Goal: Task Accomplishment & Management: Manage account settings

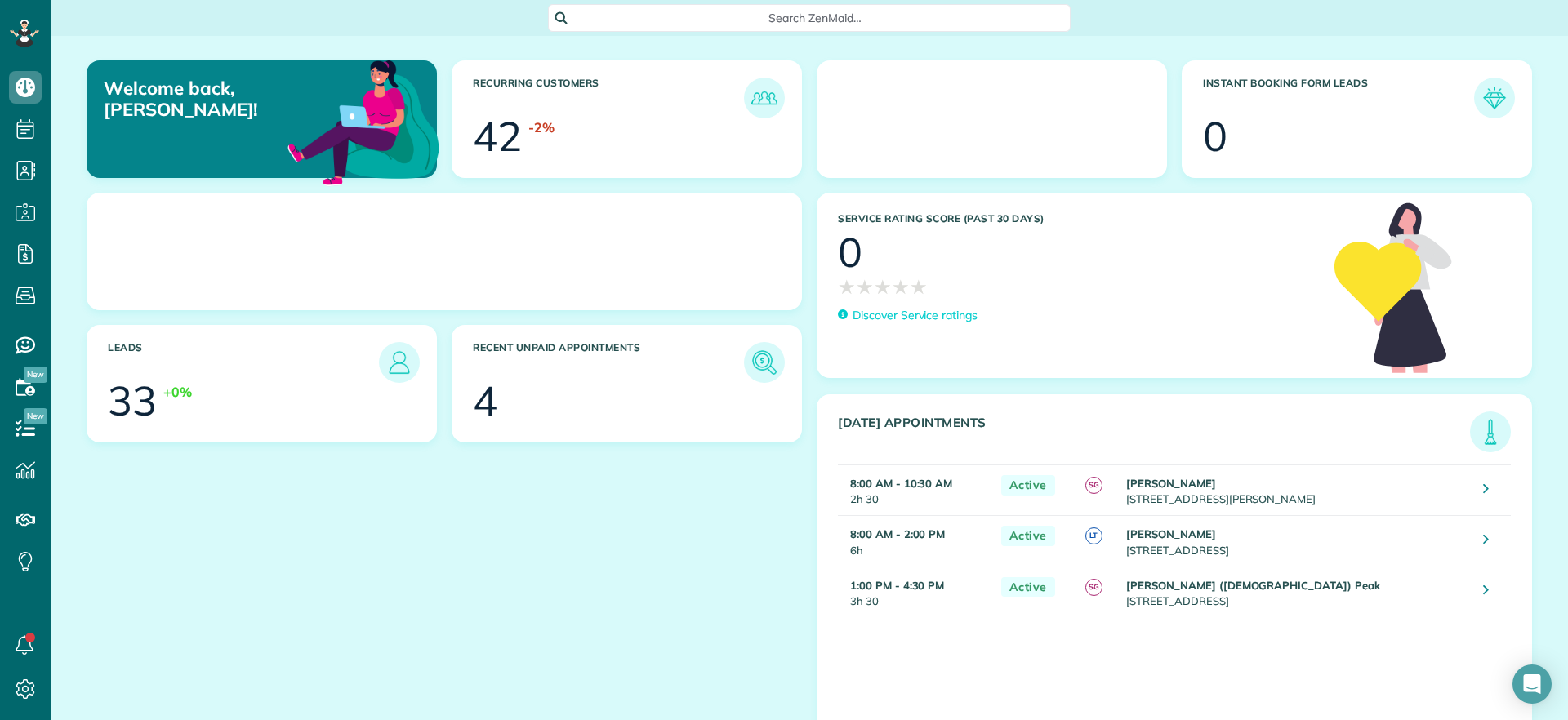
scroll to position [7, 7]
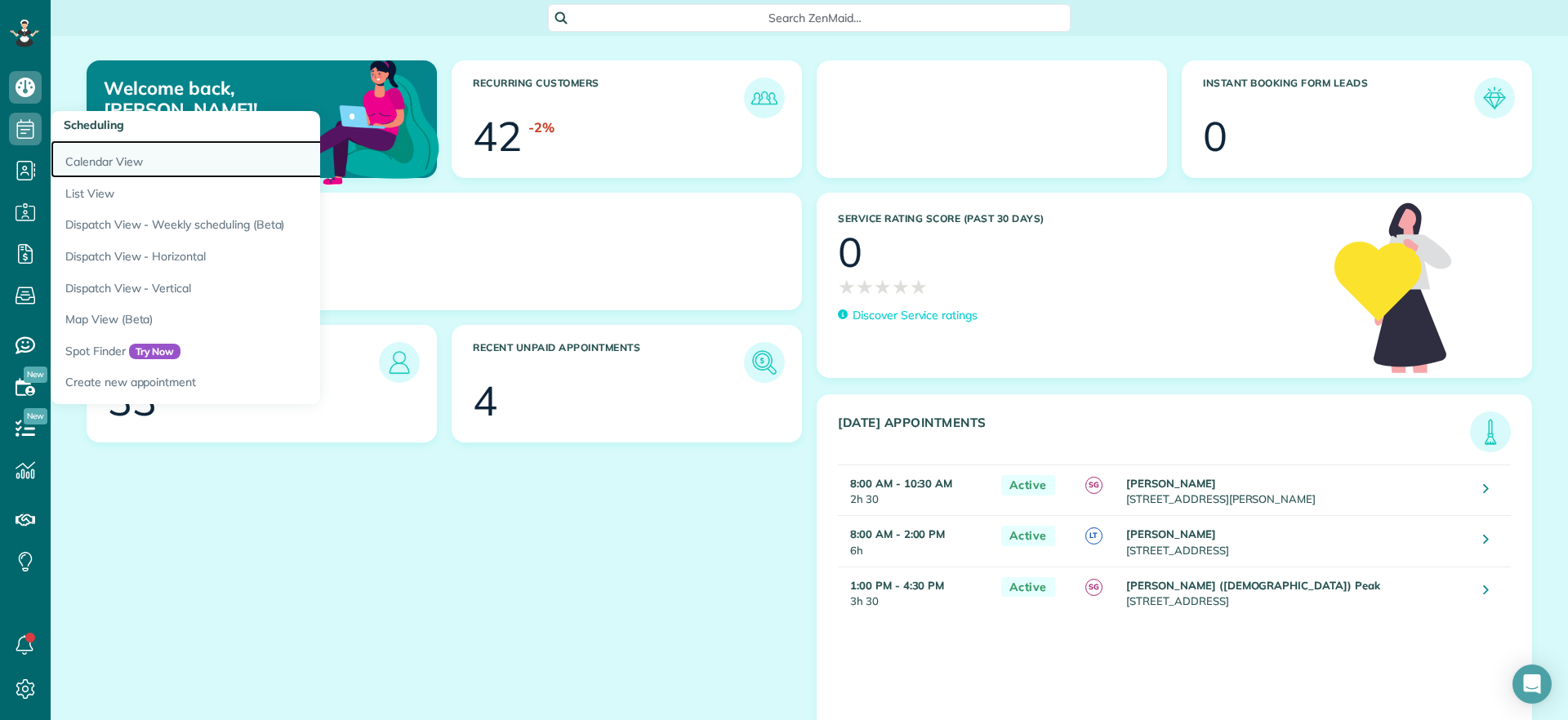
click at [91, 155] on link "Calendar View" at bounding box center [255, 159] width 409 height 37
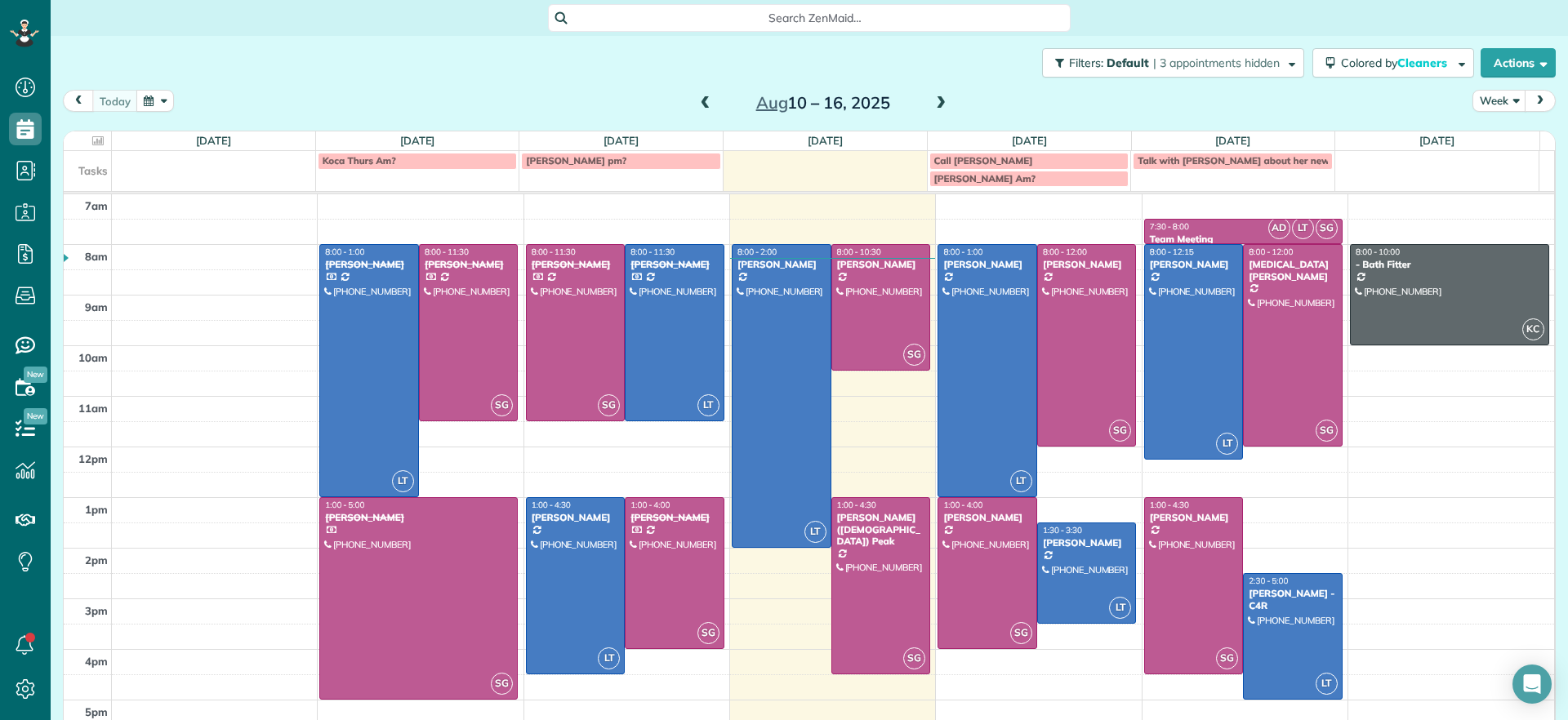
scroll to position [7, 7]
click at [933, 98] on span at bounding box center [940, 103] width 18 height 15
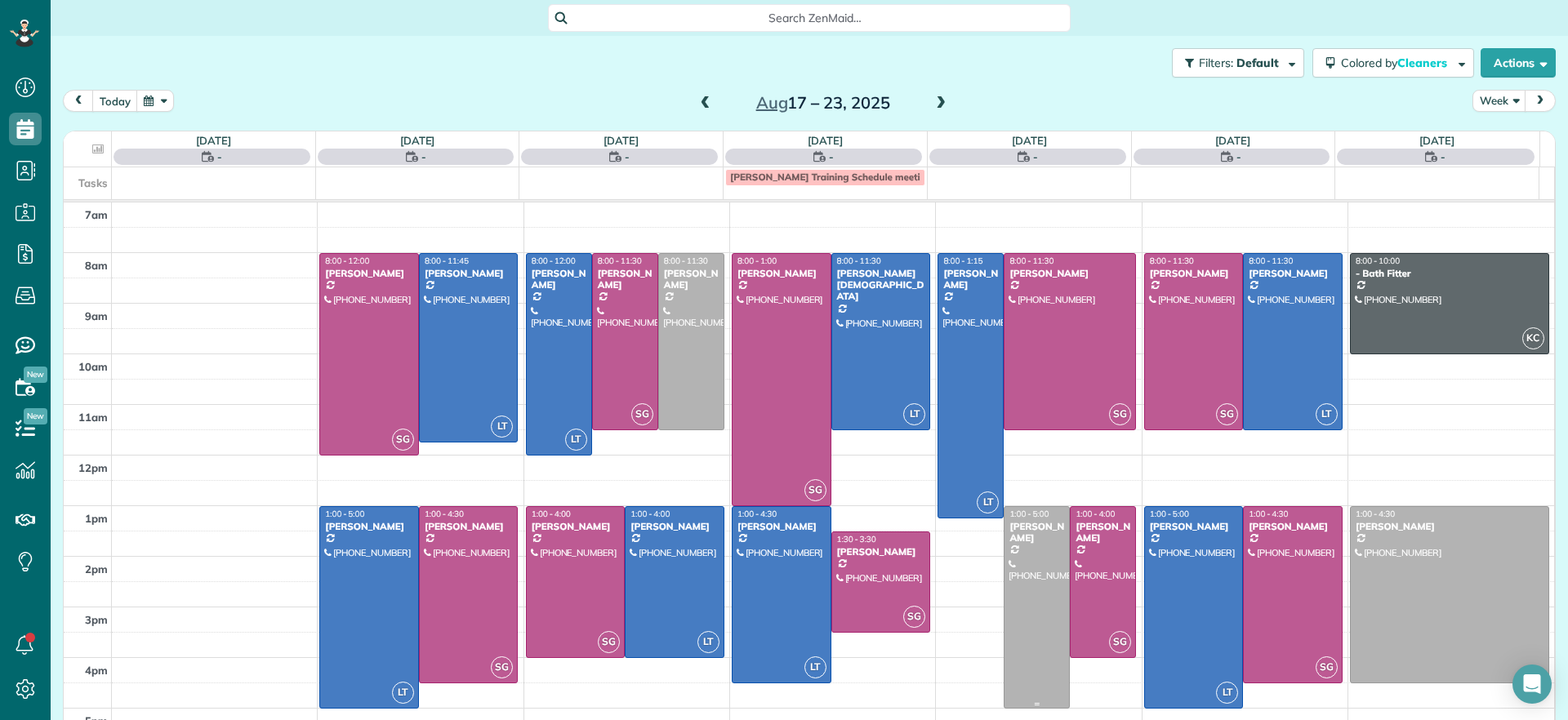
click at [1004, 593] on div at bounding box center [1036, 607] width 65 height 201
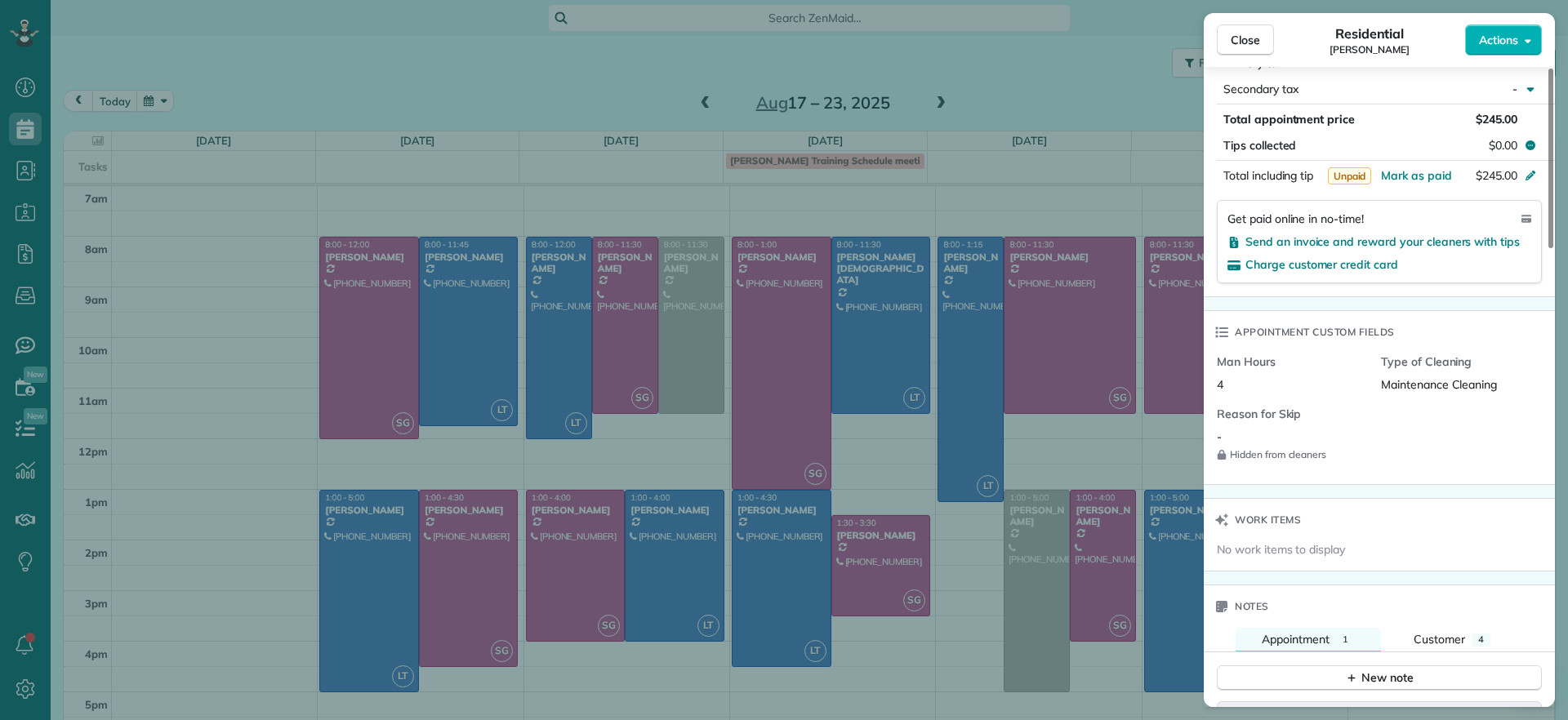
scroll to position [1230, 0]
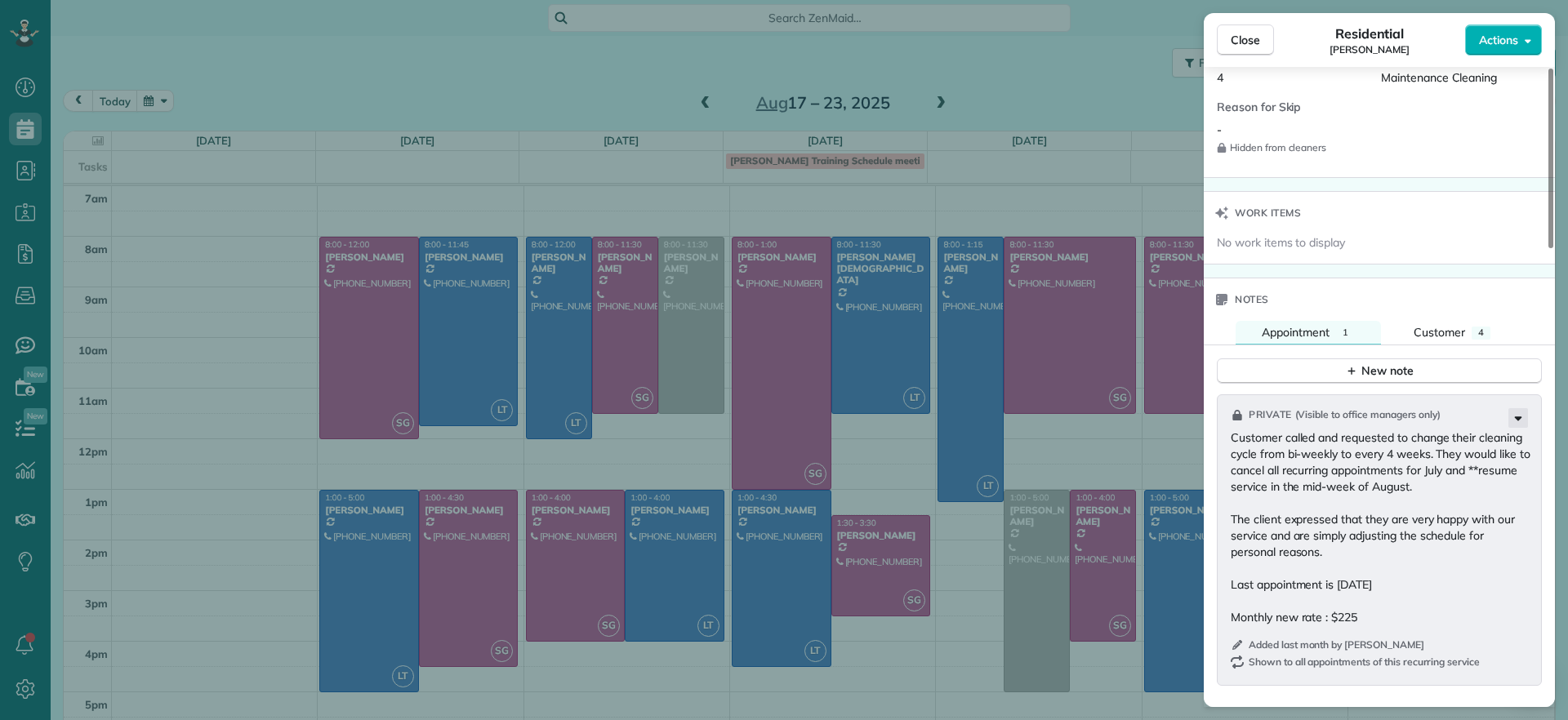
click at [1522, 415] on icon at bounding box center [1518, 418] width 20 height 20
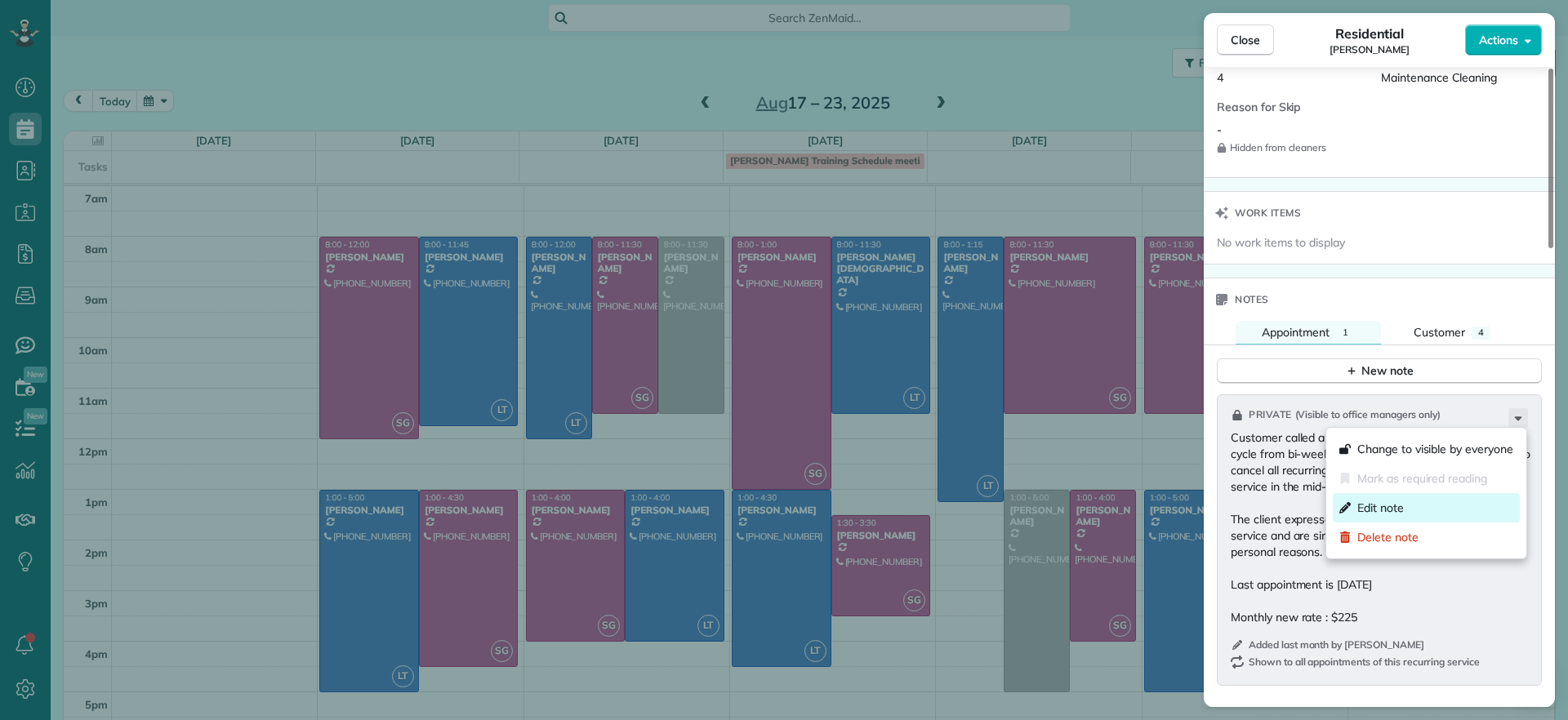
click at [1409, 508] on div "Edit note" at bounding box center [1426, 508] width 187 height 30
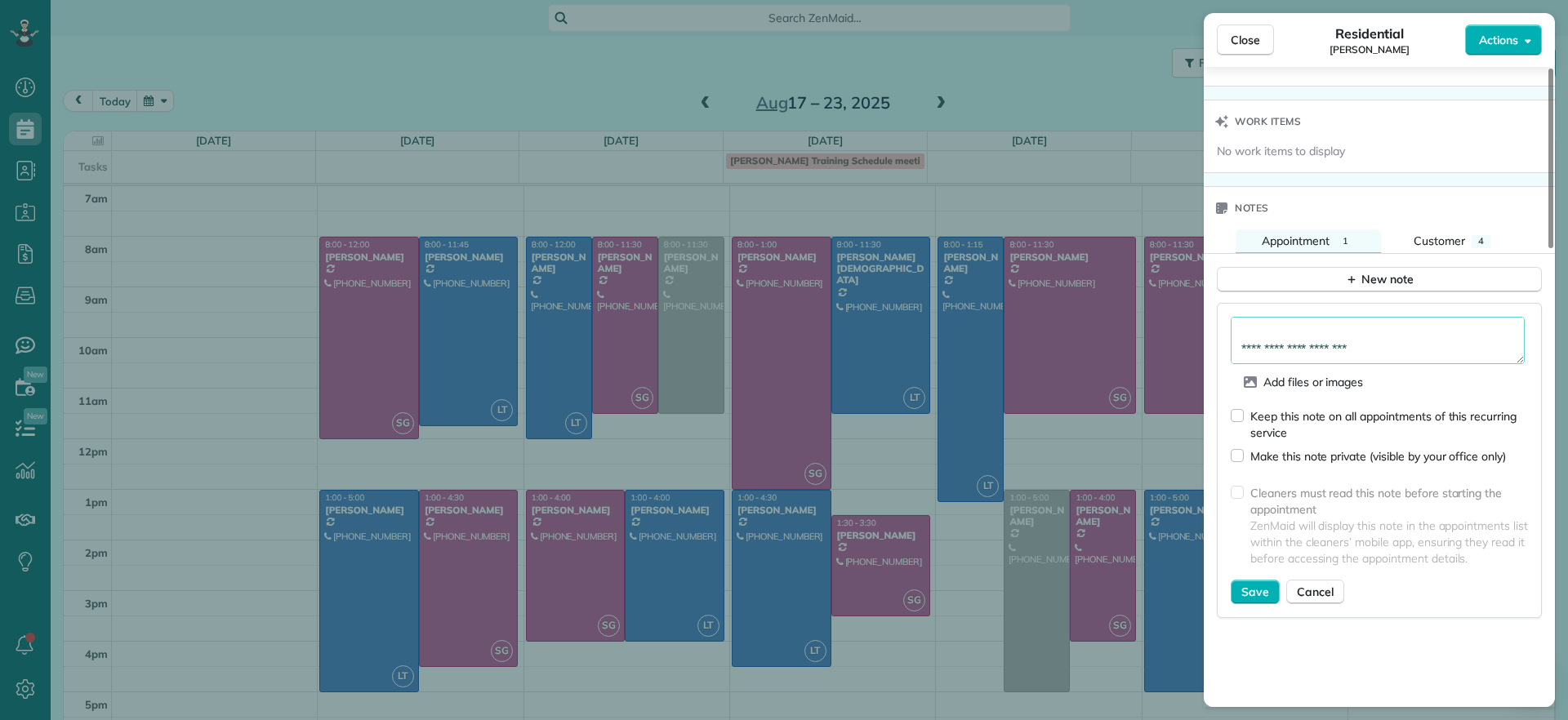
scroll to position [179, 0]
click at [1362, 345] on textarea "**********" at bounding box center [1377, 340] width 294 height 47
type textarea "**********"
click at [1245, 417] on div "Keep this note on all appointments of this recurring service" at bounding box center [1379, 417] width 297 height 46
click at [1262, 575] on div "Cleaners must read this note before starting the appointment ZenMaid will displ…" at bounding box center [1379, 528] width 297 height 102
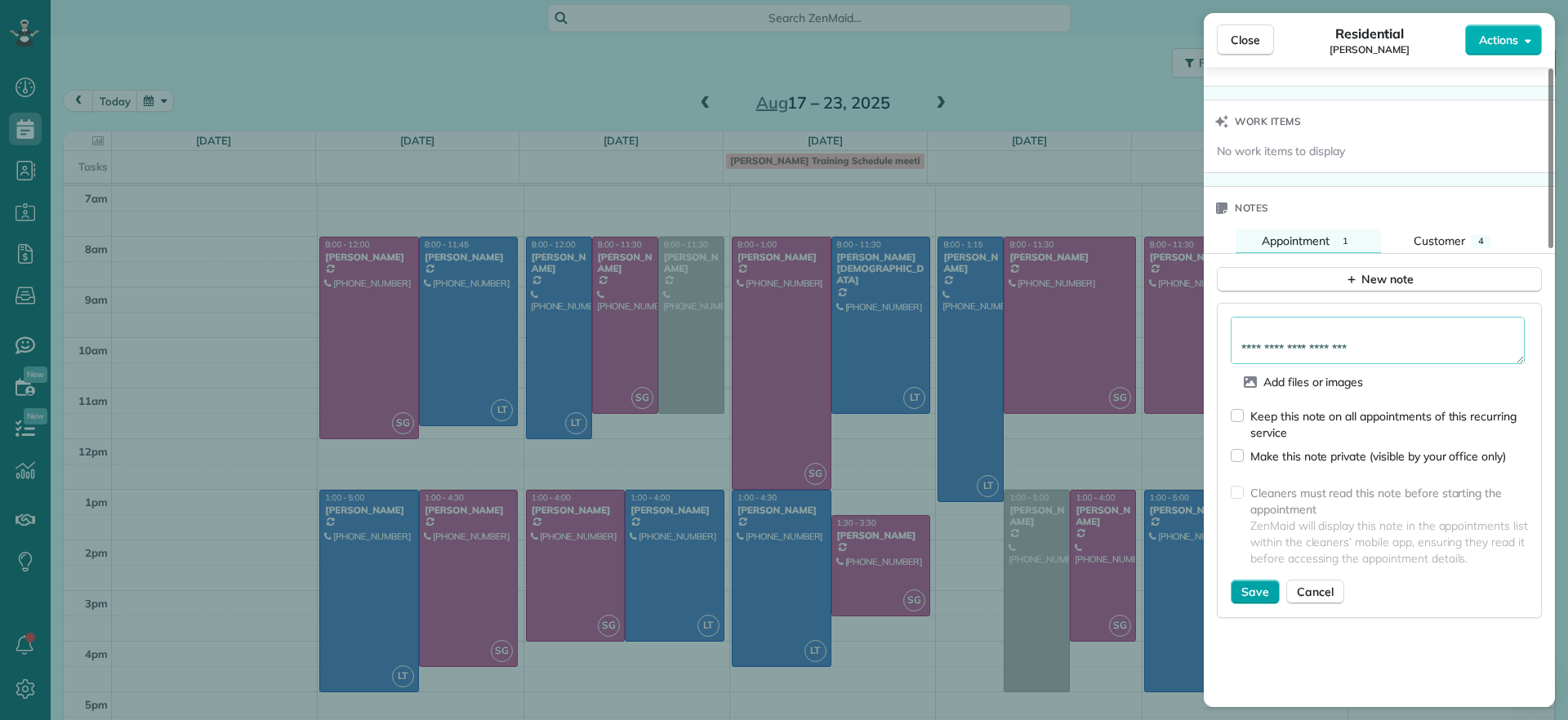
click at [1257, 589] on span "Save" at bounding box center [1255, 592] width 28 height 17
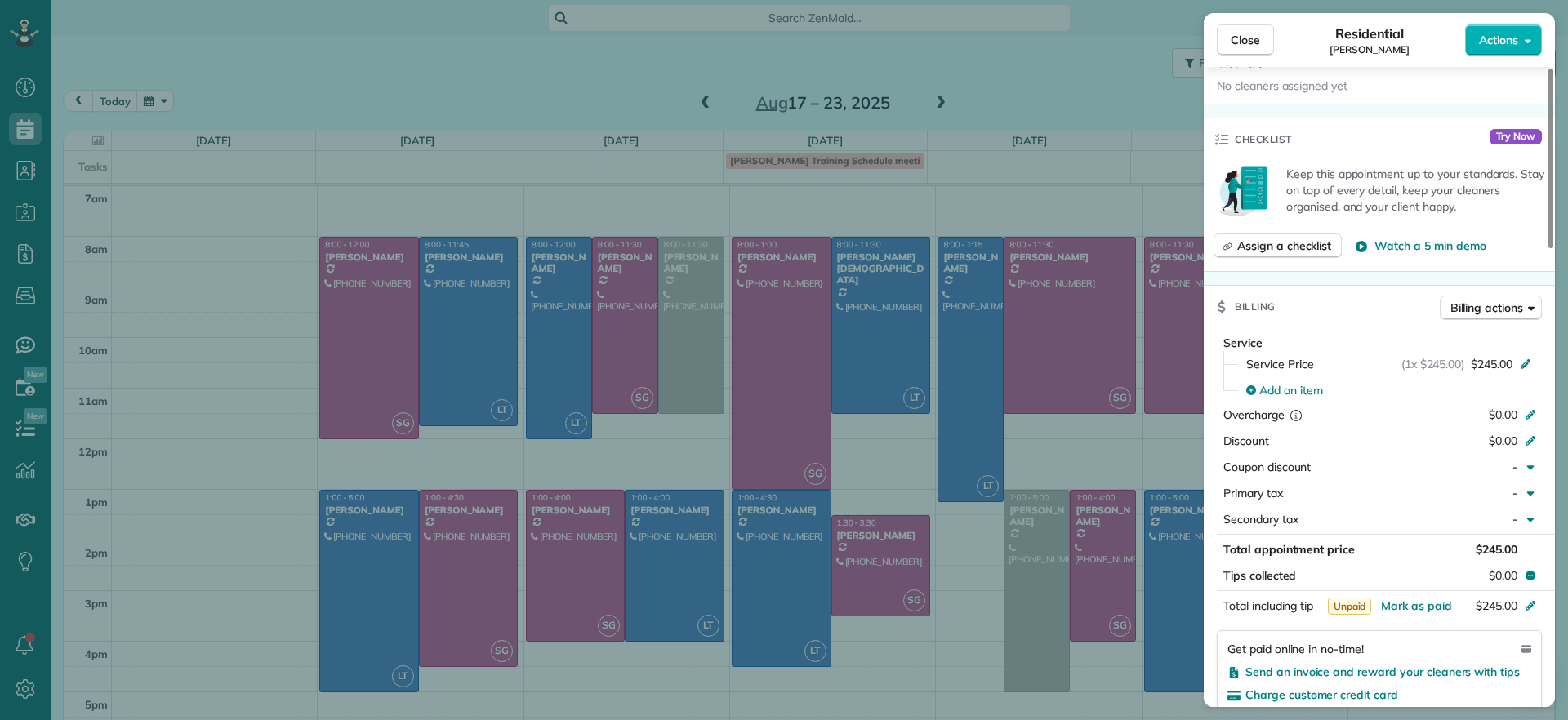
scroll to position [0, 0]
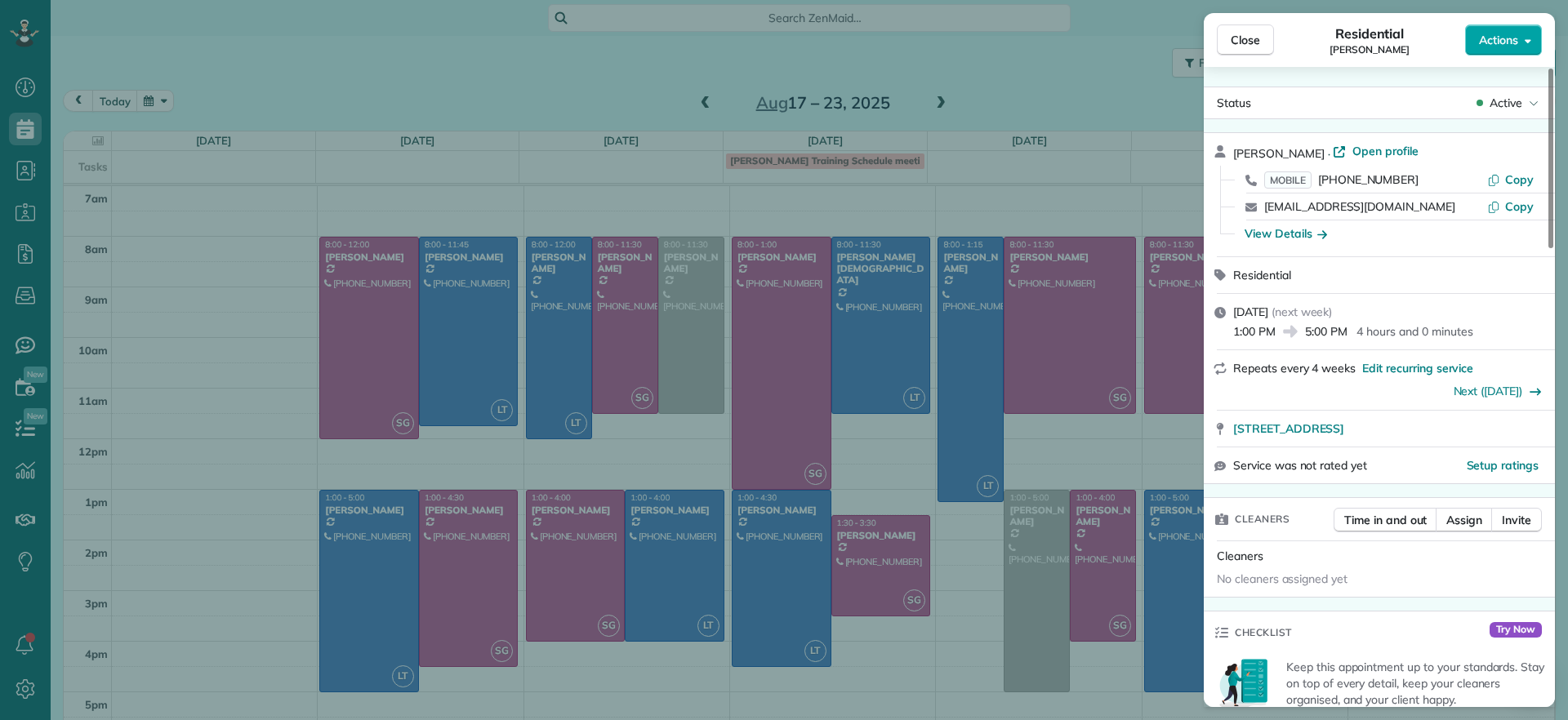
click at [1505, 50] on button "Actions" at bounding box center [1503, 41] width 77 height 31
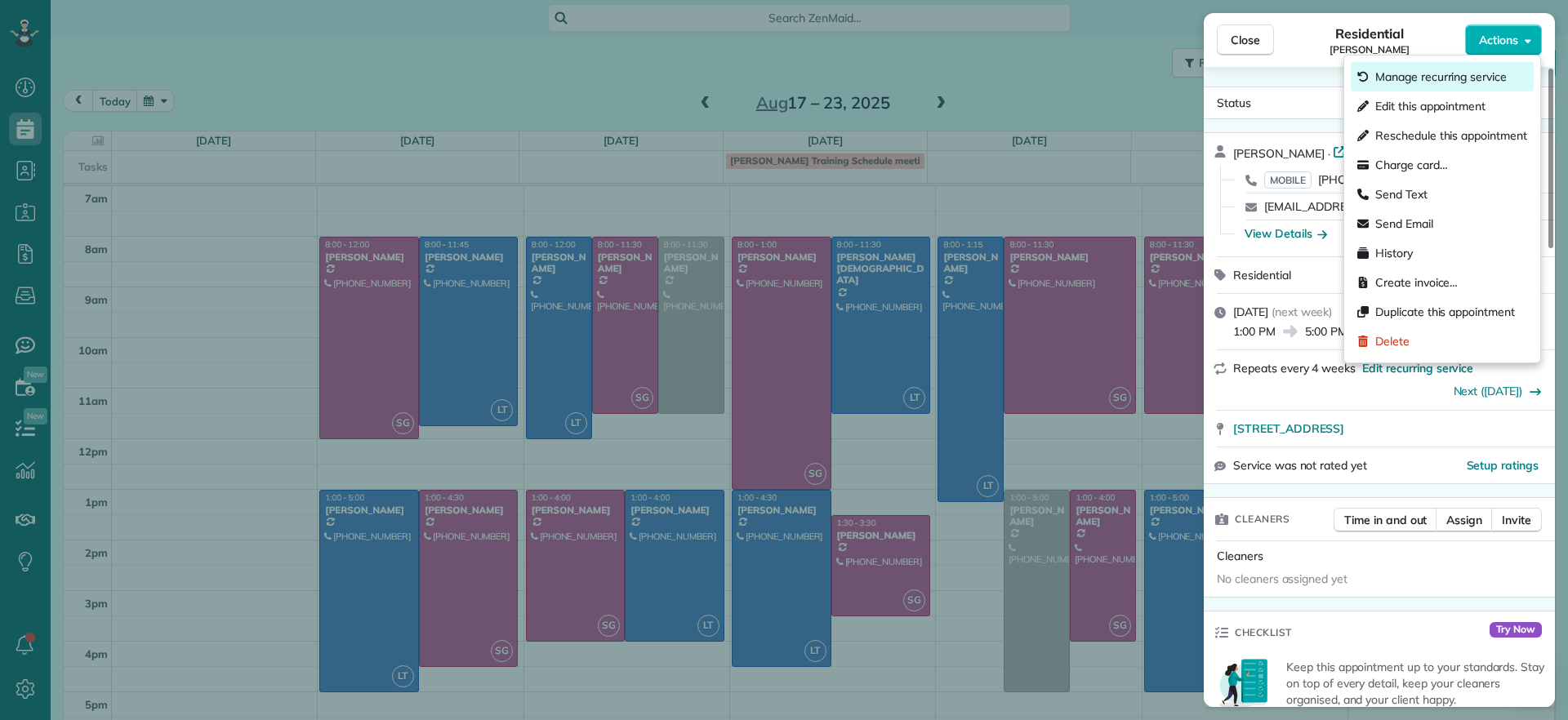
click at [1485, 83] on span "Manage recurring service" at bounding box center [1441, 77] width 131 height 17
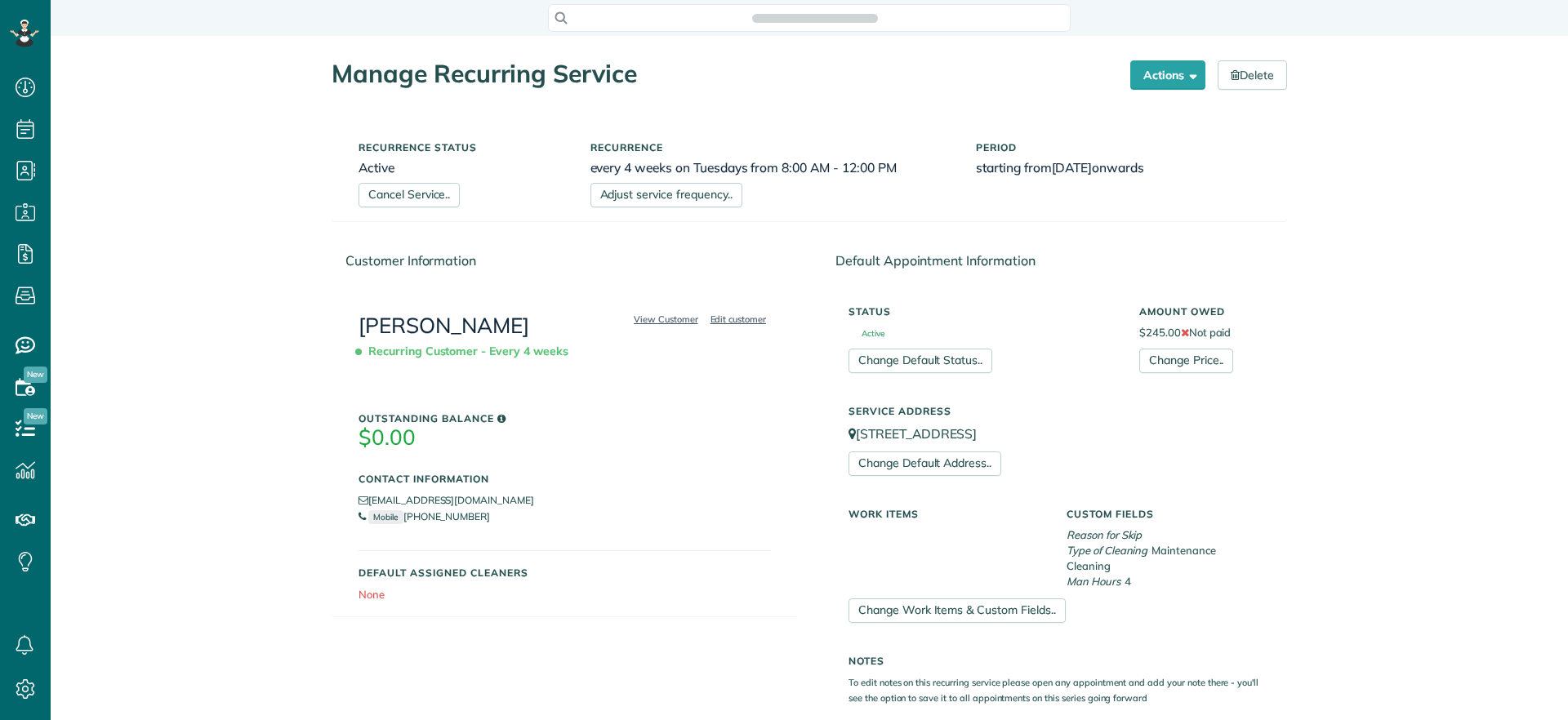
scroll to position [7, 7]
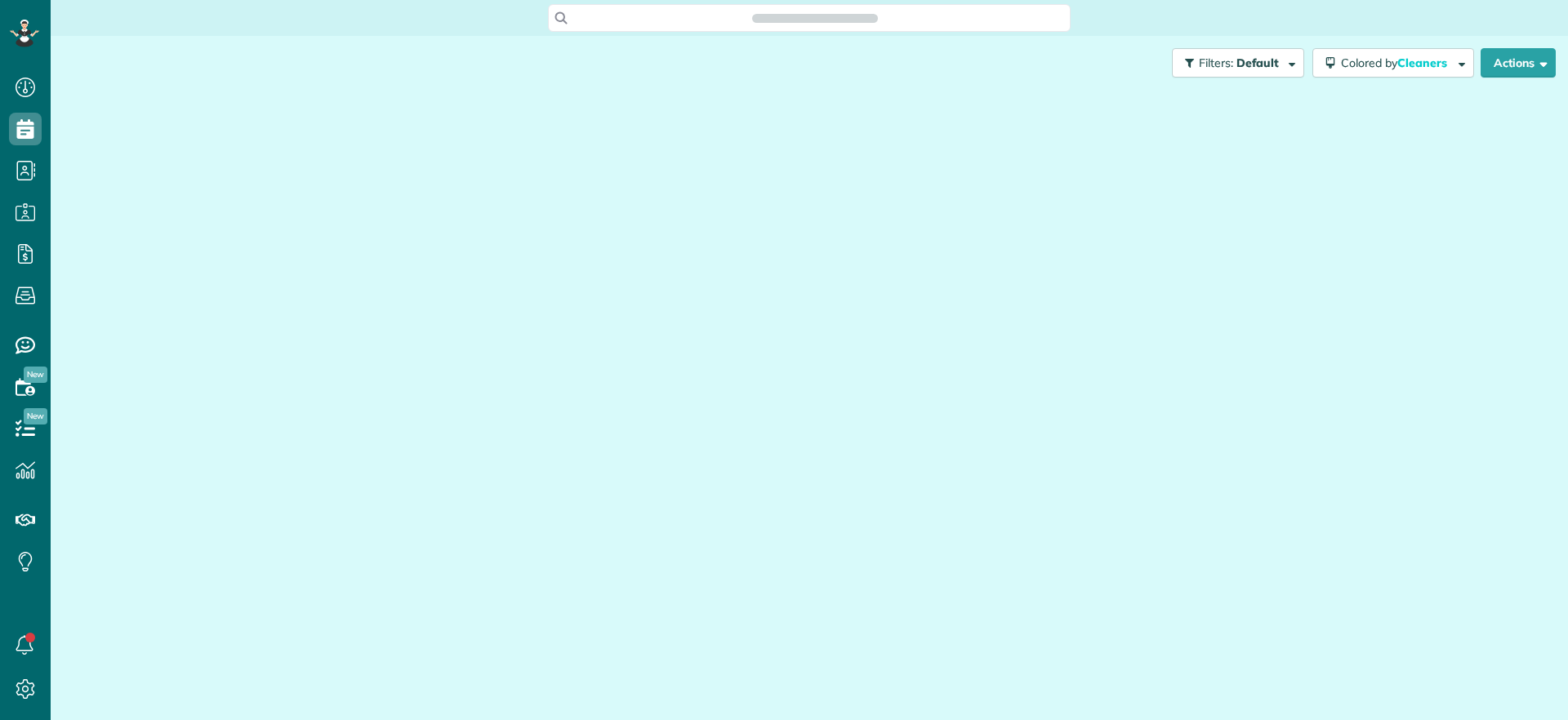
scroll to position [720, 50]
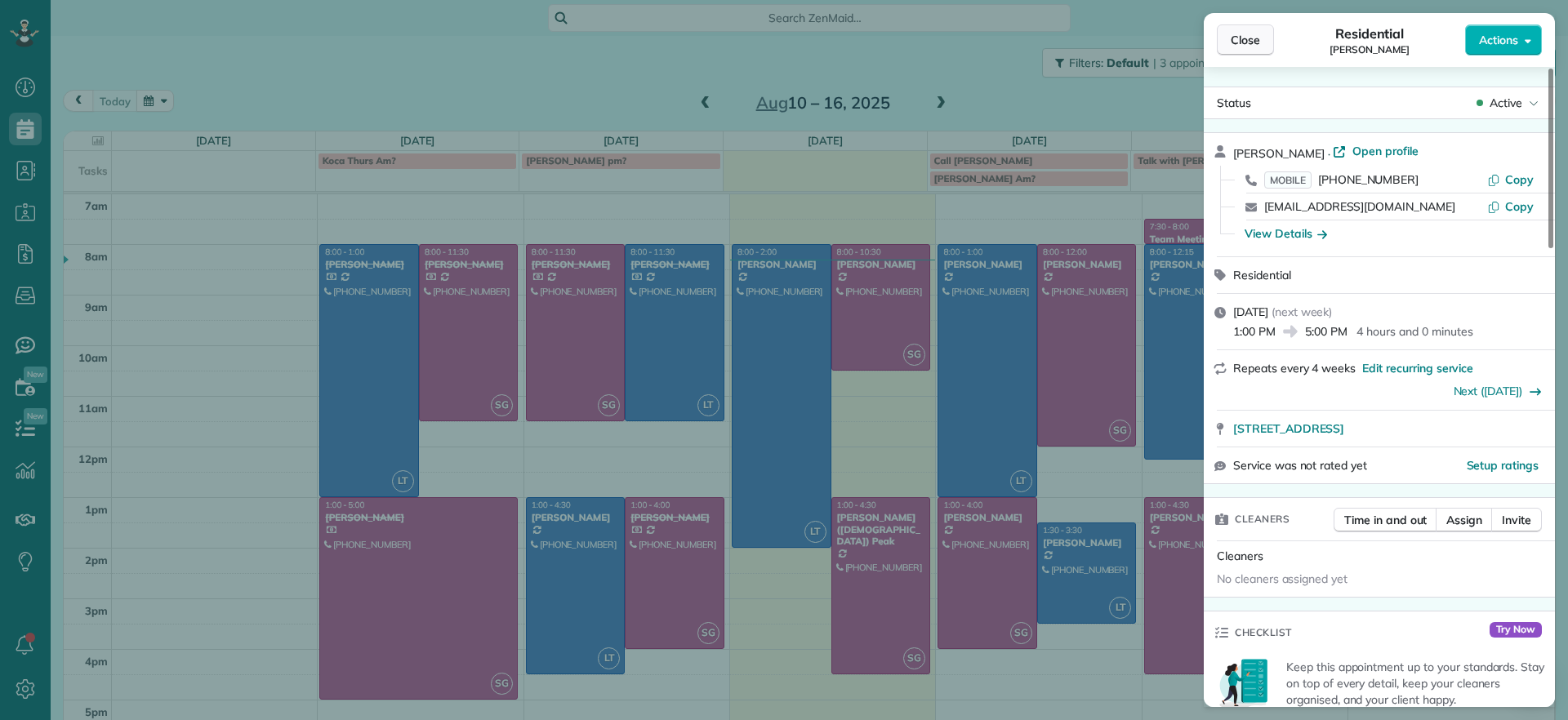
click at [1238, 36] on span "Close" at bounding box center [1245, 41] width 30 height 17
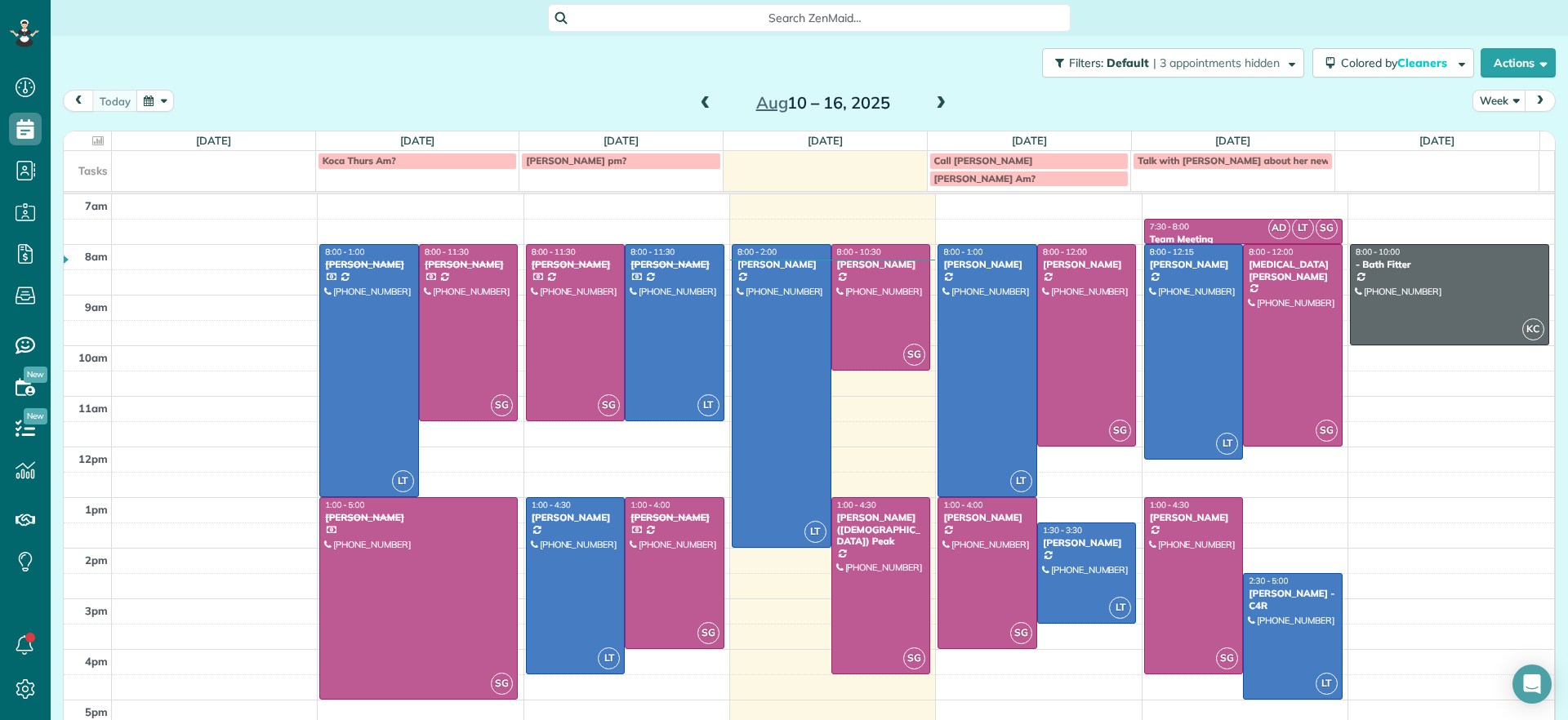
click at [696, 98] on span at bounding box center [705, 103] width 18 height 15
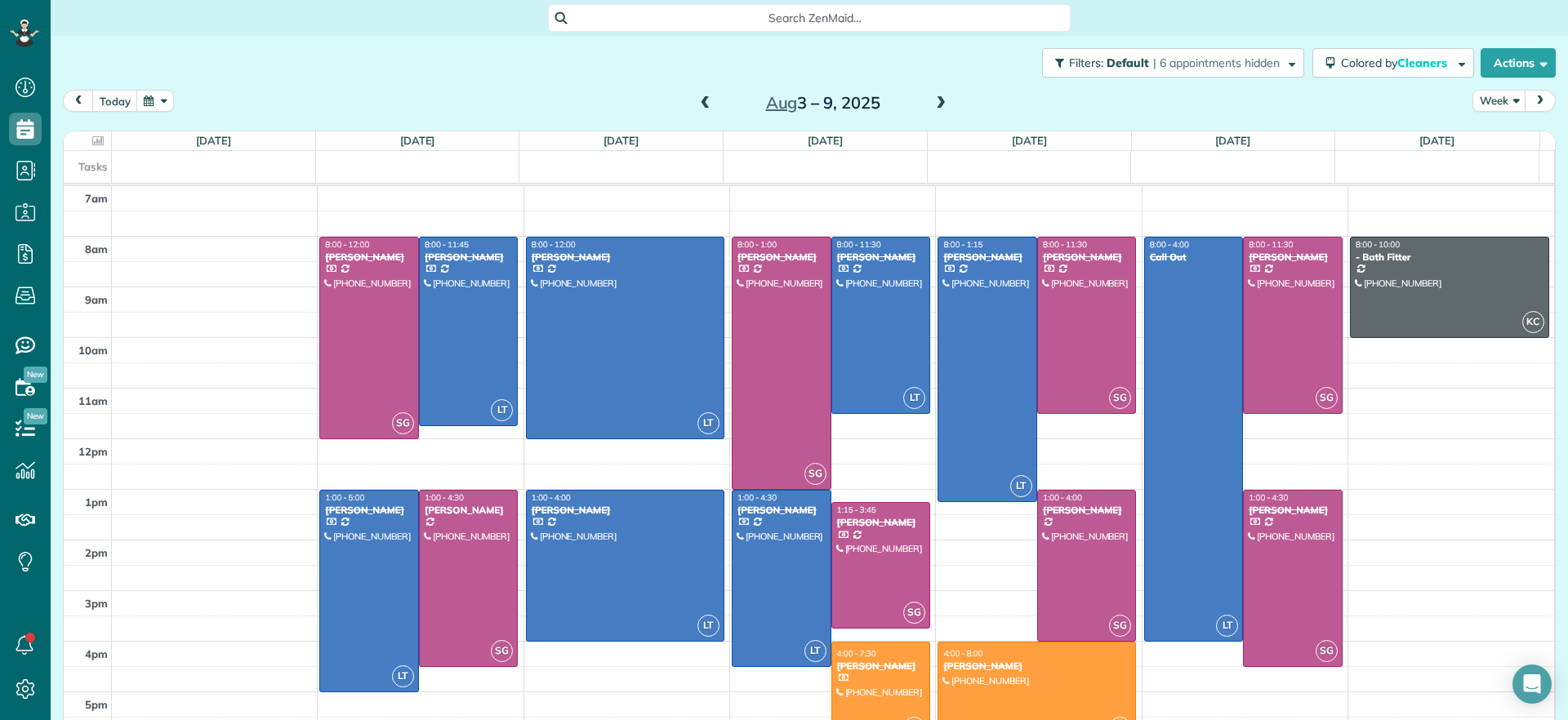
click at [931, 101] on span at bounding box center [940, 103] width 18 height 15
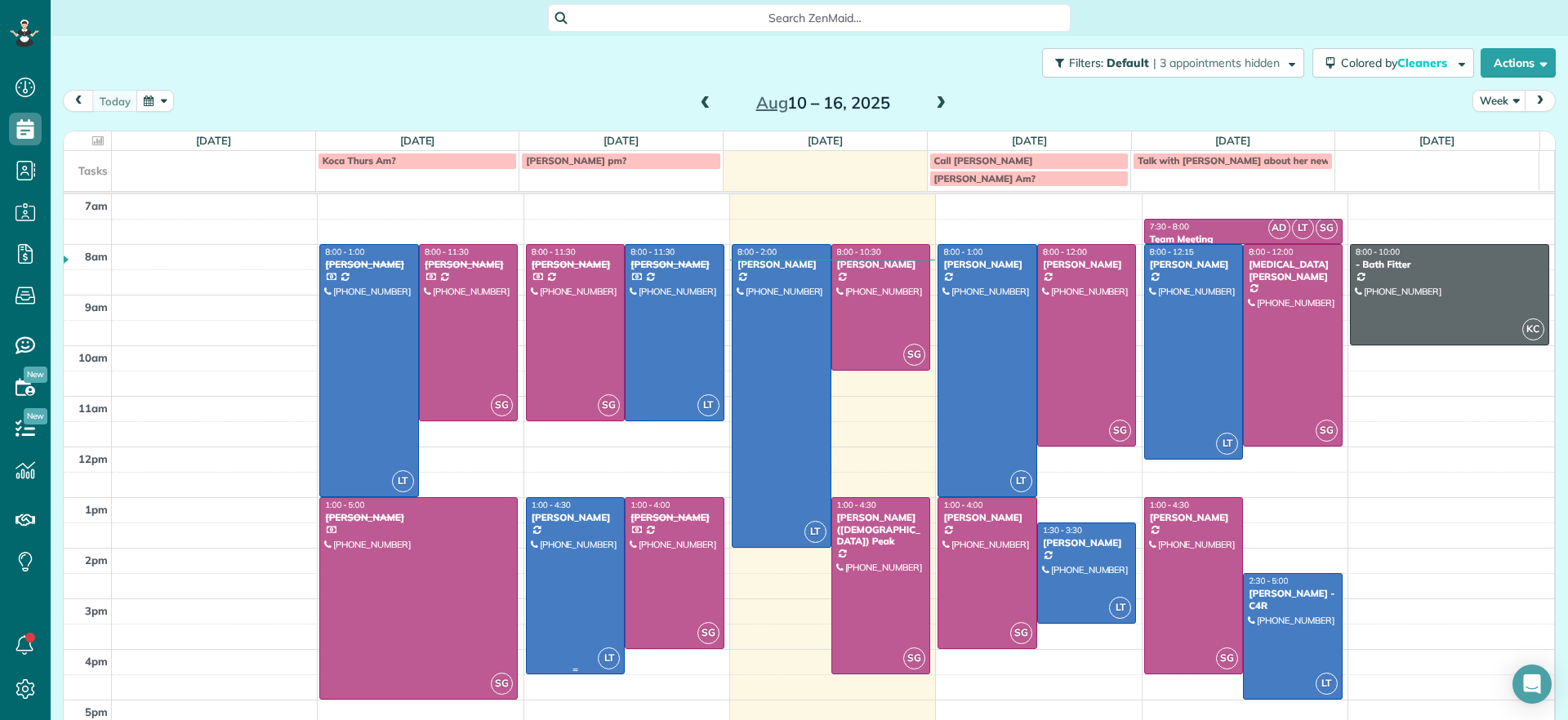
click at [571, 555] on div at bounding box center [576, 585] width 98 height 175
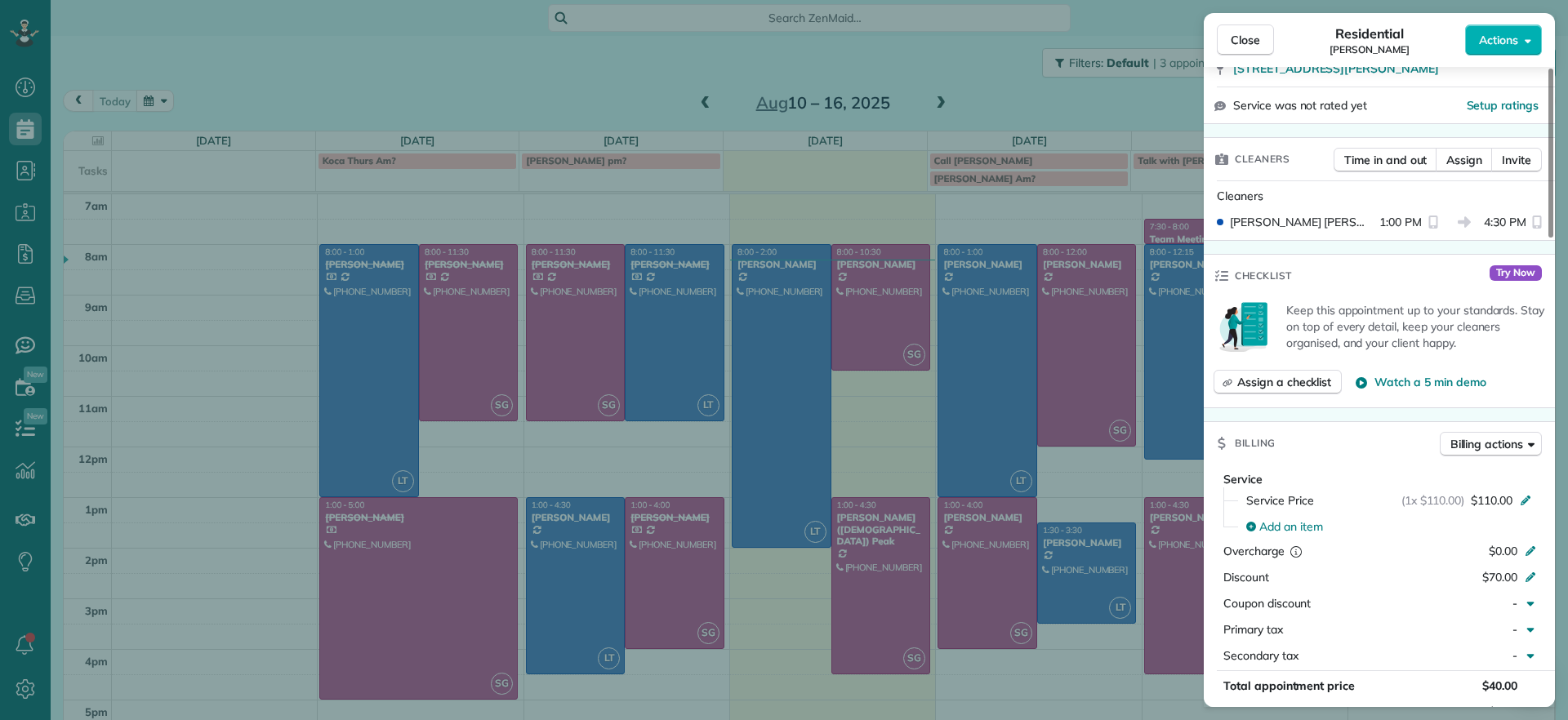
scroll to position [510, 0]
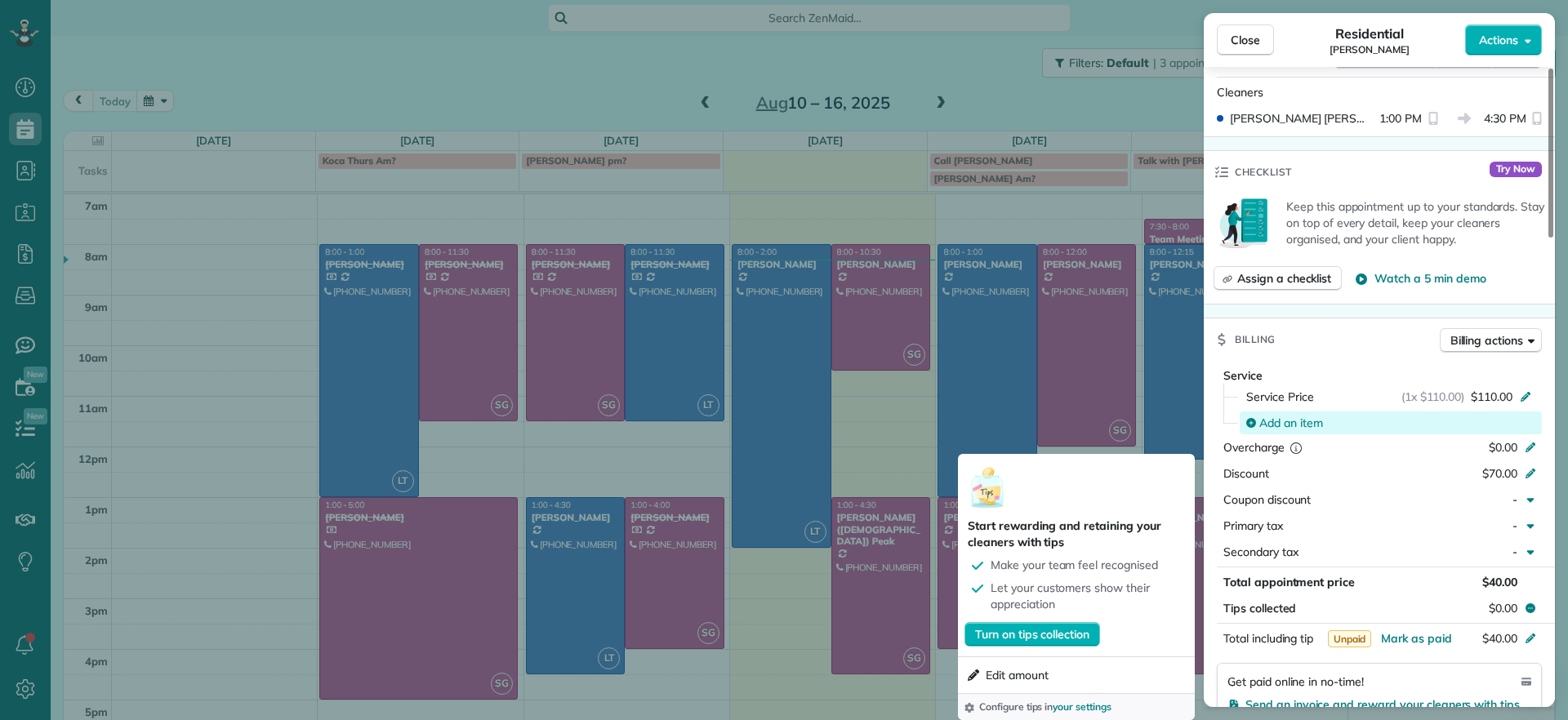
click at [1279, 415] on span "Add an item" at bounding box center [1290, 423] width 64 height 17
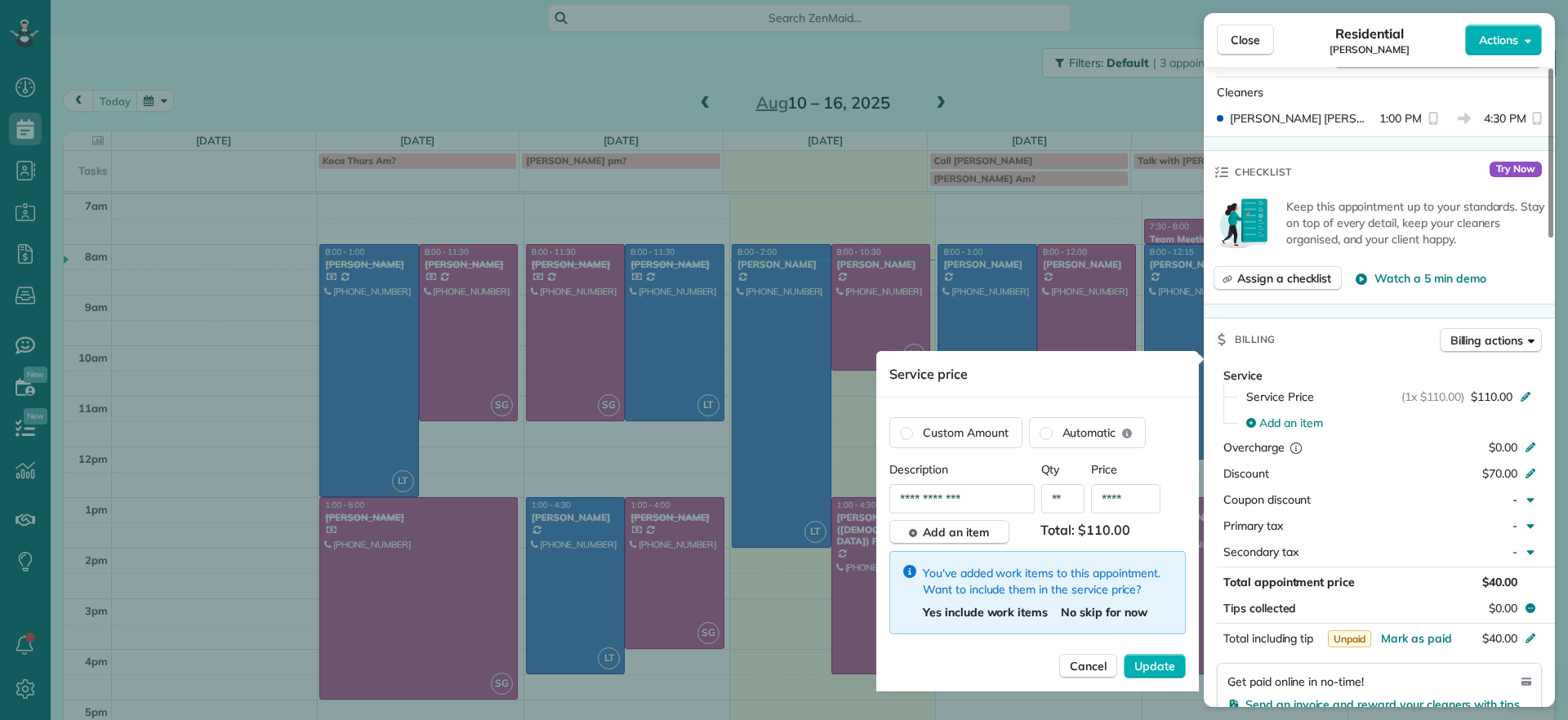
click at [948, 494] on input "**********" at bounding box center [962, 498] width 146 height 30
click at [978, 494] on input "**********" at bounding box center [962, 498] width 146 height 30
drag, startPoint x: 978, startPoint y: 494, endPoint x: 874, endPoint y: 509, distance: 105.1
click at [874, 0] on div "Close Residential James Crenshaw Actions Status Active James Crenshaw · Open pr…" at bounding box center [784, 0] width 1568 height 0
click at [915, 497] on input "**********" at bounding box center [962, 498] width 146 height 30
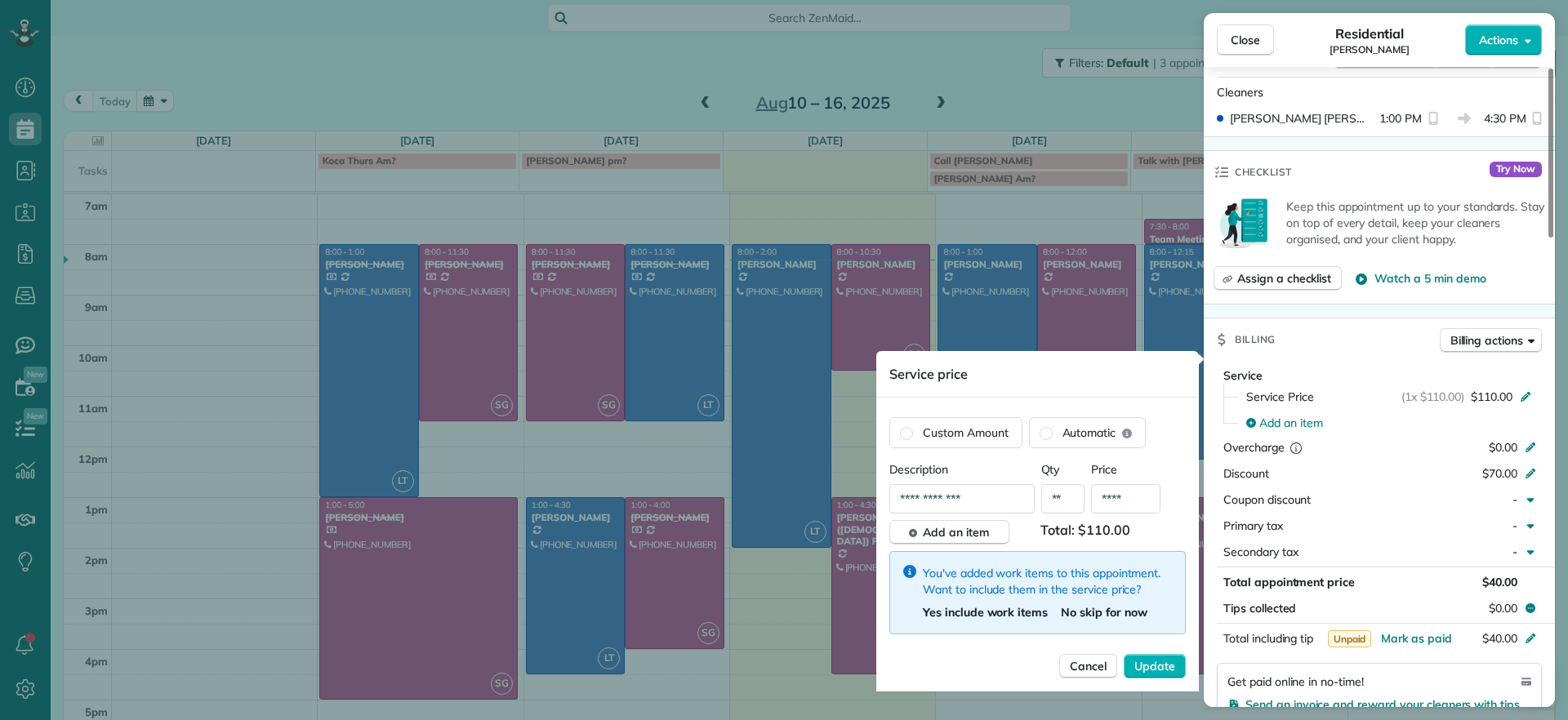
click at [915, 497] on input "**********" at bounding box center [962, 498] width 146 height 30
click at [1135, 493] on input "****" at bounding box center [1126, 498] width 69 height 30
click at [1003, 500] on input "**********" at bounding box center [962, 498] width 146 height 30
click at [1131, 493] on input "****" at bounding box center [1126, 498] width 69 height 30
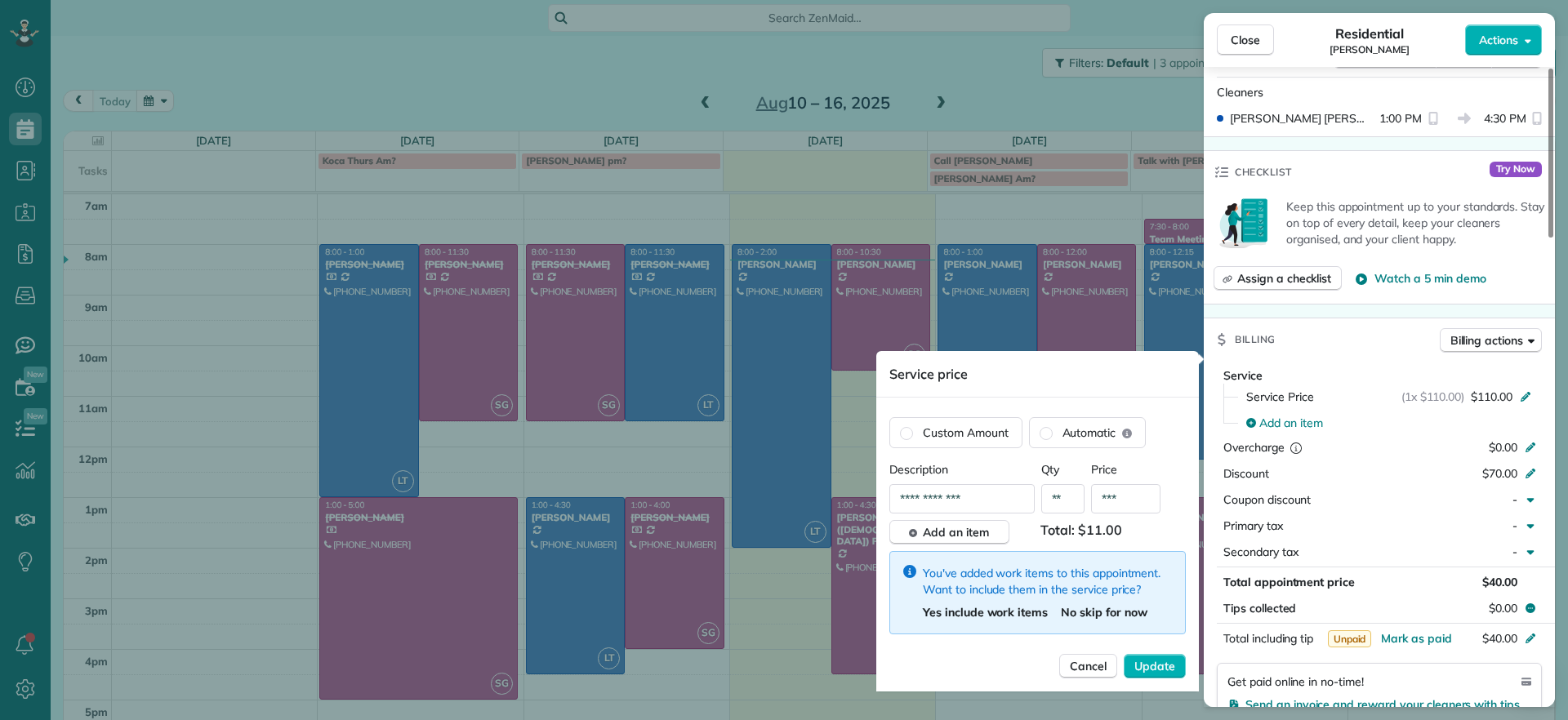
type input "**"
type input "***"
click at [959, 536] on span "Add an item" at bounding box center [956, 532] width 66 height 17
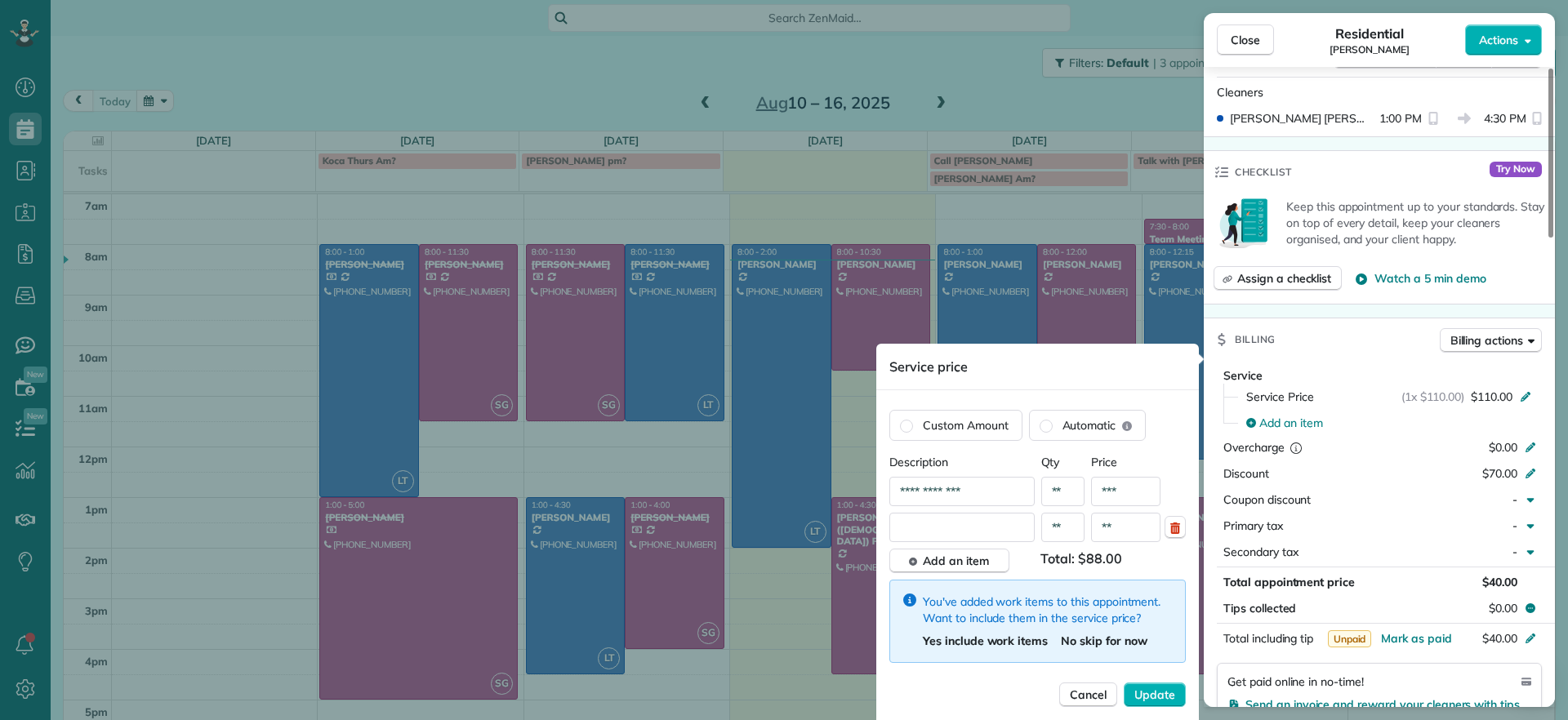
click at [960, 527] on input "text" at bounding box center [962, 527] width 146 height 30
type input "**********"
click at [1135, 531] on input "**" at bounding box center [1126, 527] width 69 height 30
type input "***"
click at [1148, 694] on span "Update" at bounding box center [1154, 694] width 41 height 17
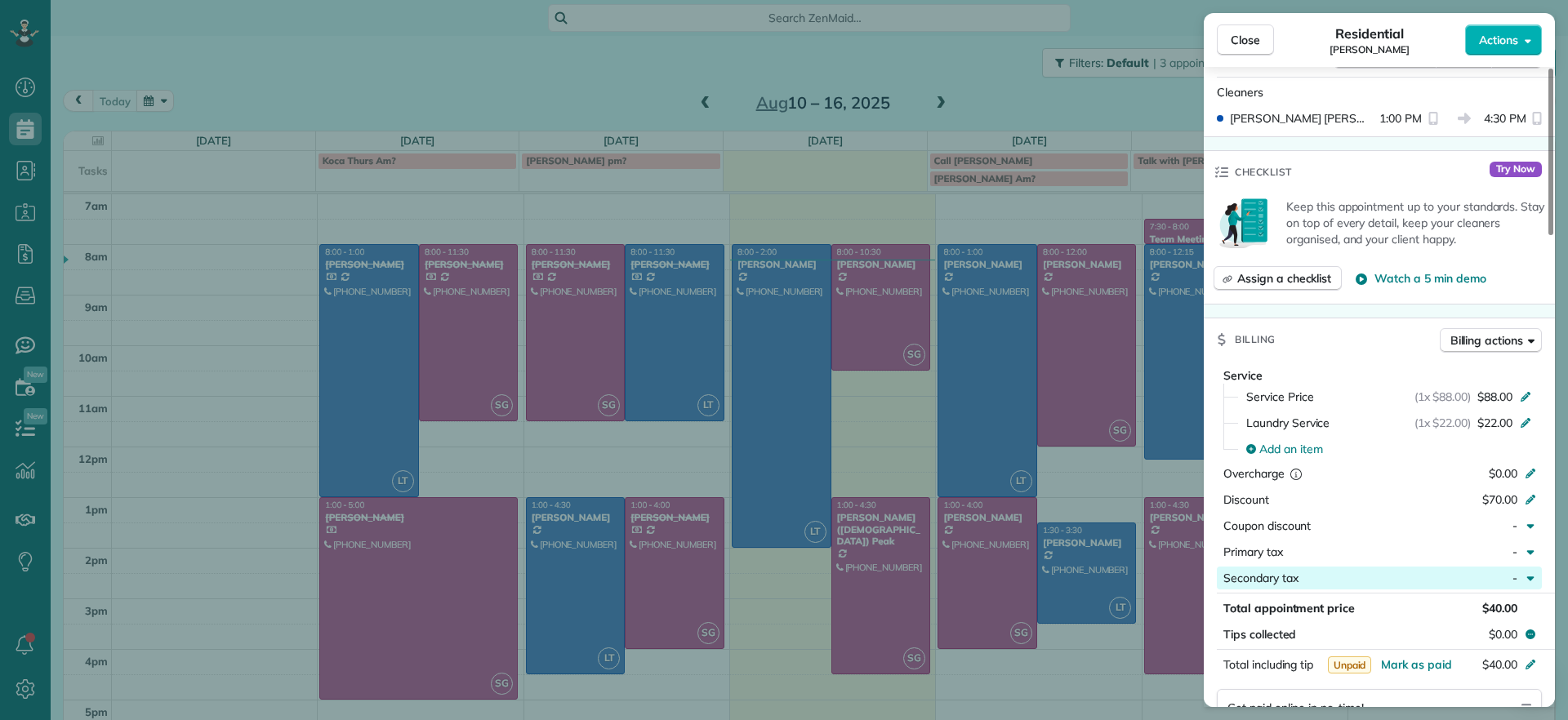
scroll to position [612, 0]
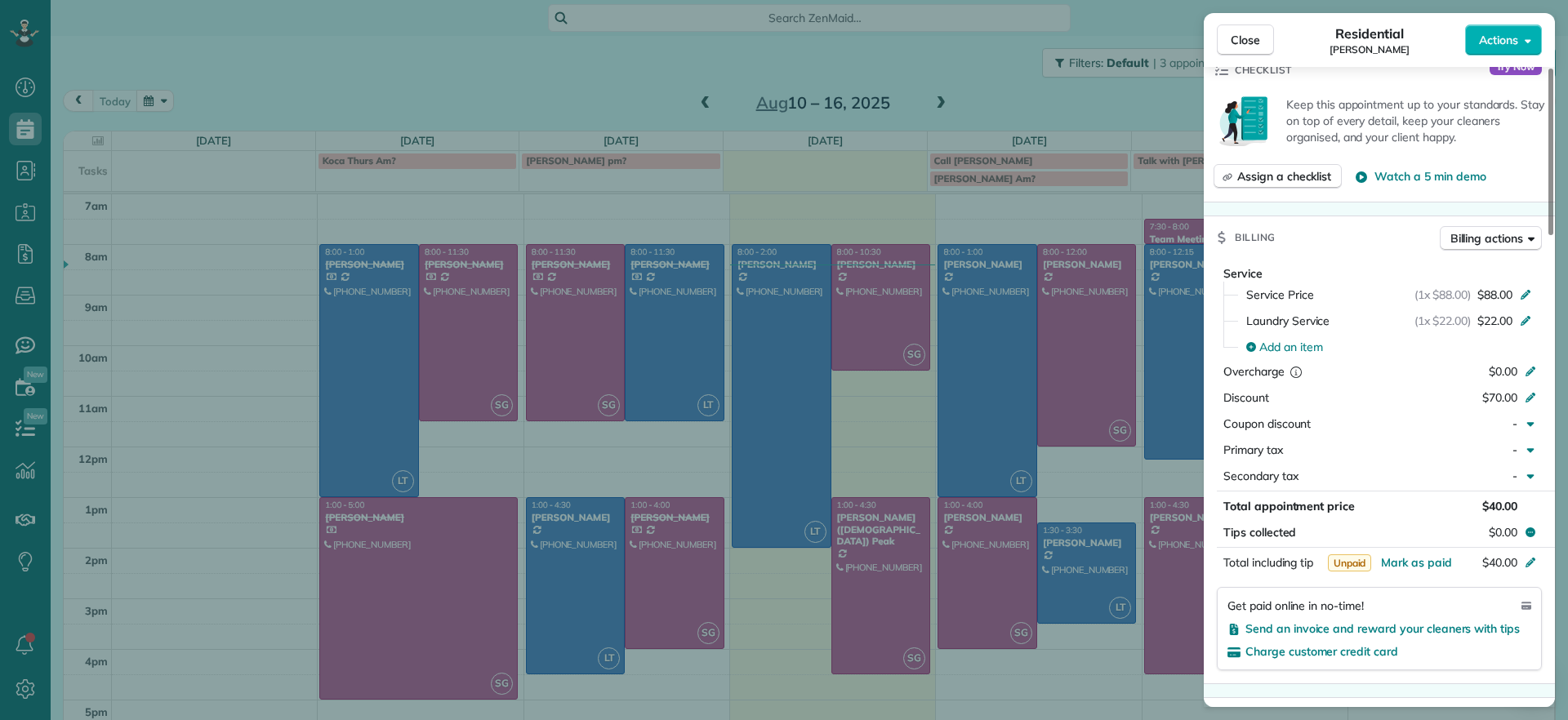
drag, startPoint x: 700, startPoint y: 131, endPoint x: 697, endPoint y: 114, distance: 17.3
click at [698, 124] on div "Close Residential James Crenshaw Actions Status Active James Crenshaw · Open pr…" at bounding box center [784, 360] width 1568 height 720
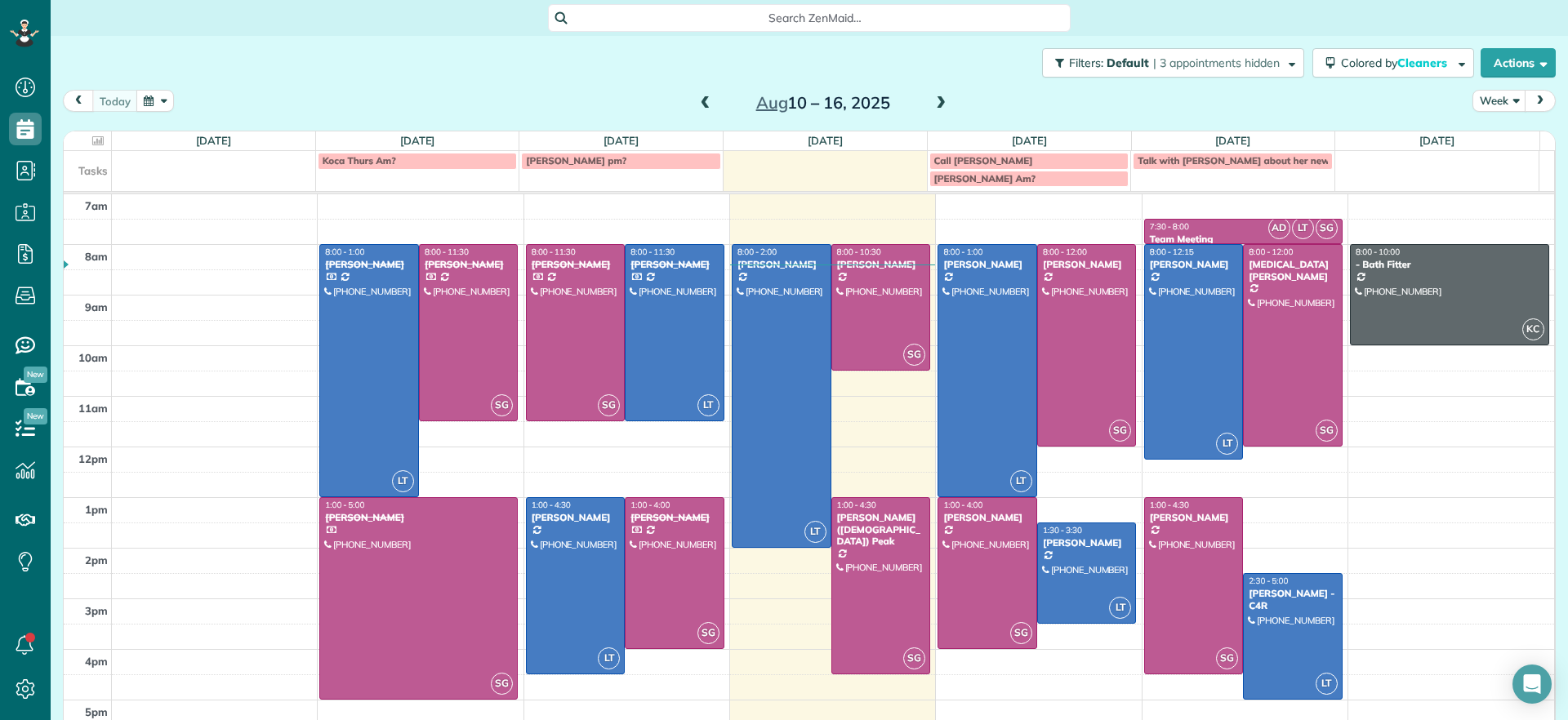
click at [693, 100] on body "Dashboard Scheduling Calendar View List View Dispatch View - Weekly scheduling …" at bounding box center [784, 360] width 1568 height 720
click at [696, 99] on span at bounding box center [705, 103] width 18 height 15
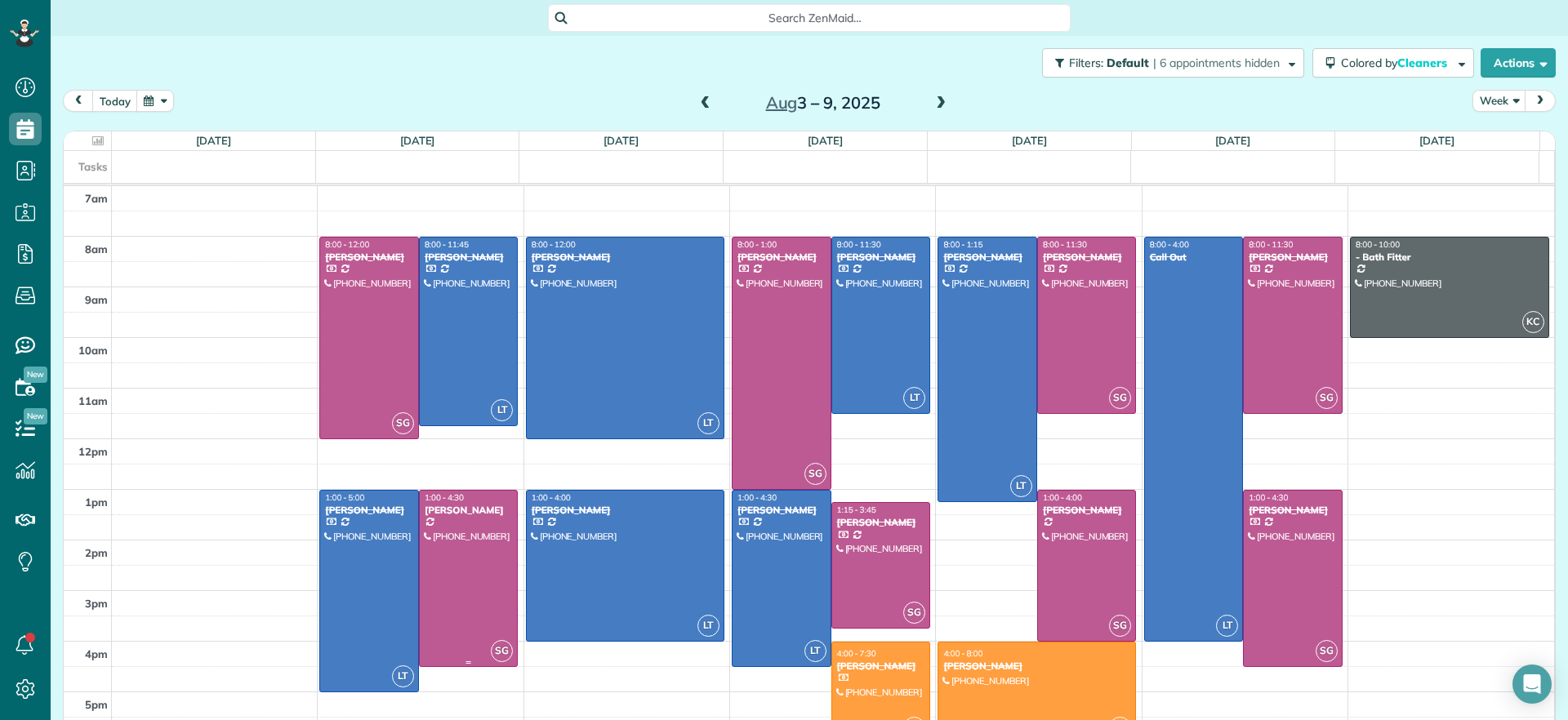
click at [484, 619] on div at bounding box center [468, 578] width 98 height 175
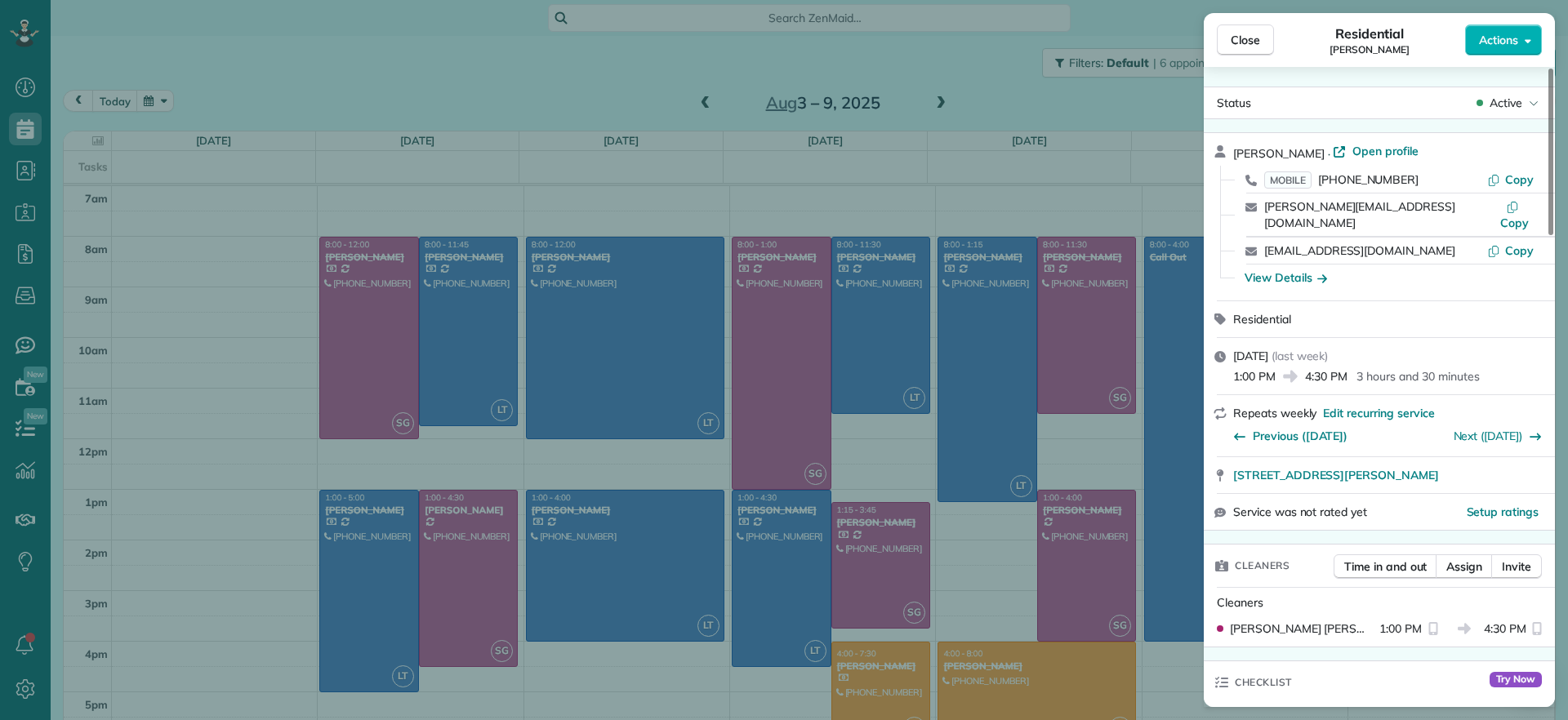
click at [1512, 101] on span "Active" at bounding box center [1505, 103] width 32 height 17
click at [1441, 226] on span "Completed" at bounding box center [1432, 225] width 57 height 17
drag, startPoint x: 805, startPoint y: 233, endPoint x: 840, endPoint y: 166, distance: 75.6
click at [801, 233] on div "Close Residential James Crenshaw Actions Status Completed James Crenshaw · Open…" at bounding box center [784, 360] width 1568 height 720
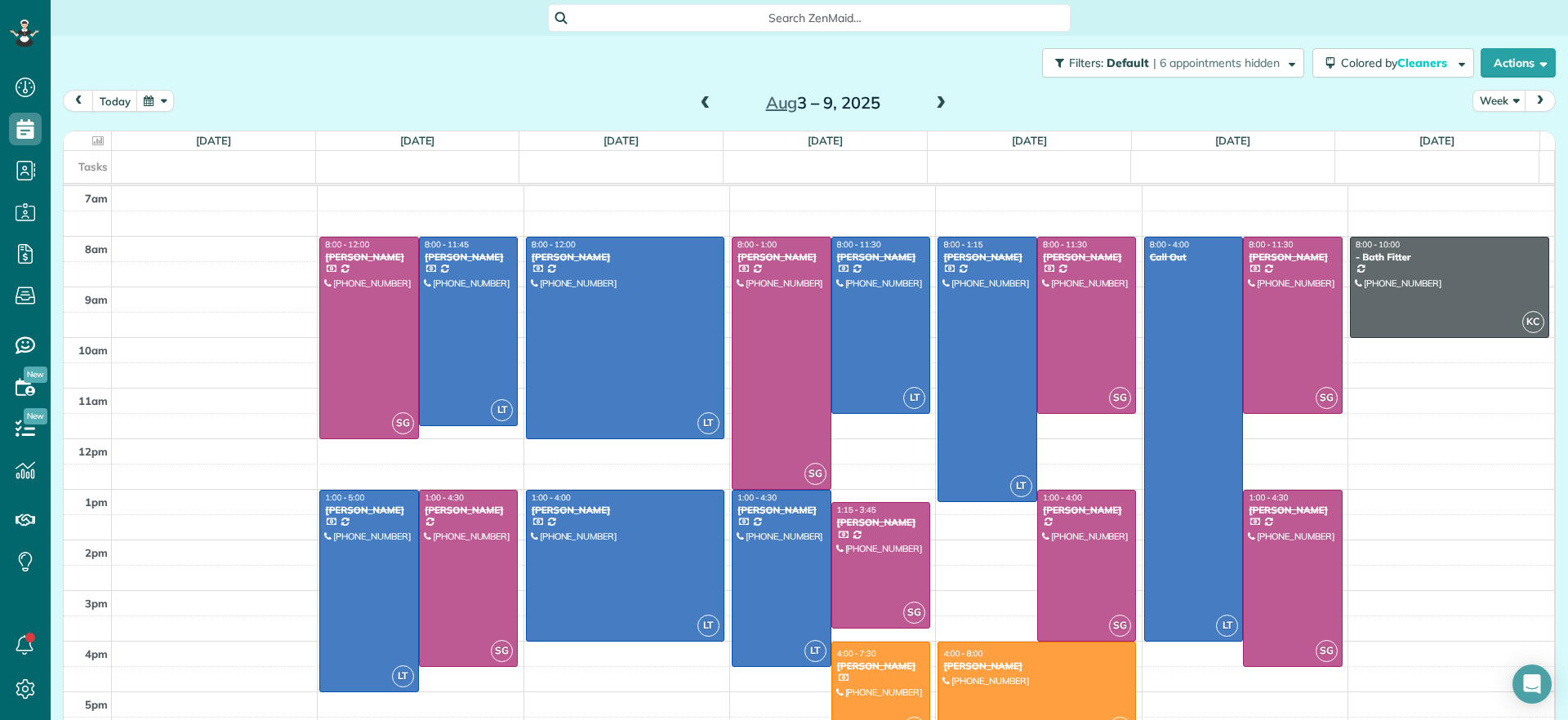
click at [931, 100] on span at bounding box center [940, 103] width 18 height 15
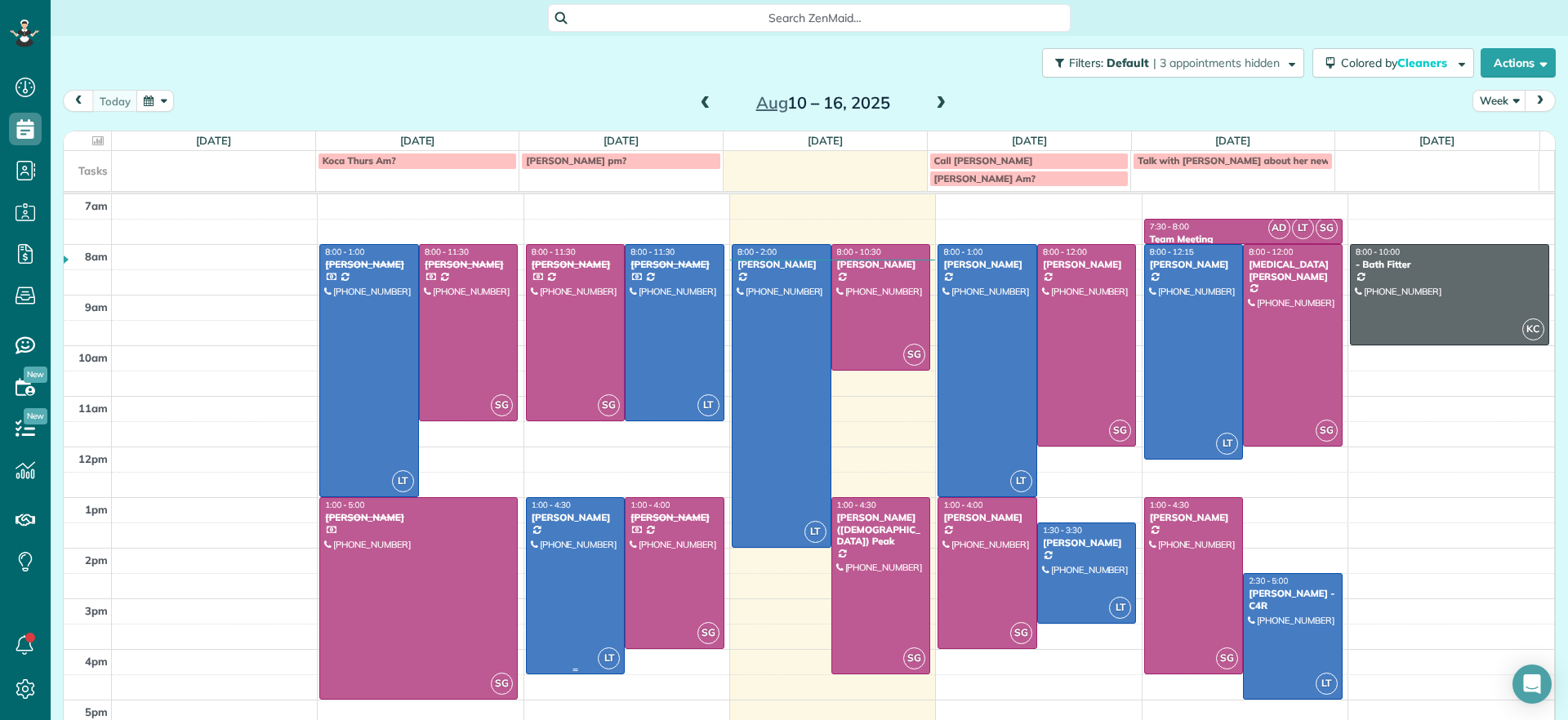
click at [558, 581] on div at bounding box center [576, 585] width 98 height 175
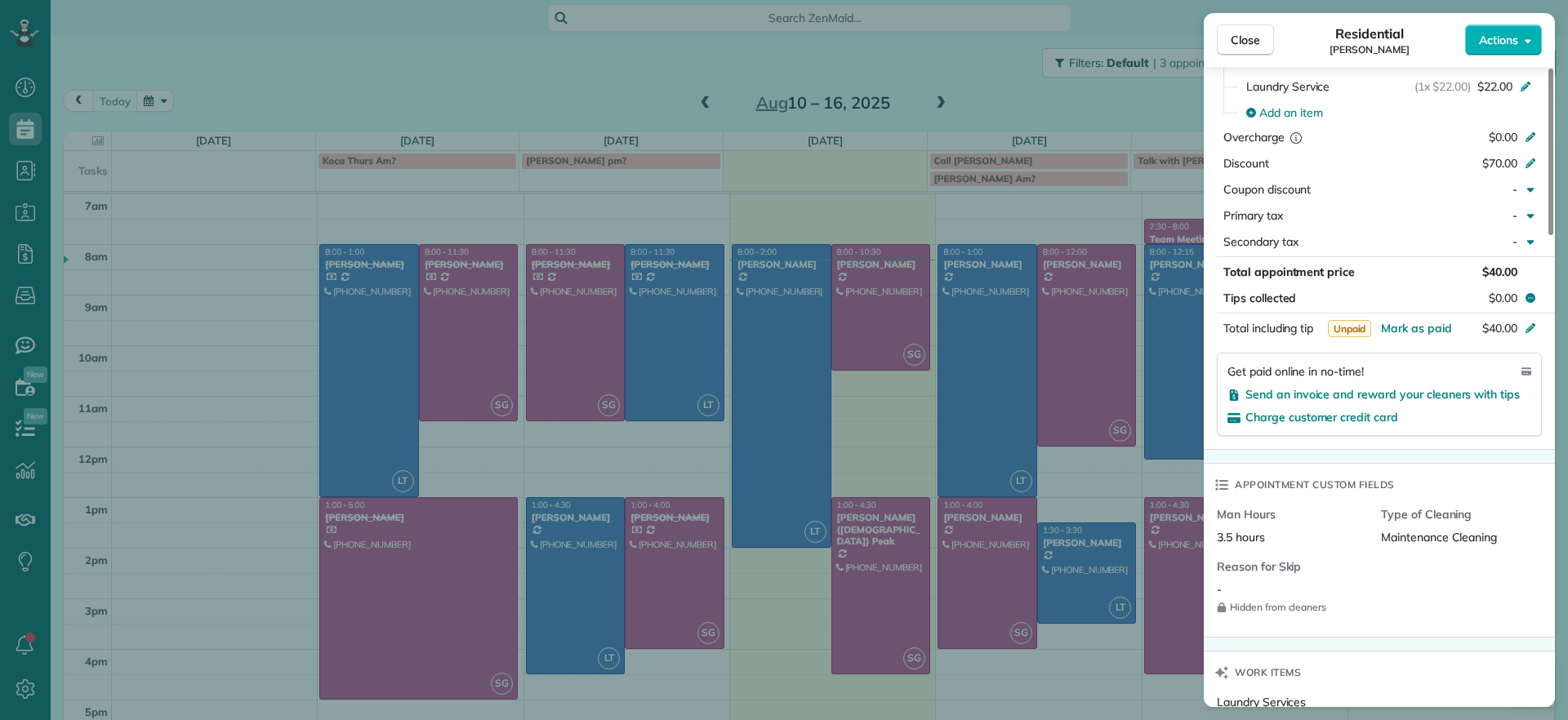
scroll to position [920, 0]
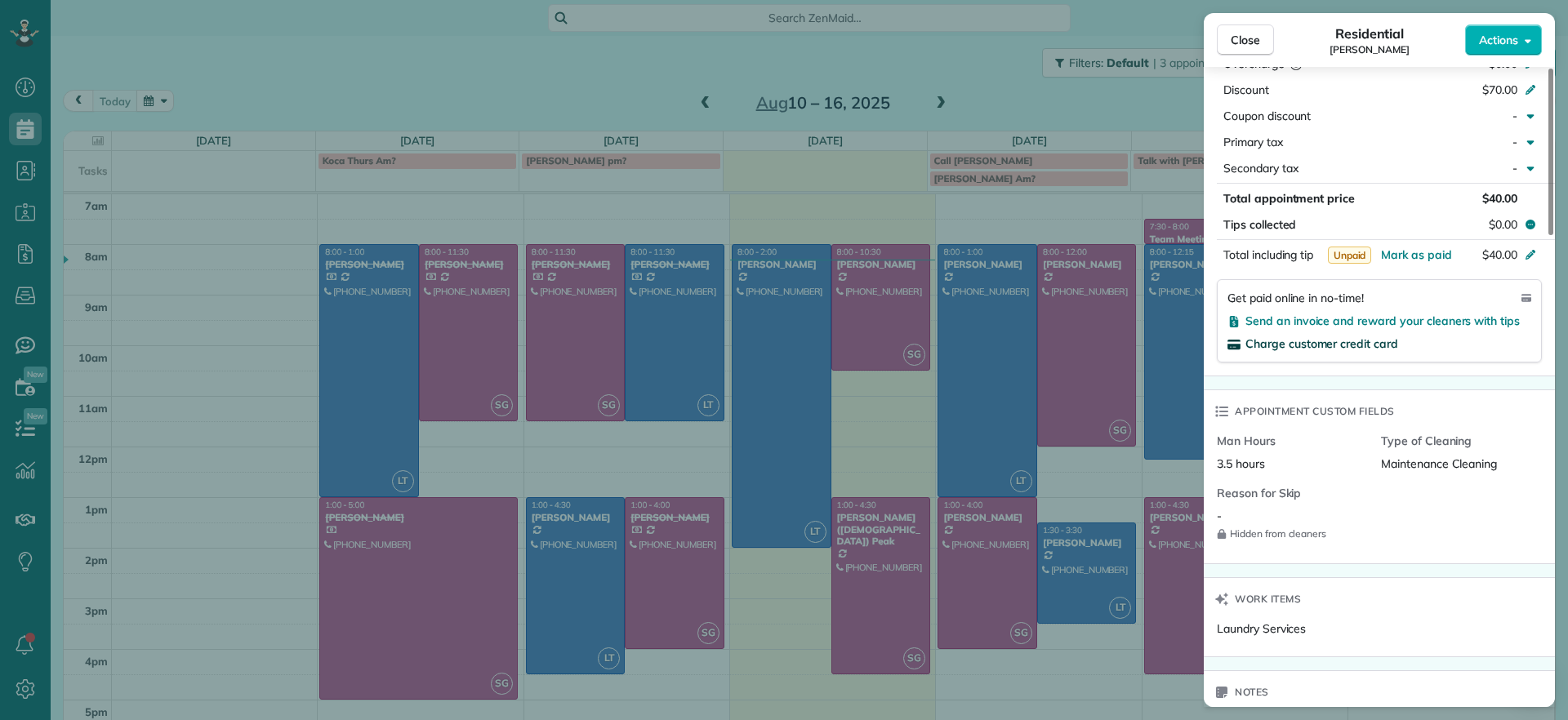
click at [1379, 336] on span "Charge customer credit card" at bounding box center [1322, 344] width 153 height 15
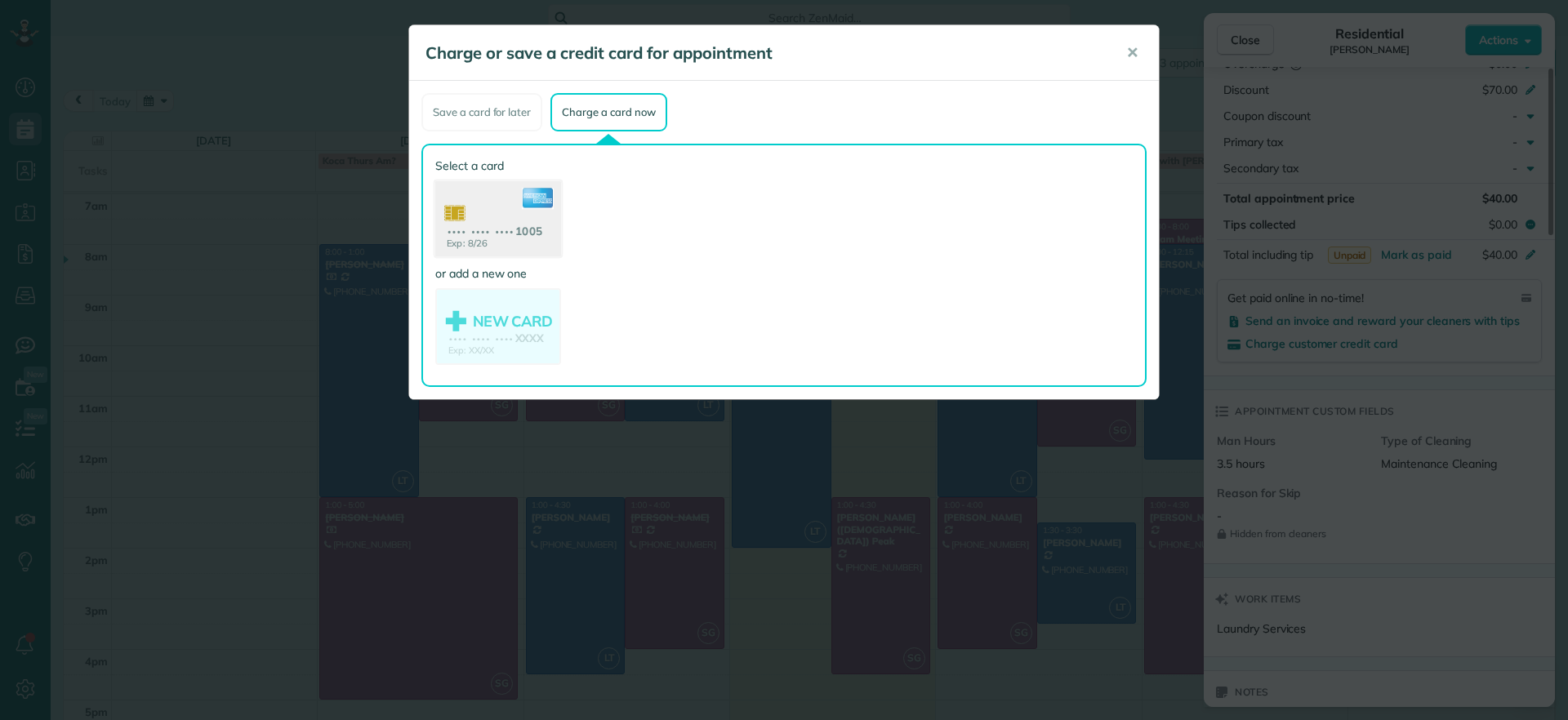
click at [471, 237] on use at bounding box center [498, 221] width 126 height 79
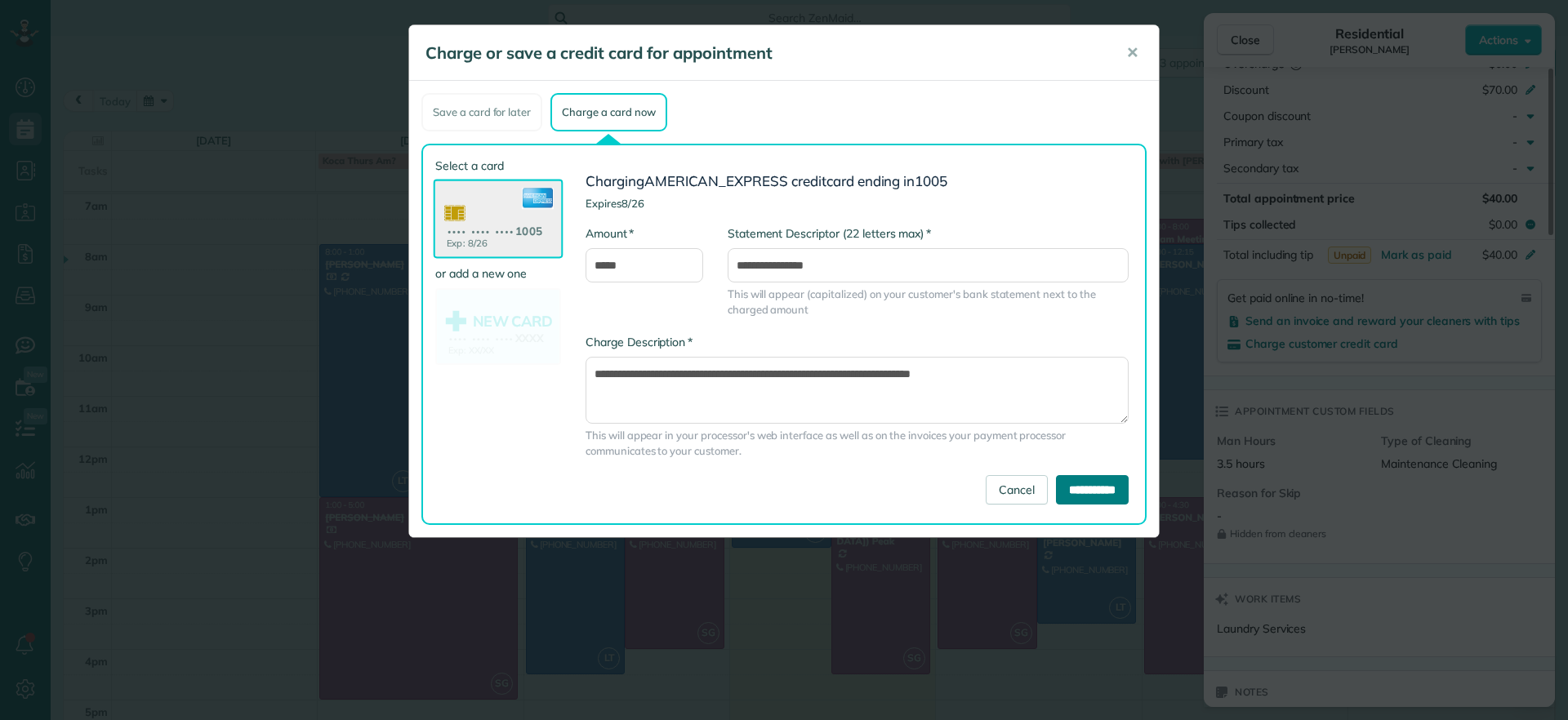
click at [1116, 484] on input "**********" at bounding box center [1092, 490] width 73 height 30
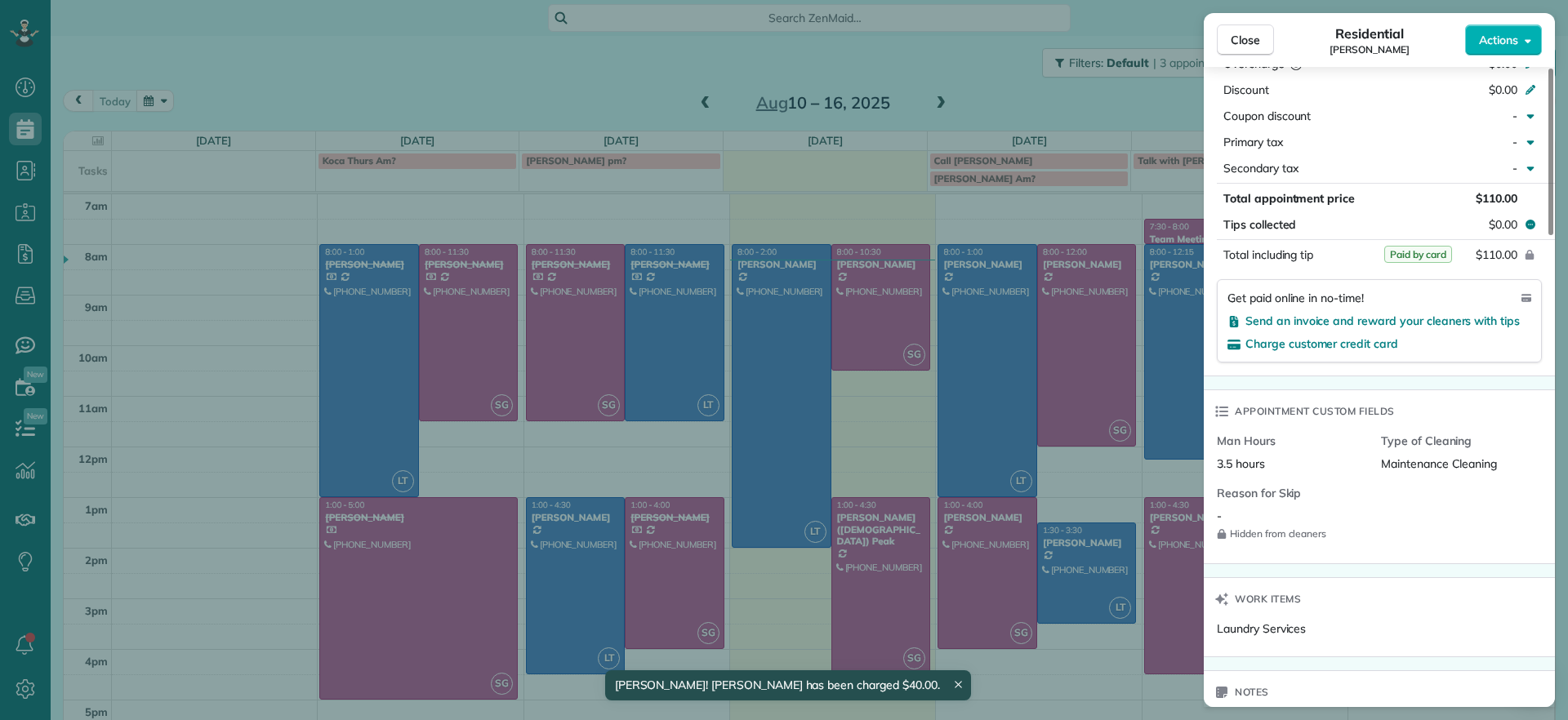
click at [224, 203] on div "Close Residential James Crenshaw Actions Status Active James Crenshaw · Open pr…" at bounding box center [784, 360] width 1568 height 720
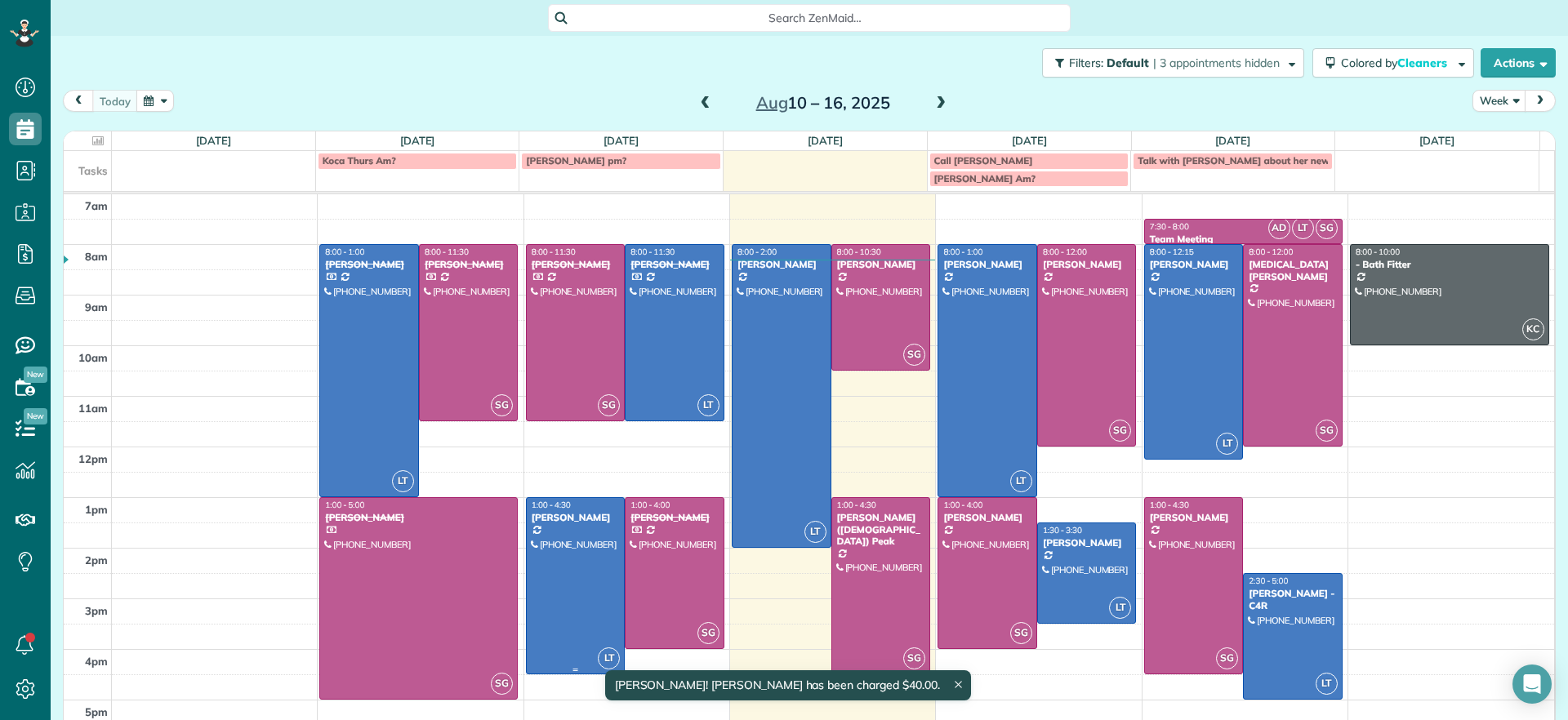
click at [593, 620] on div at bounding box center [576, 585] width 98 height 175
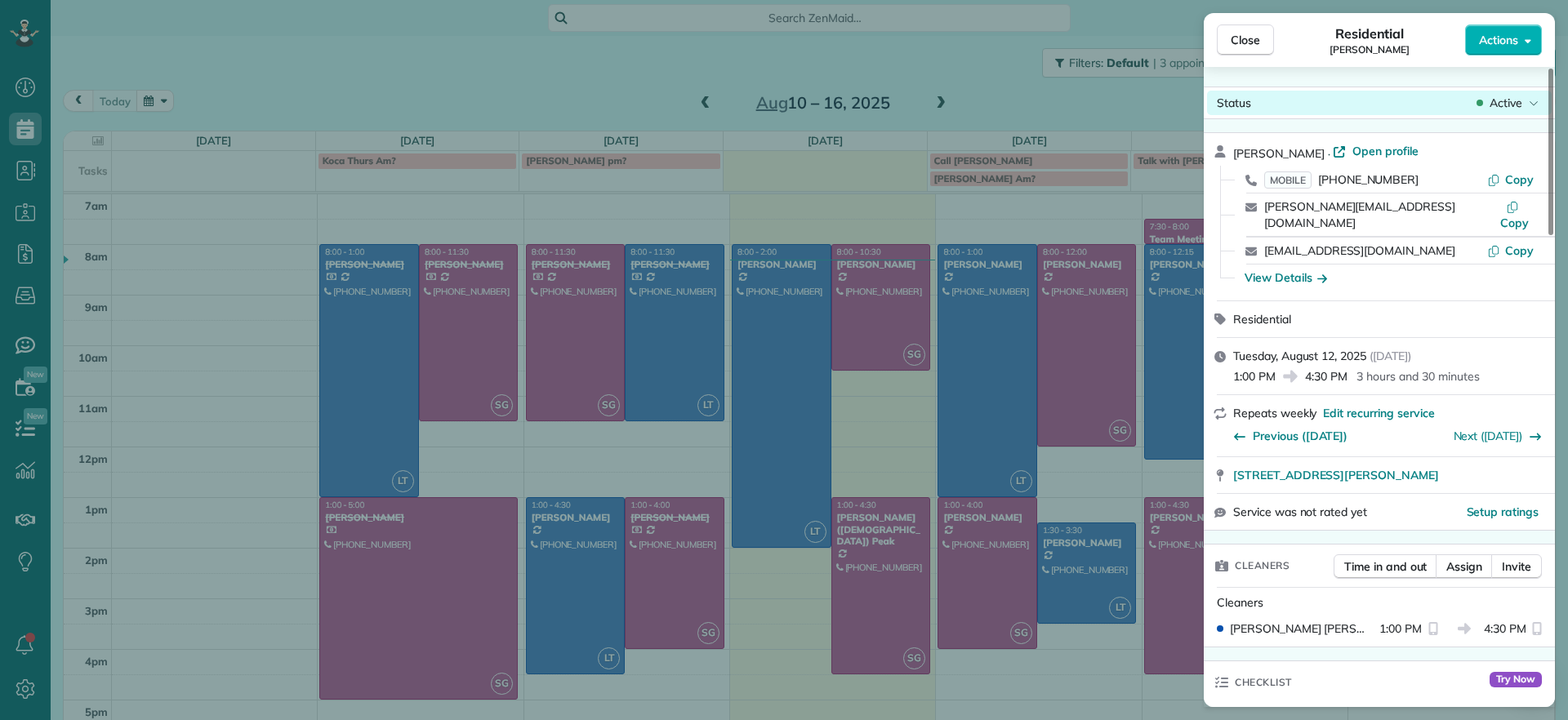
click at [1503, 97] on span "Active" at bounding box center [1505, 103] width 32 height 17
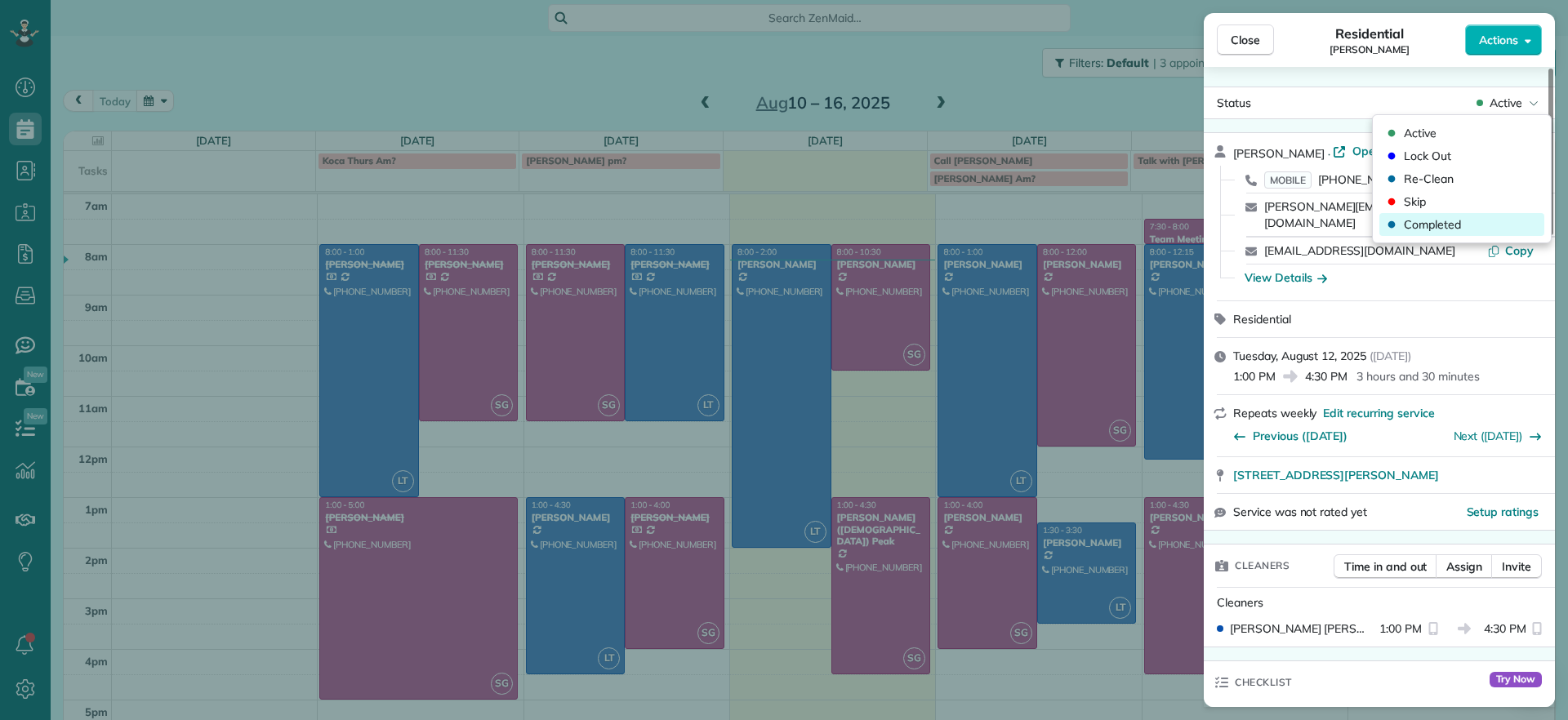
click at [1438, 230] on span "Completed" at bounding box center [1432, 225] width 57 height 17
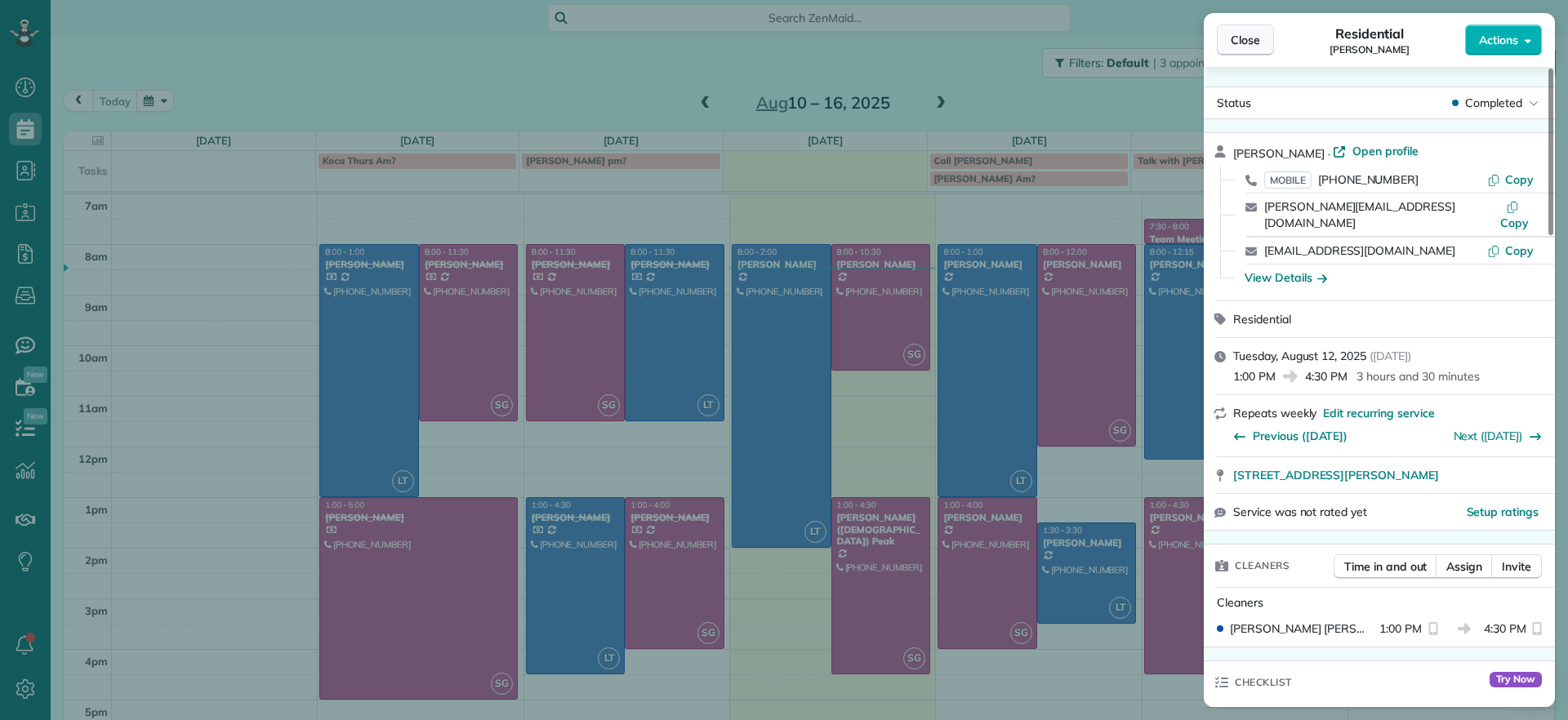
click at [1248, 36] on span "Close" at bounding box center [1245, 41] width 30 height 17
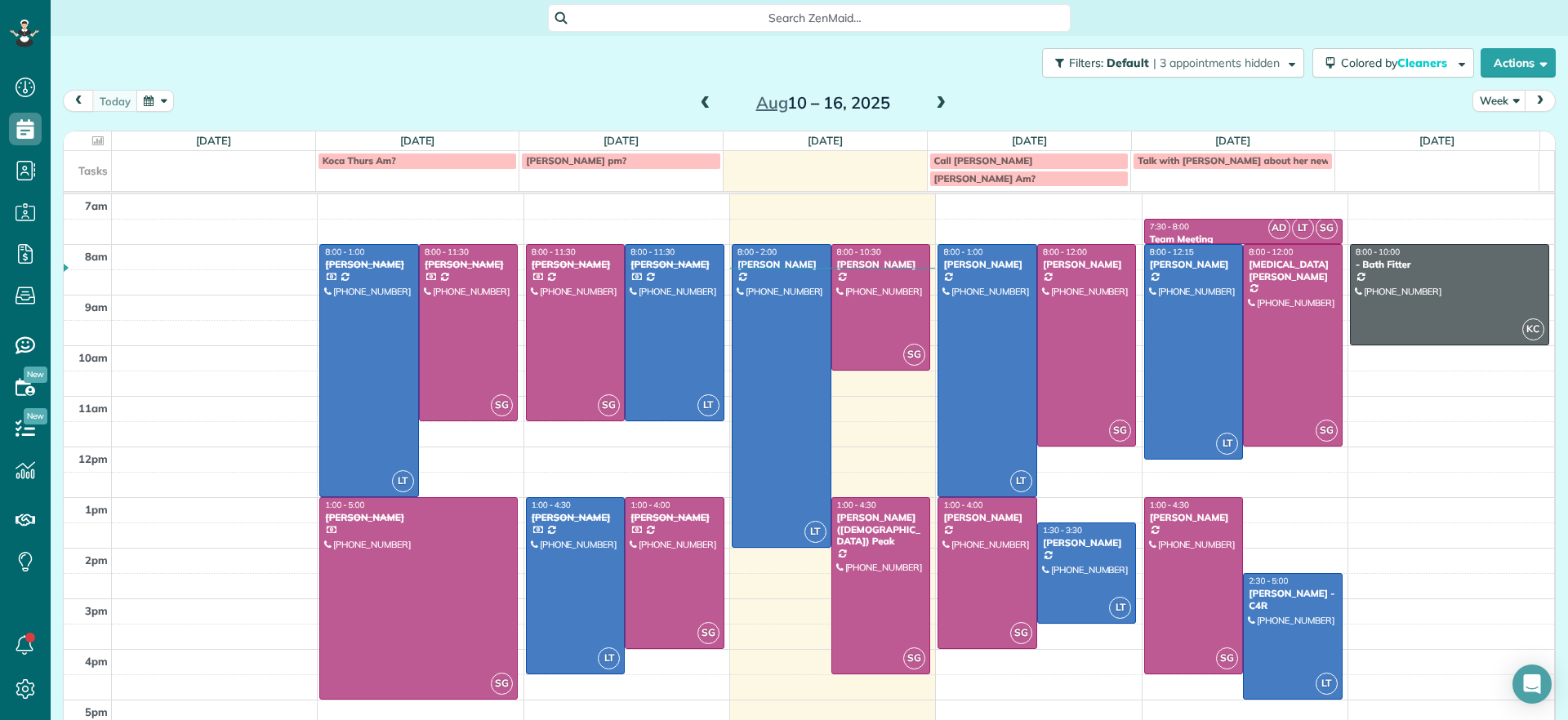
click at [931, 103] on span at bounding box center [940, 103] width 18 height 15
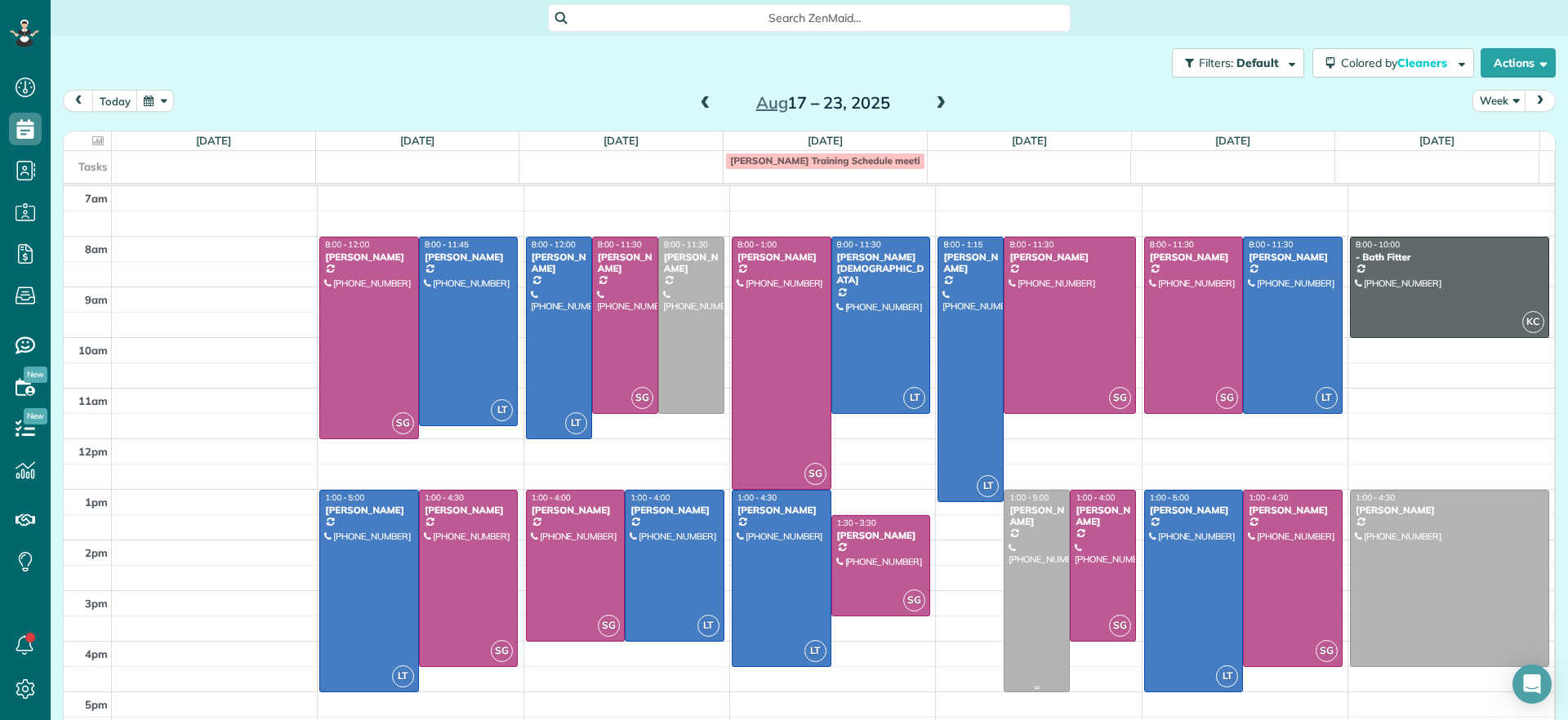
click at [1033, 565] on div at bounding box center [1036, 590] width 65 height 201
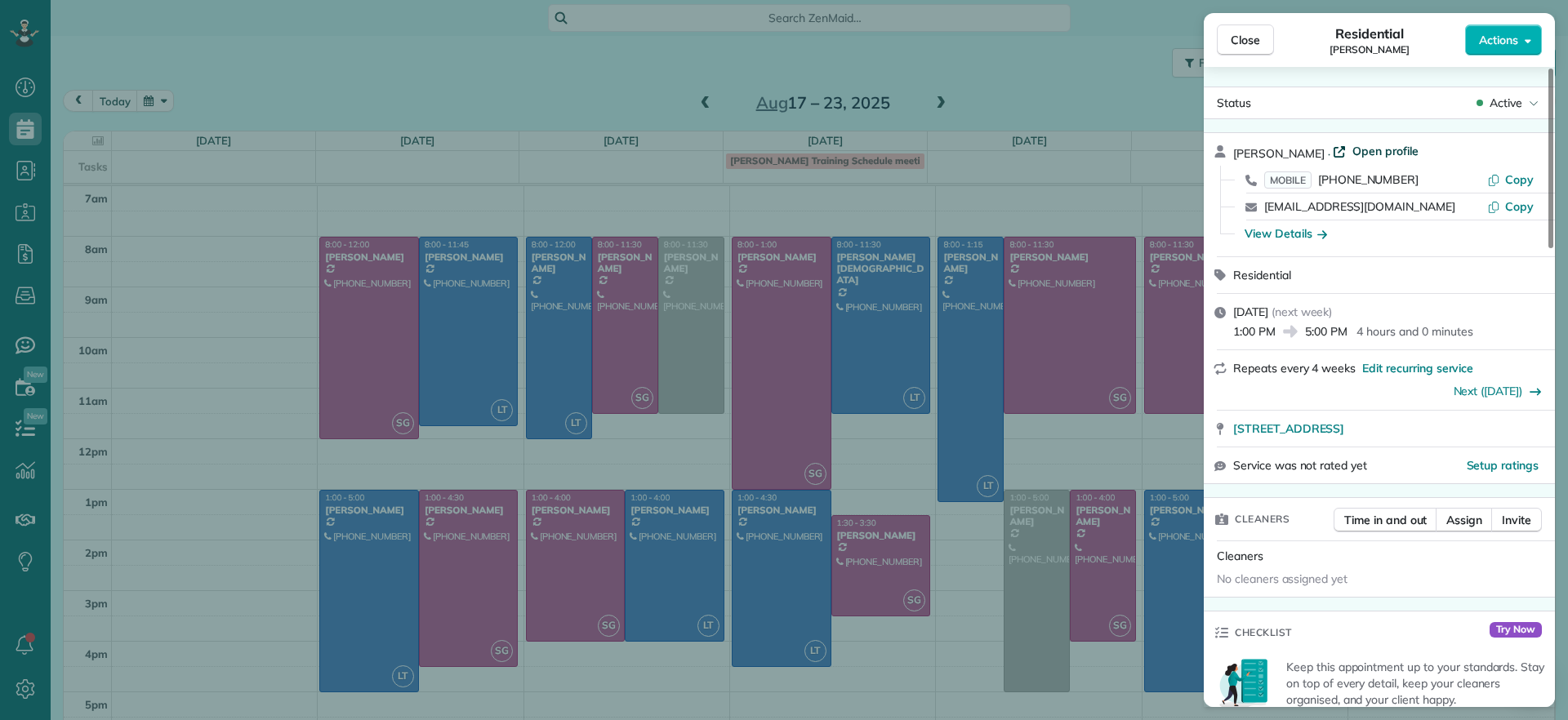
click at [1359, 149] on link "Open profile" at bounding box center [1375, 151] width 86 height 17
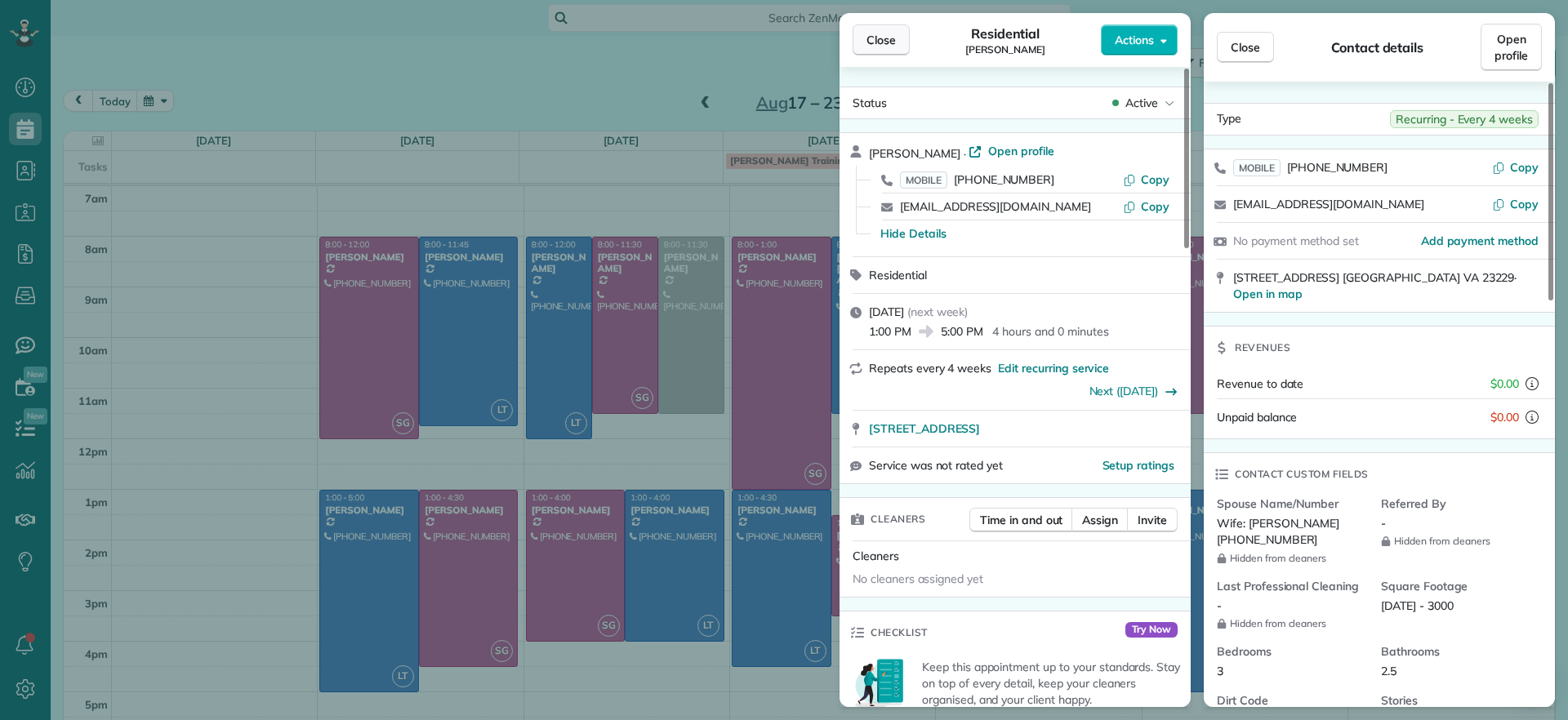
click at [892, 36] on span "Close" at bounding box center [881, 41] width 30 height 17
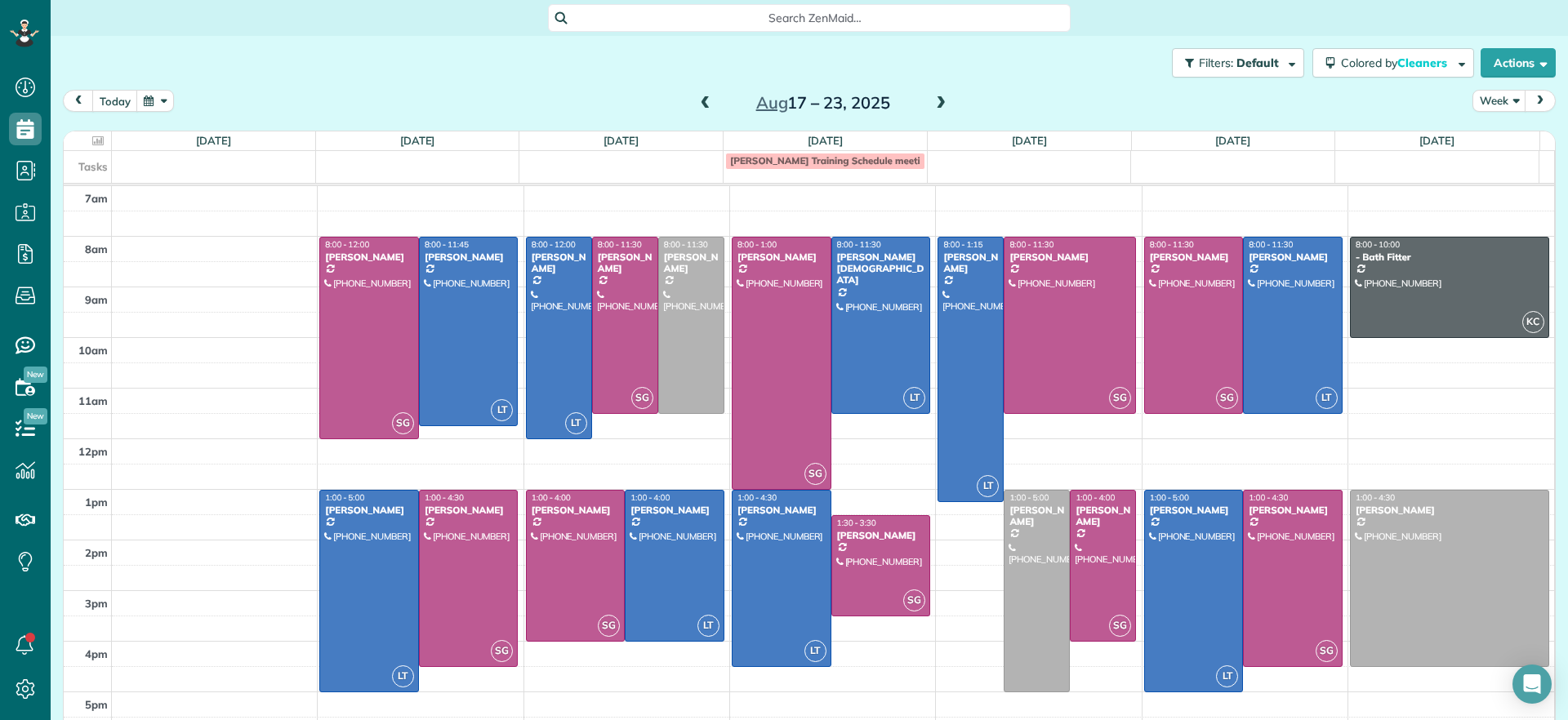
click at [935, 103] on span at bounding box center [940, 103] width 18 height 15
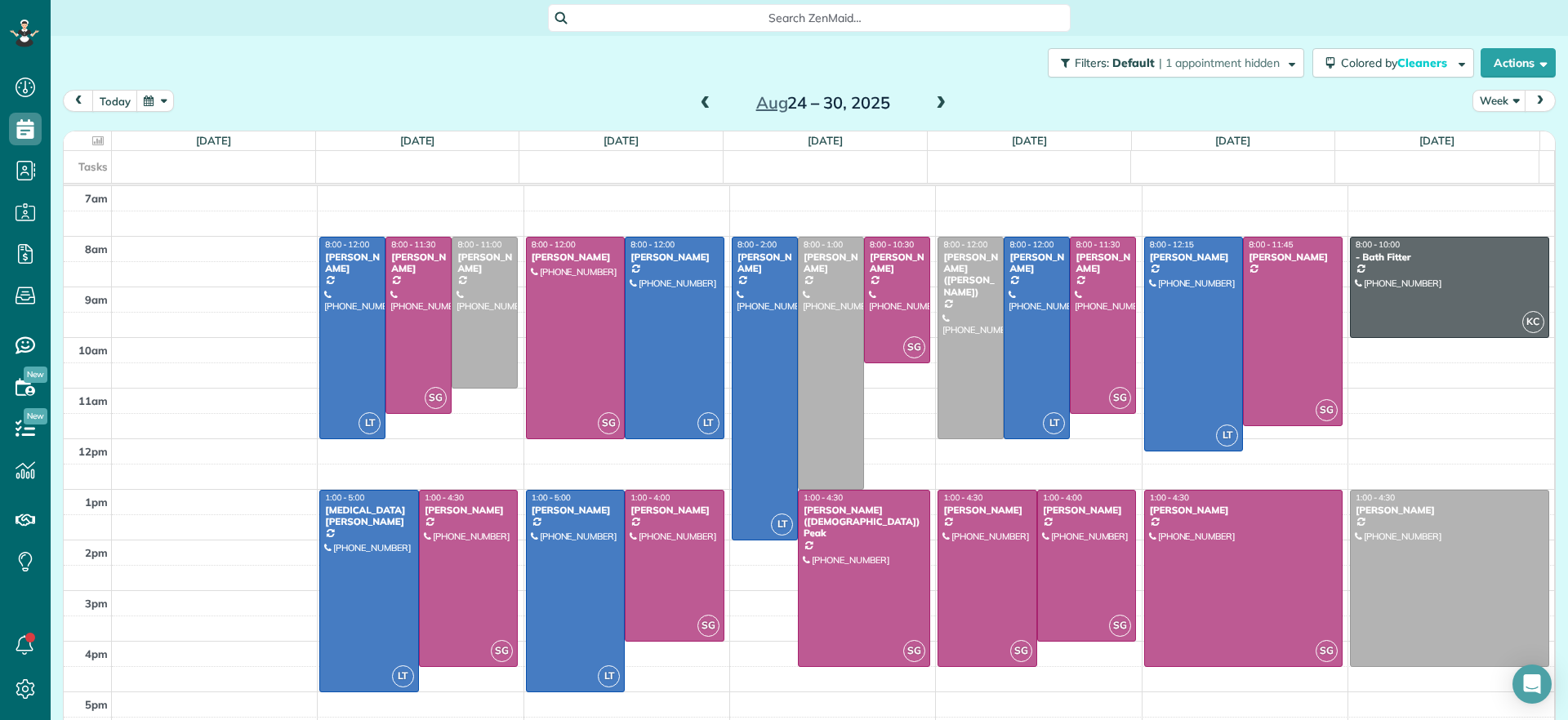
click at [698, 103] on span at bounding box center [705, 103] width 18 height 15
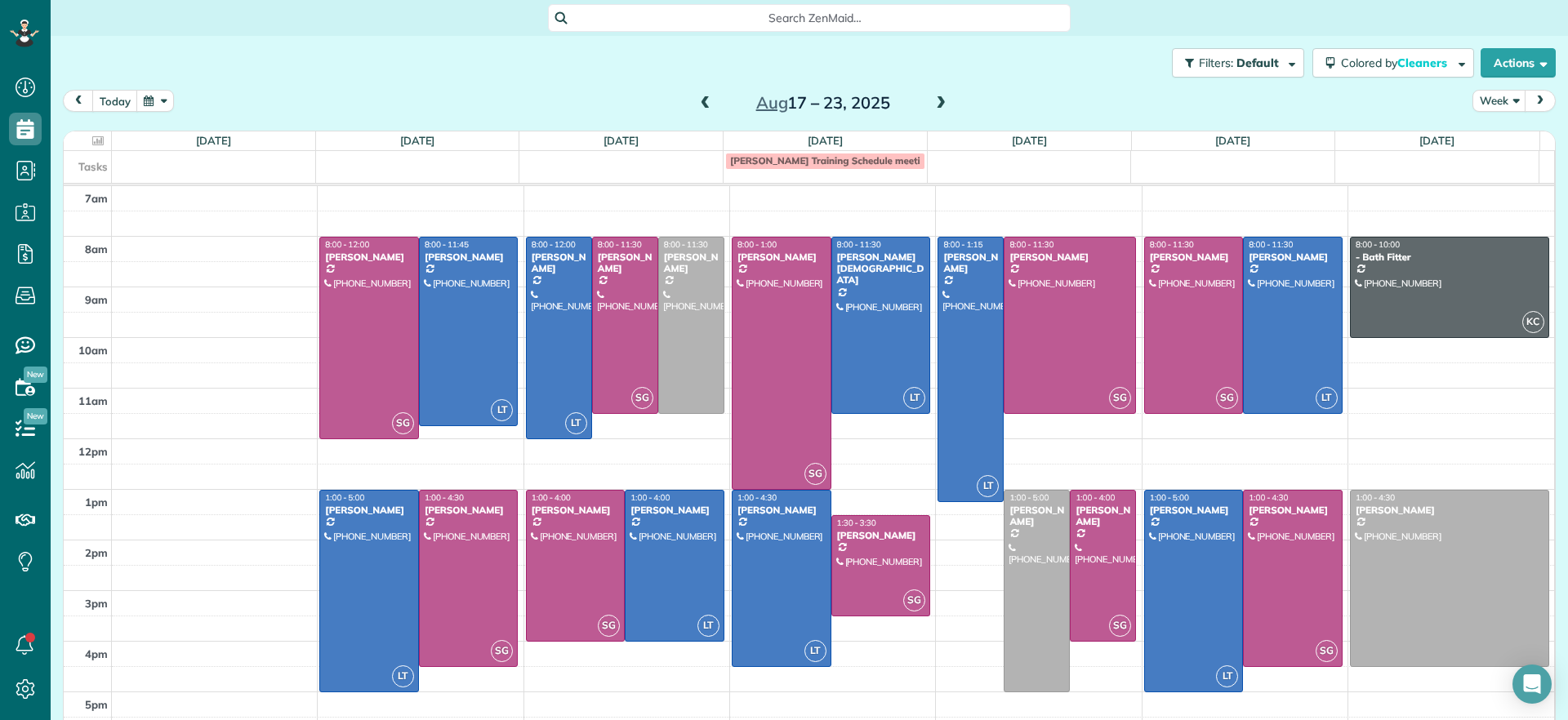
click at [935, 105] on span at bounding box center [940, 103] width 18 height 15
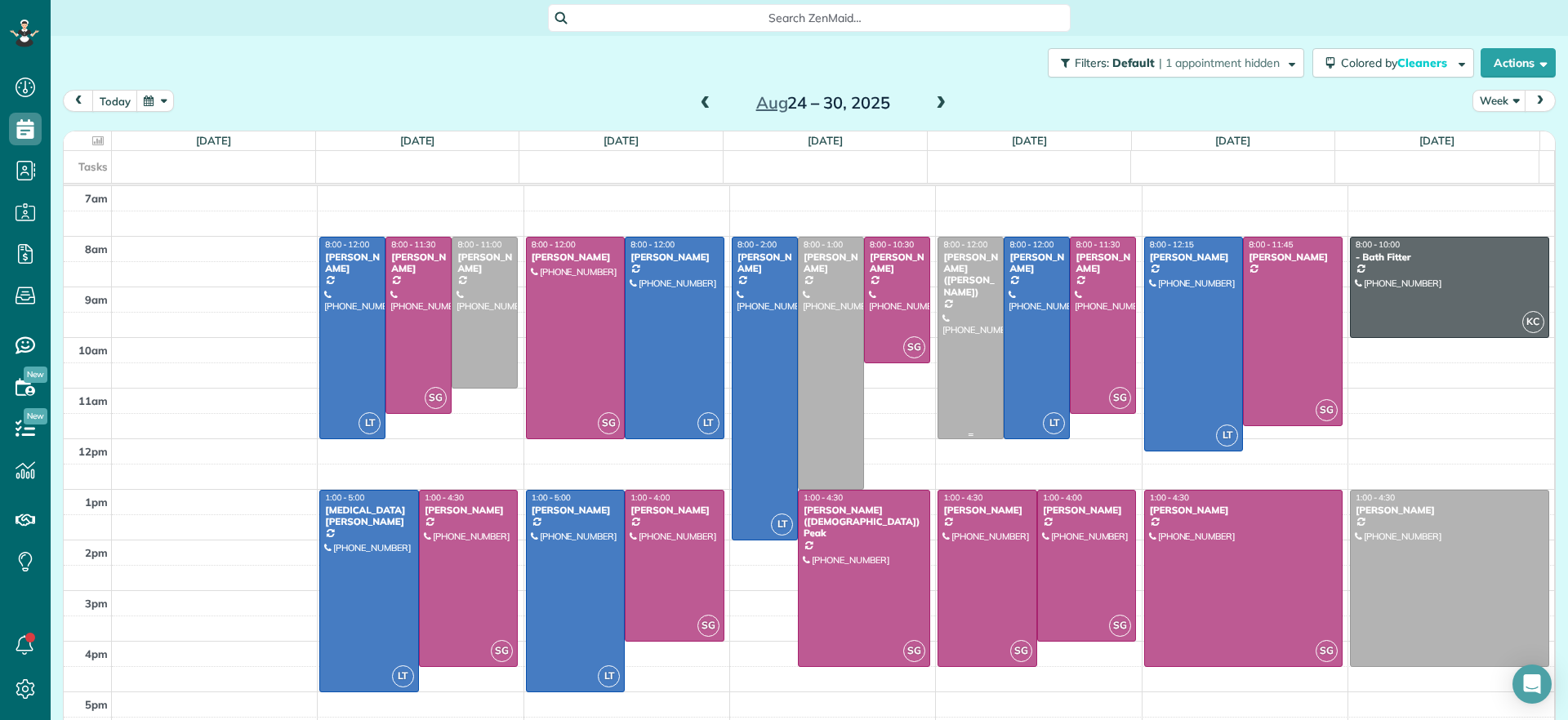
click at [962, 338] on div at bounding box center [970, 337] width 65 height 201
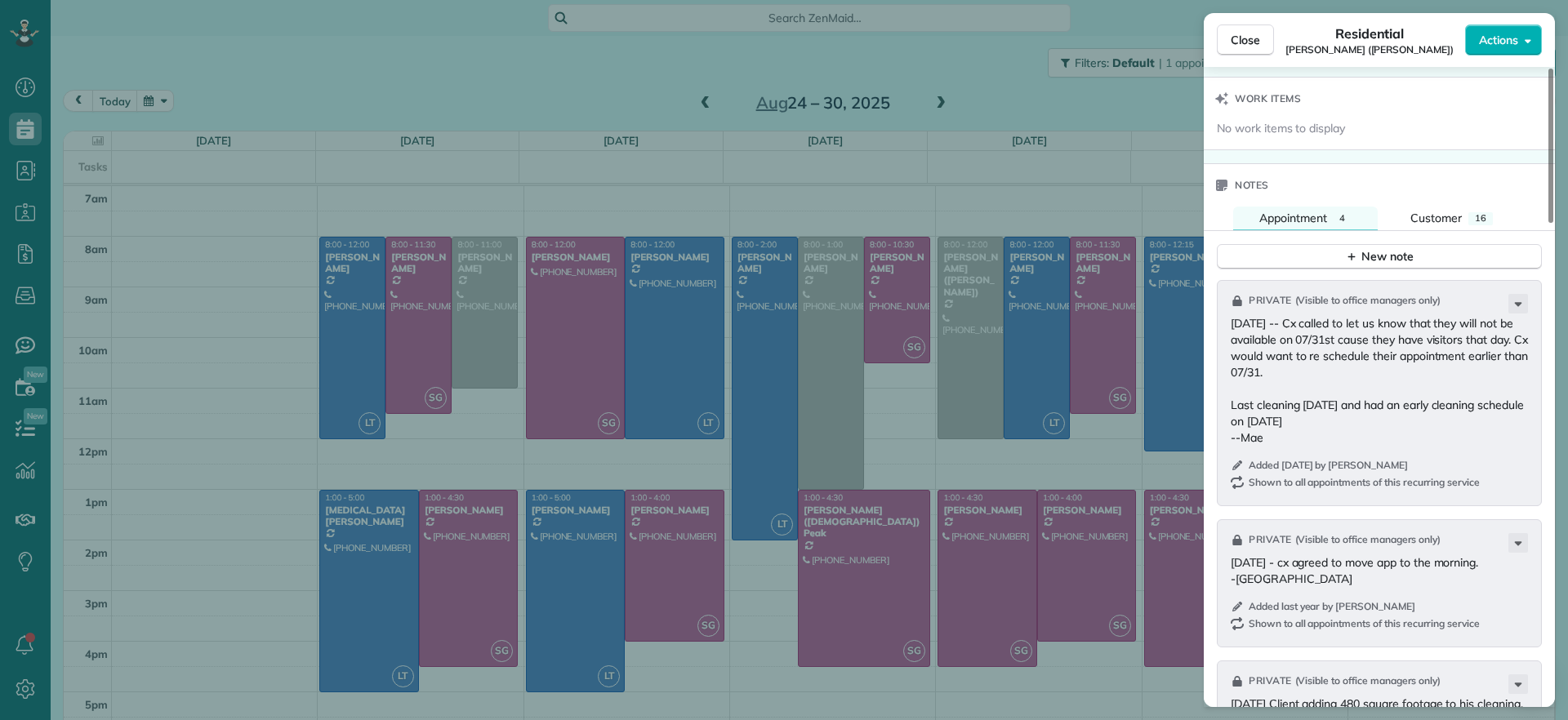
scroll to position [1448, 0]
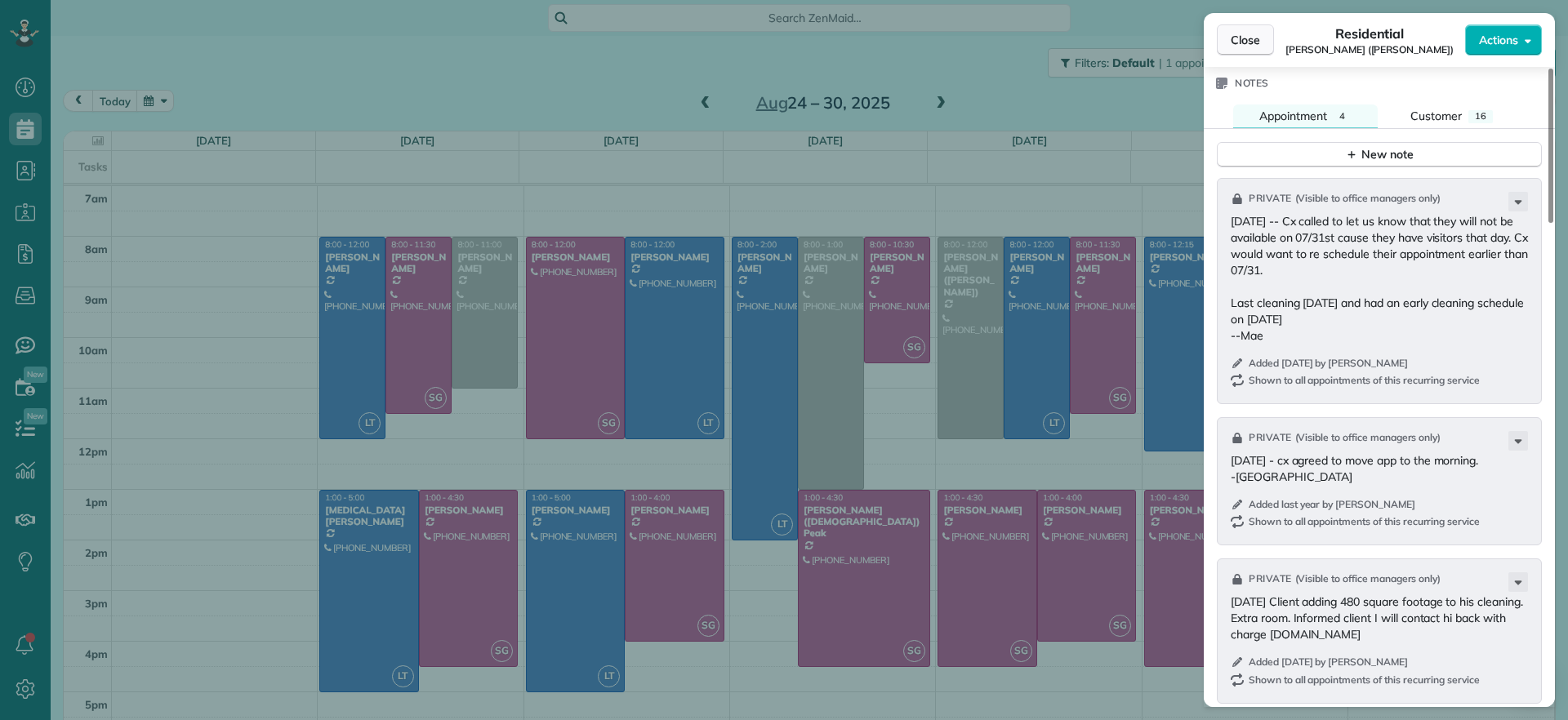
click at [1235, 42] on span "Close" at bounding box center [1245, 41] width 30 height 17
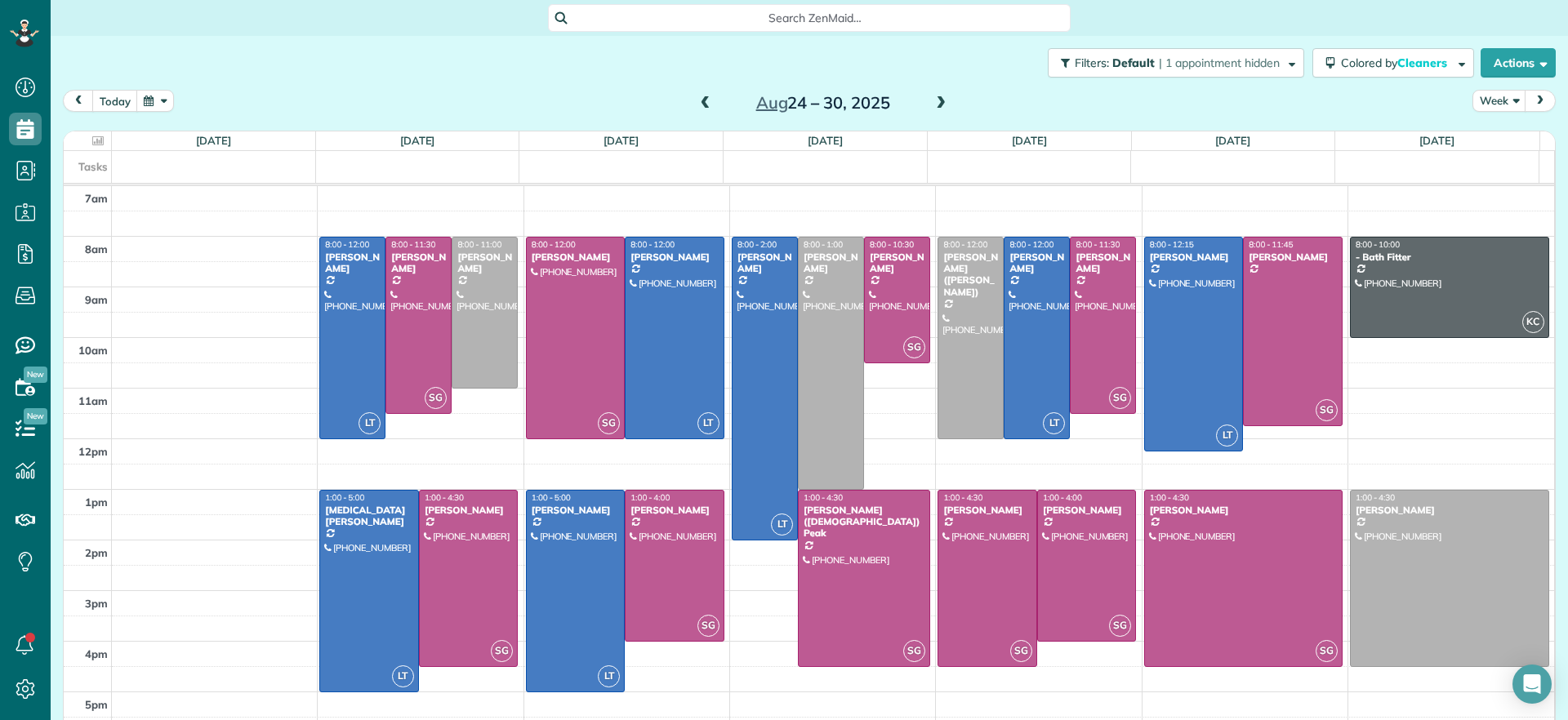
click at [696, 110] on span at bounding box center [705, 104] width 18 height 25
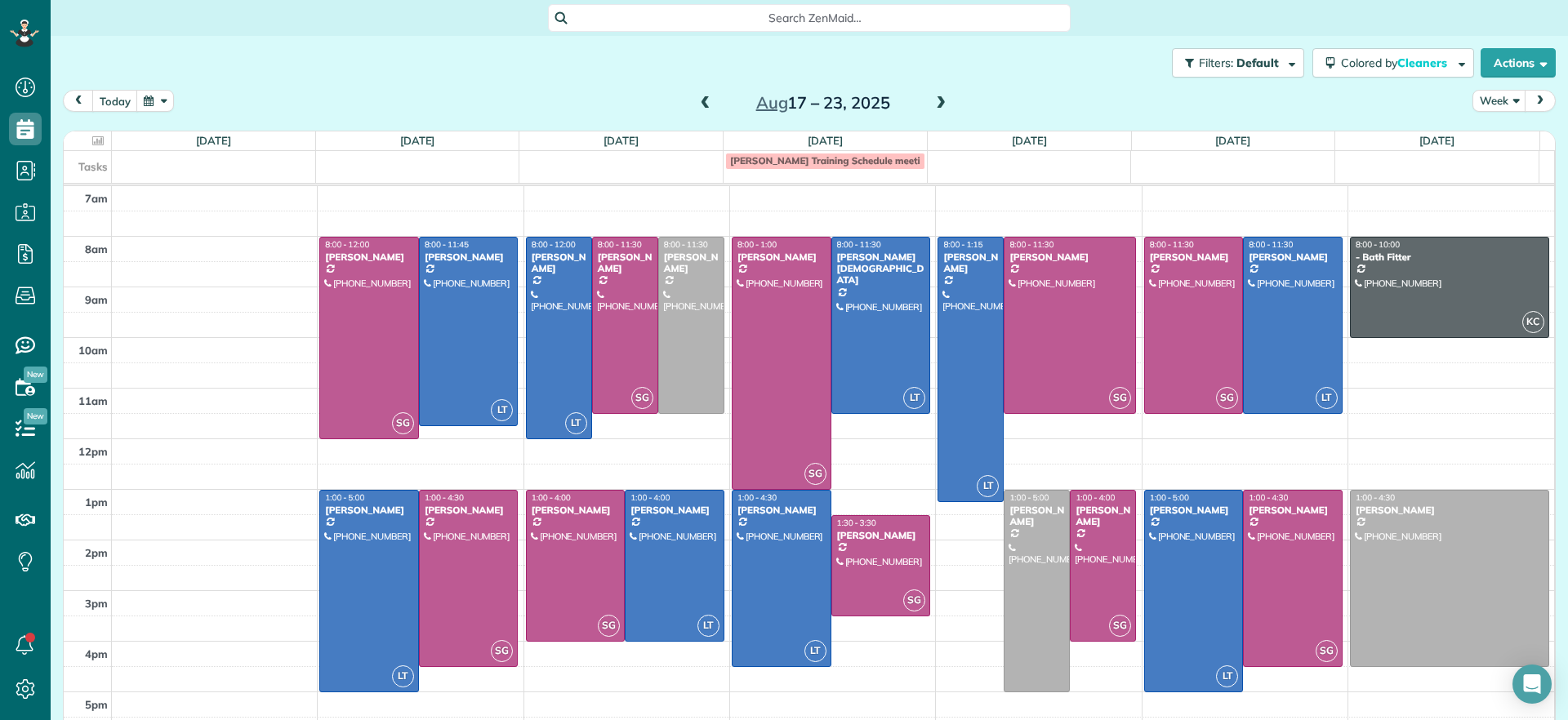
click at [931, 102] on span at bounding box center [940, 103] width 18 height 15
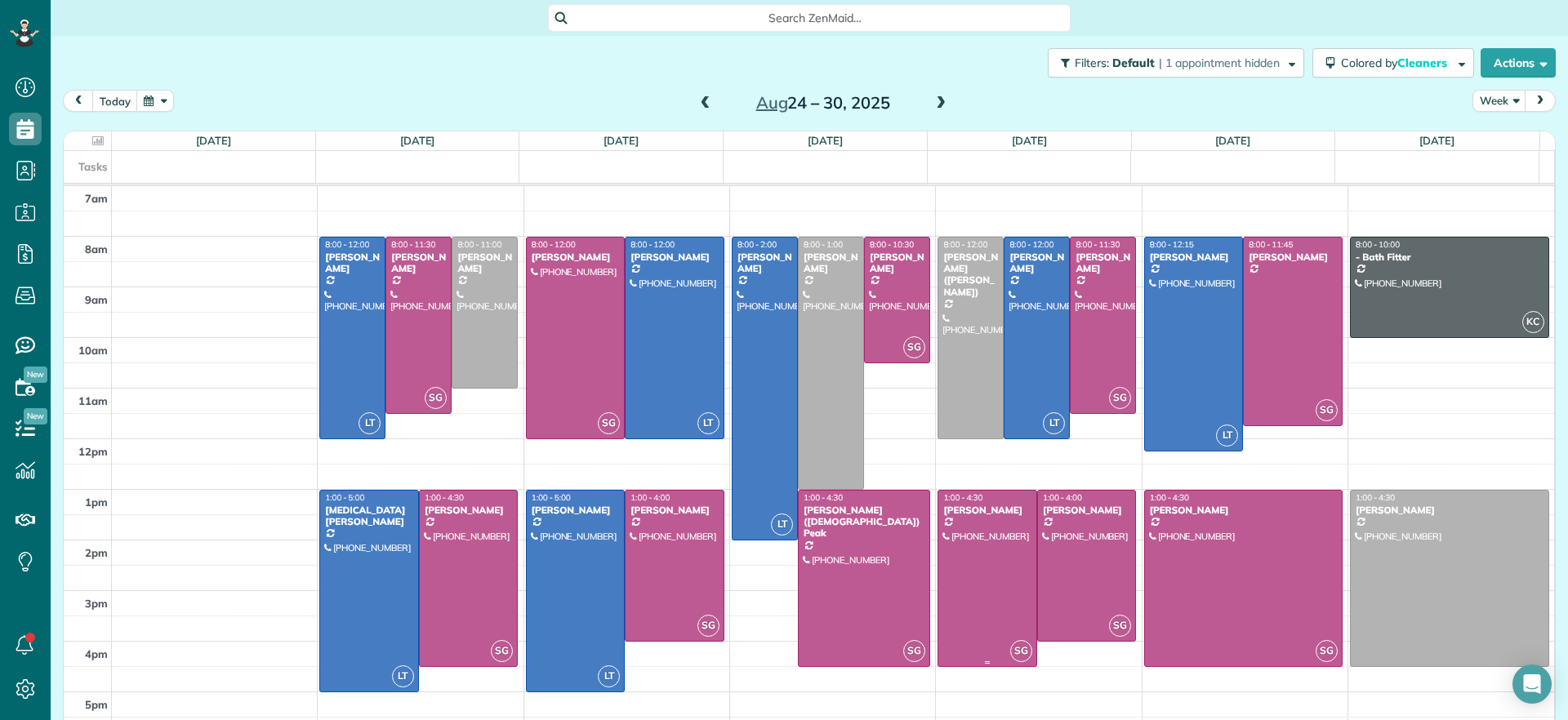
click at [983, 529] on div at bounding box center [987, 578] width 98 height 175
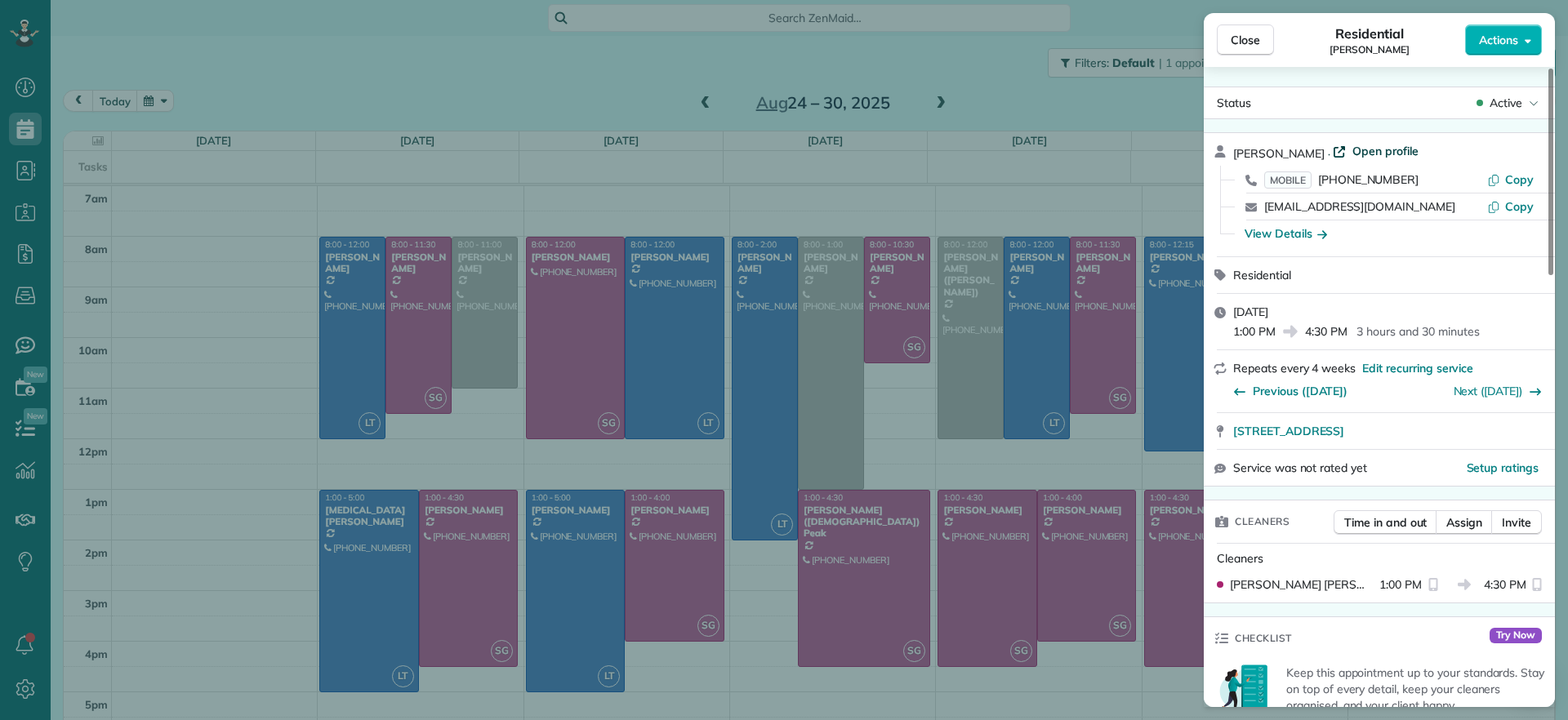
click at [1370, 153] on span "Open profile" at bounding box center [1385, 151] width 66 height 17
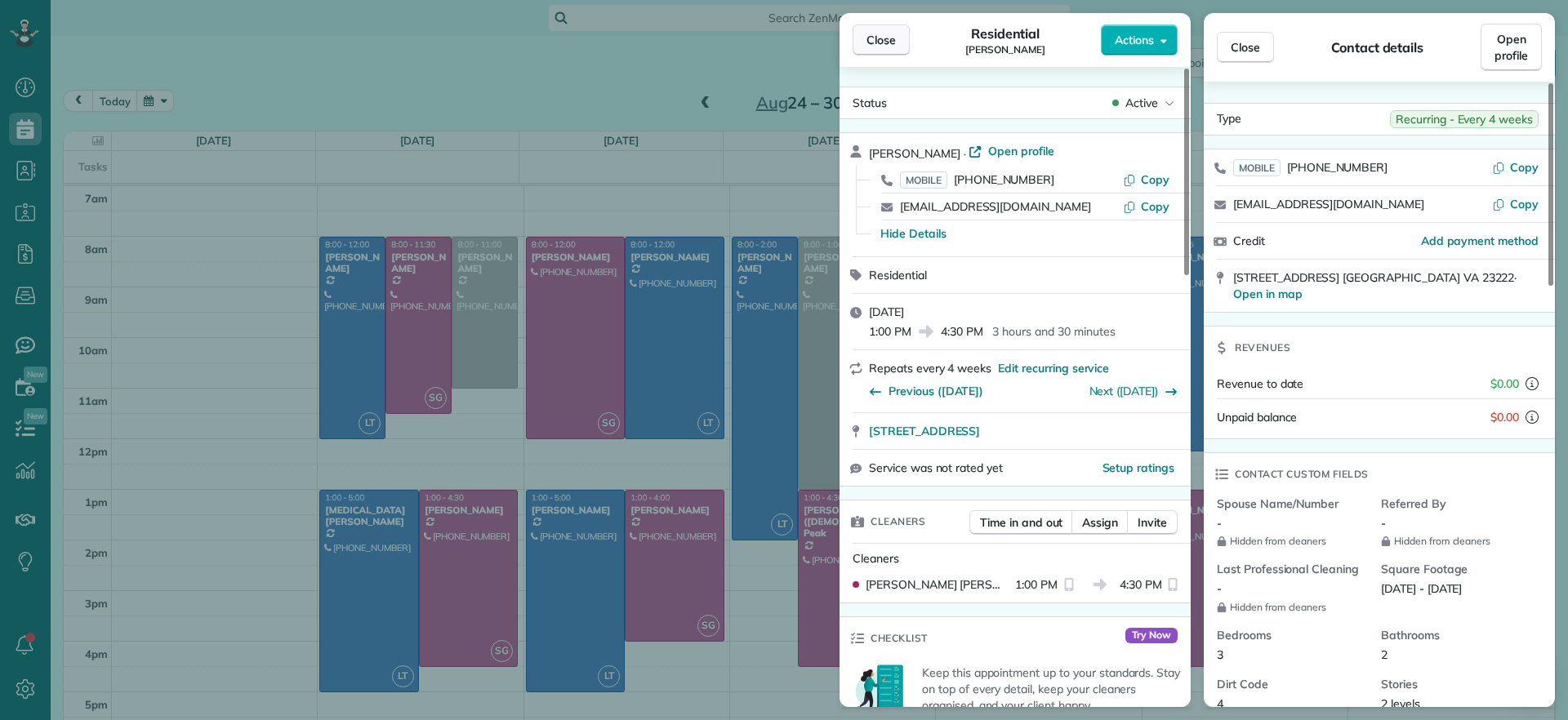
click at [895, 43] on span "Close" at bounding box center [881, 41] width 30 height 17
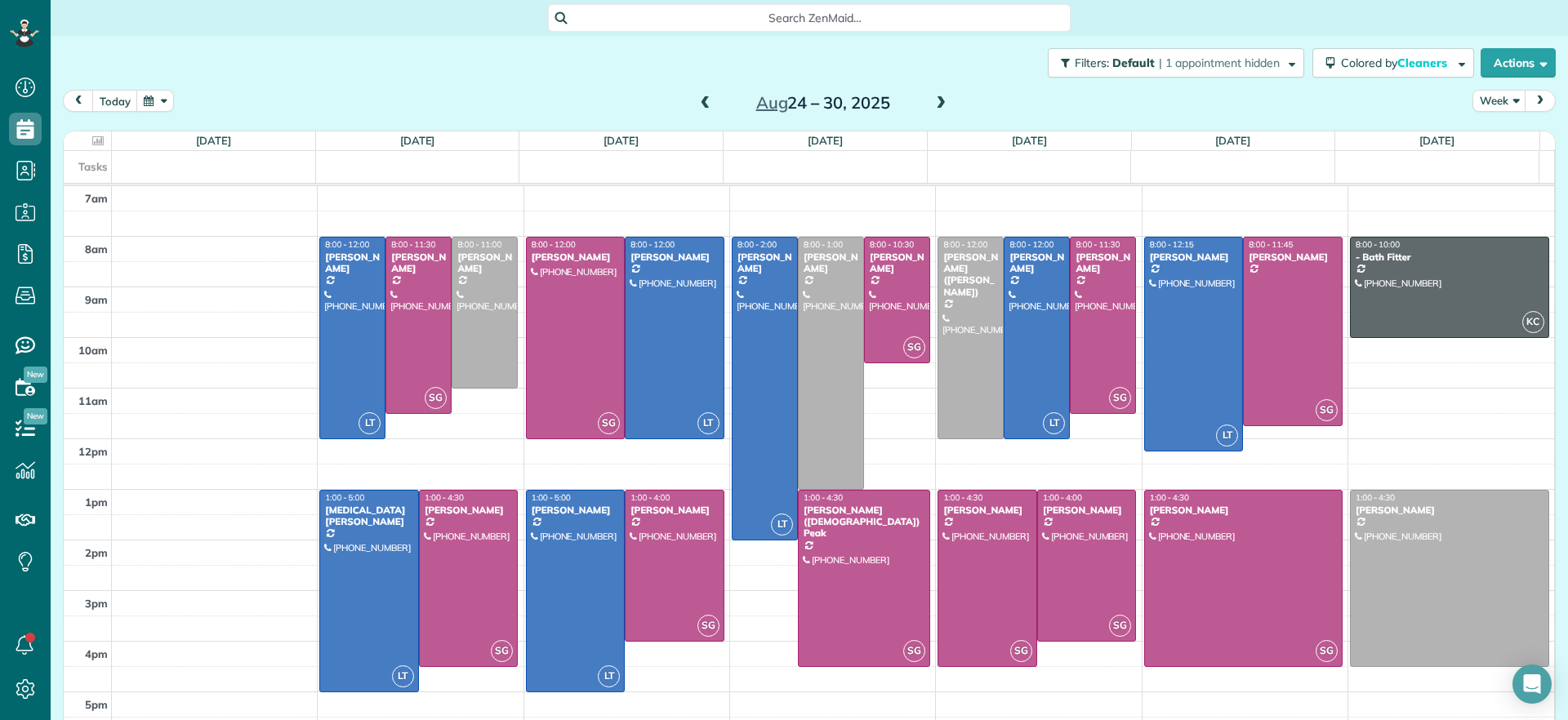
click at [696, 110] on span at bounding box center [705, 103] width 18 height 15
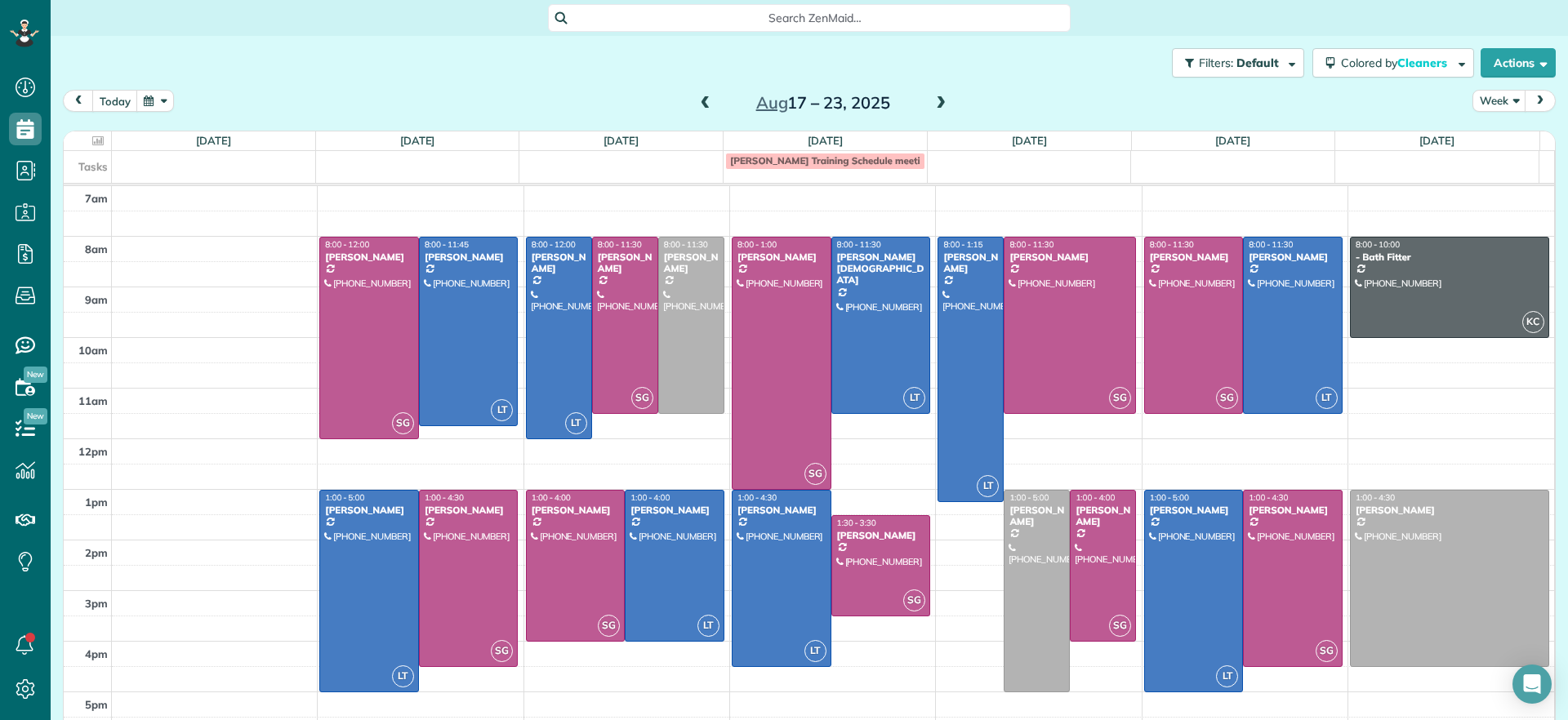
click at [934, 100] on span at bounding box center [940, 103] width 18 height 15
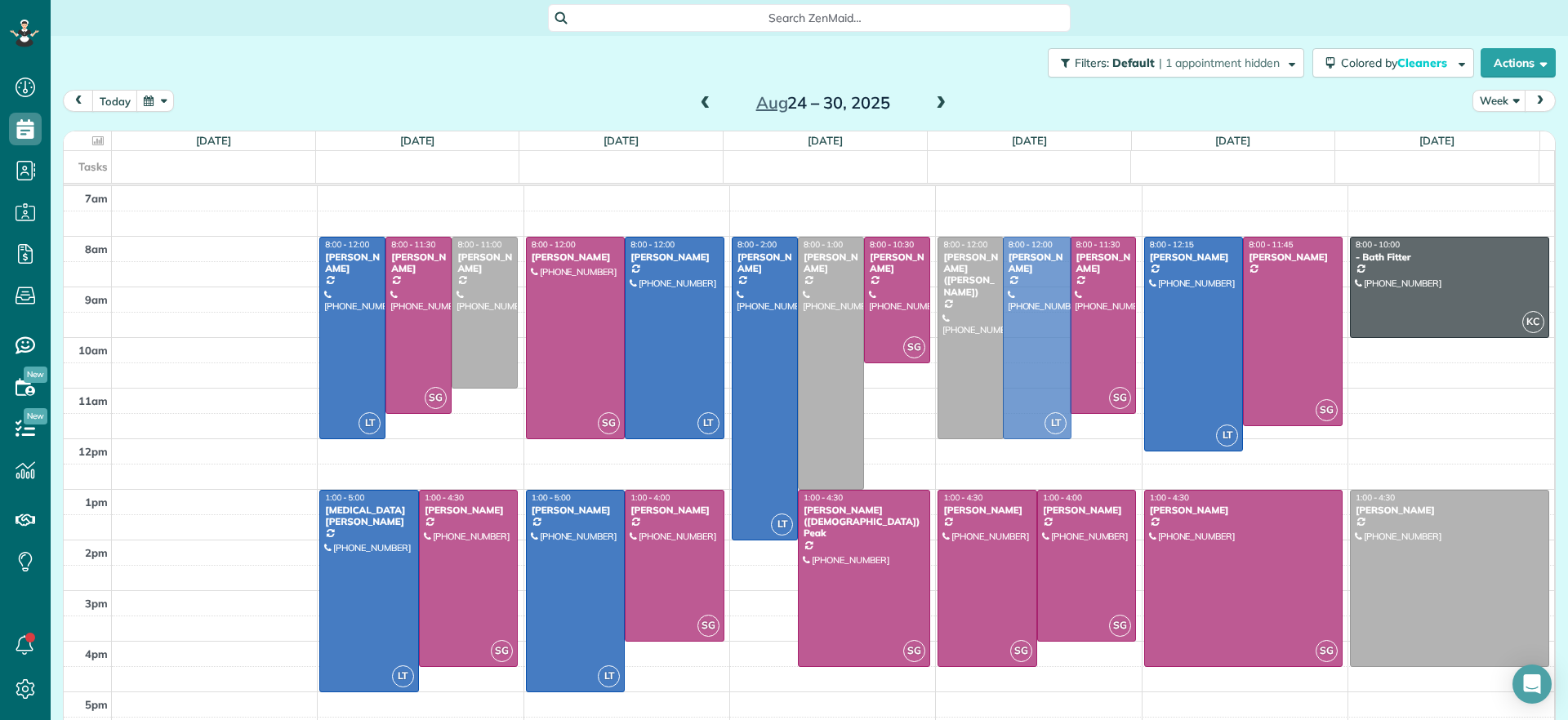
drag, startPoint x: 1014, startPoint y: 293, endPoint x: 1037, endPoint y: 292, distance: 23.0
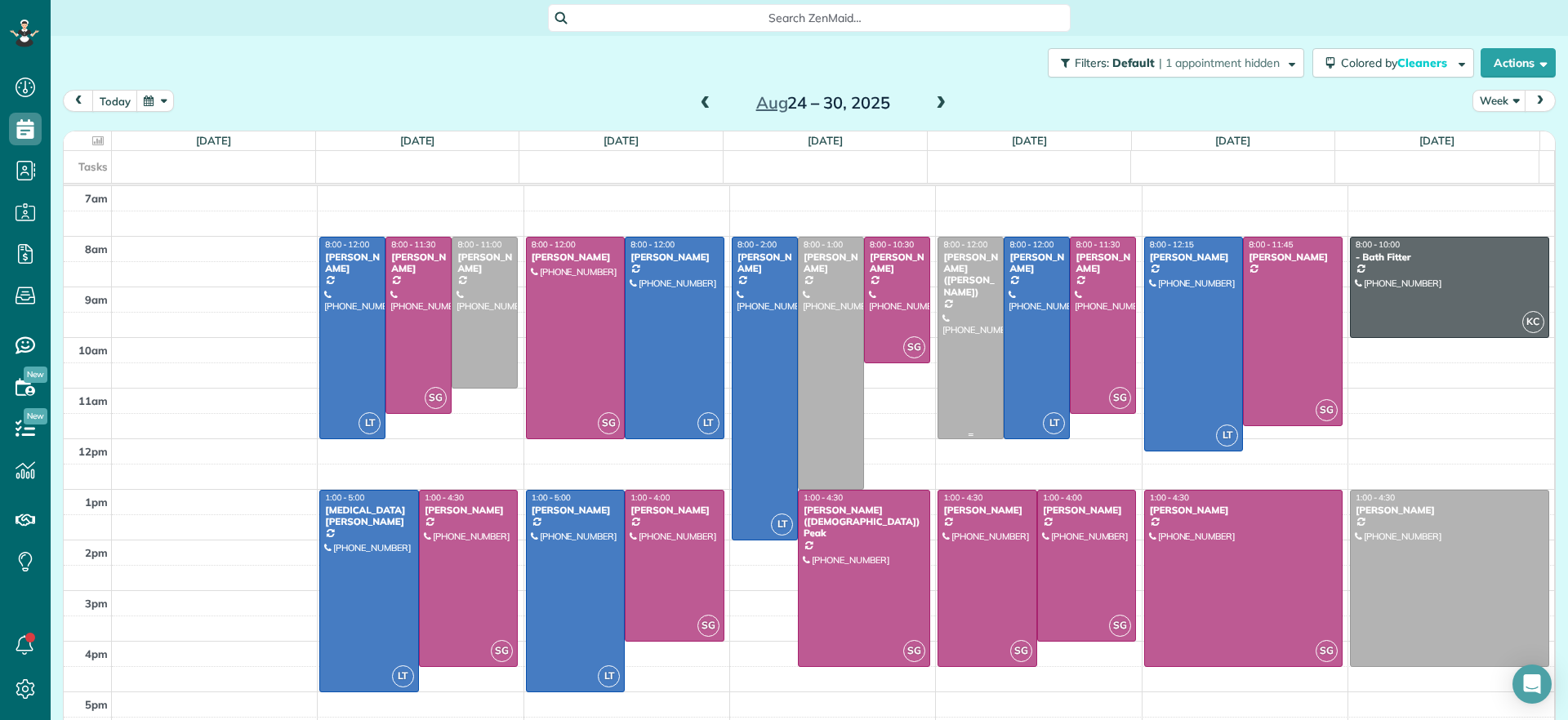
click at [938, 294] on div at bounding box center [970, 337] width 65 height 201
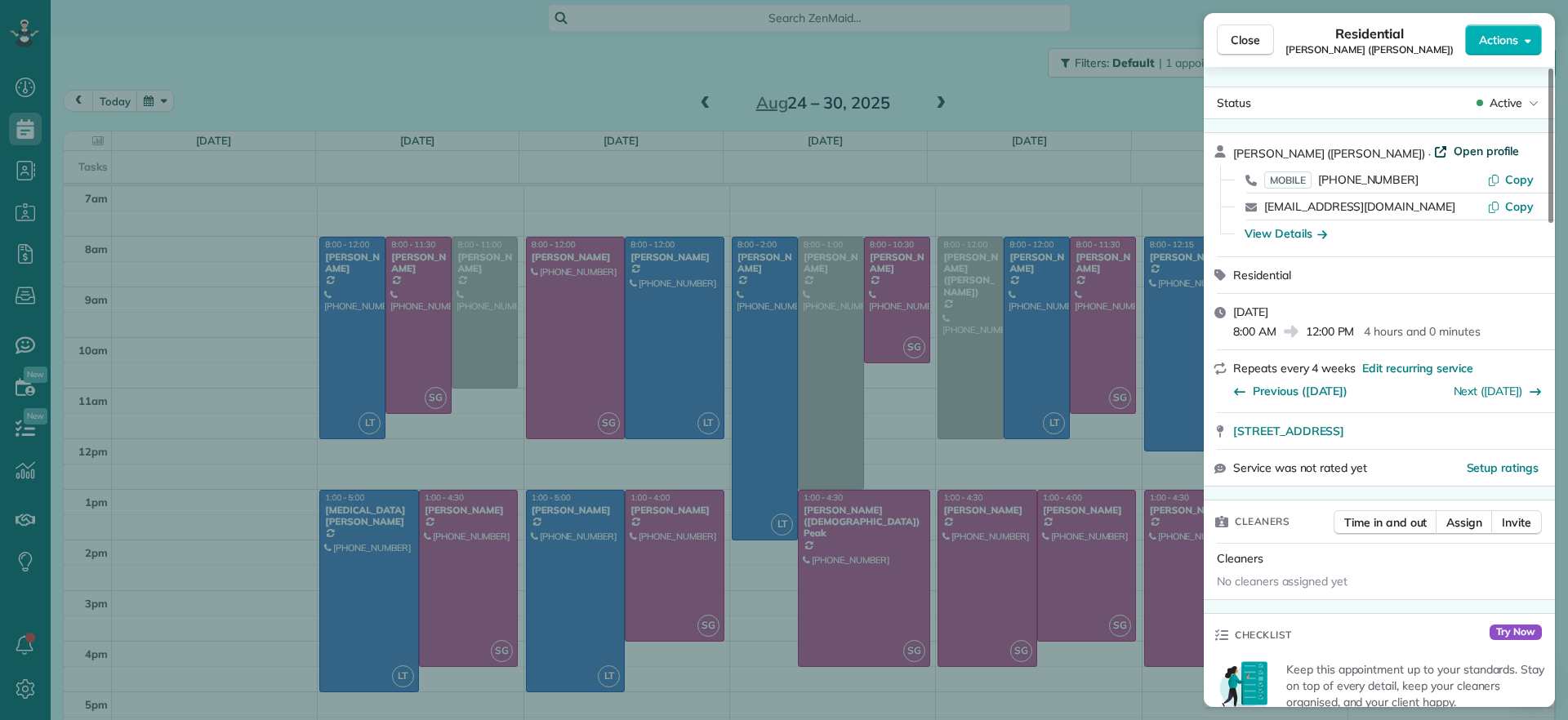
click at [1453, 152] on span "Open profile" at bounding box center [1486, 151] width 66 height 17
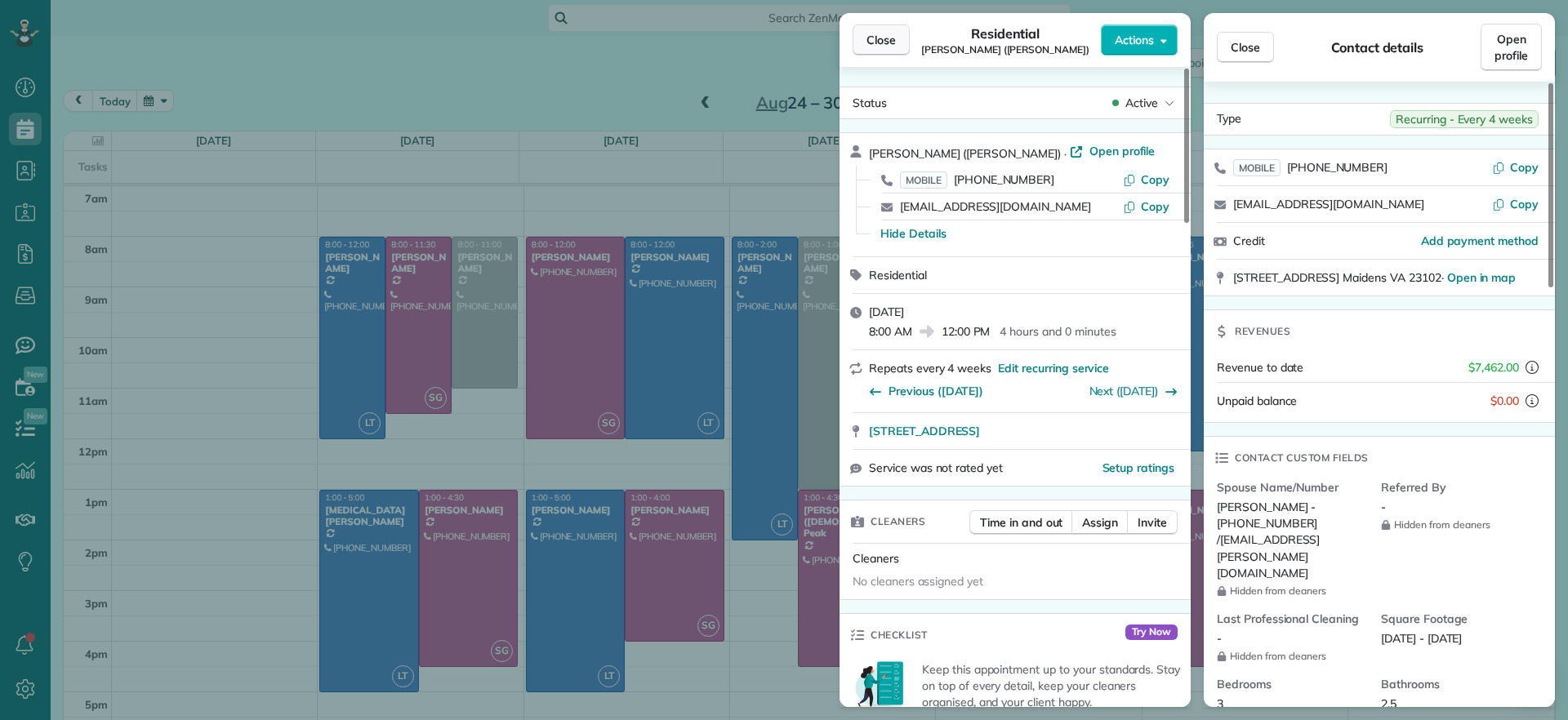
click at [881, 41] on span "Close" at bounding box center [881, 41] width 30 height 17
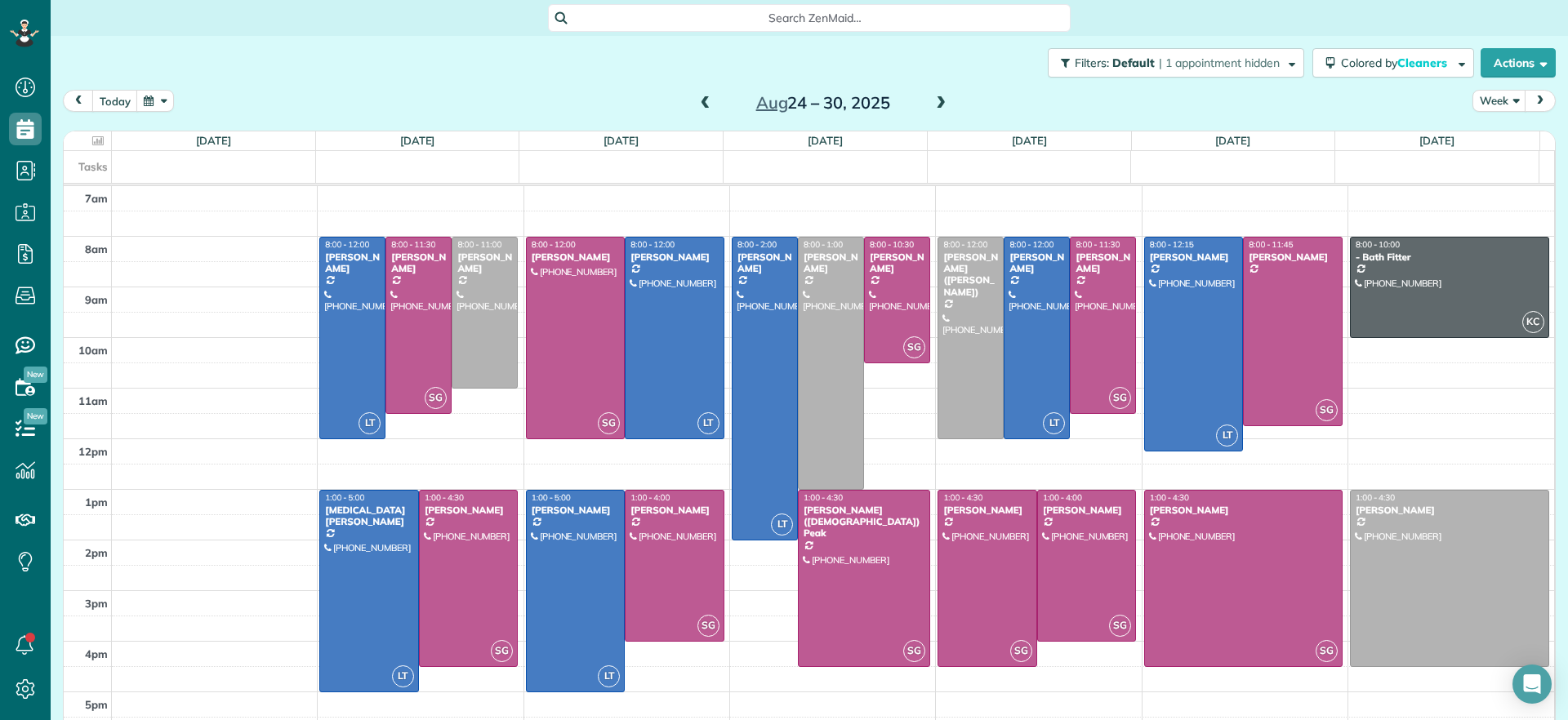
click at [696, 102] on span at bounding box center [705, 103] width 18 height 15
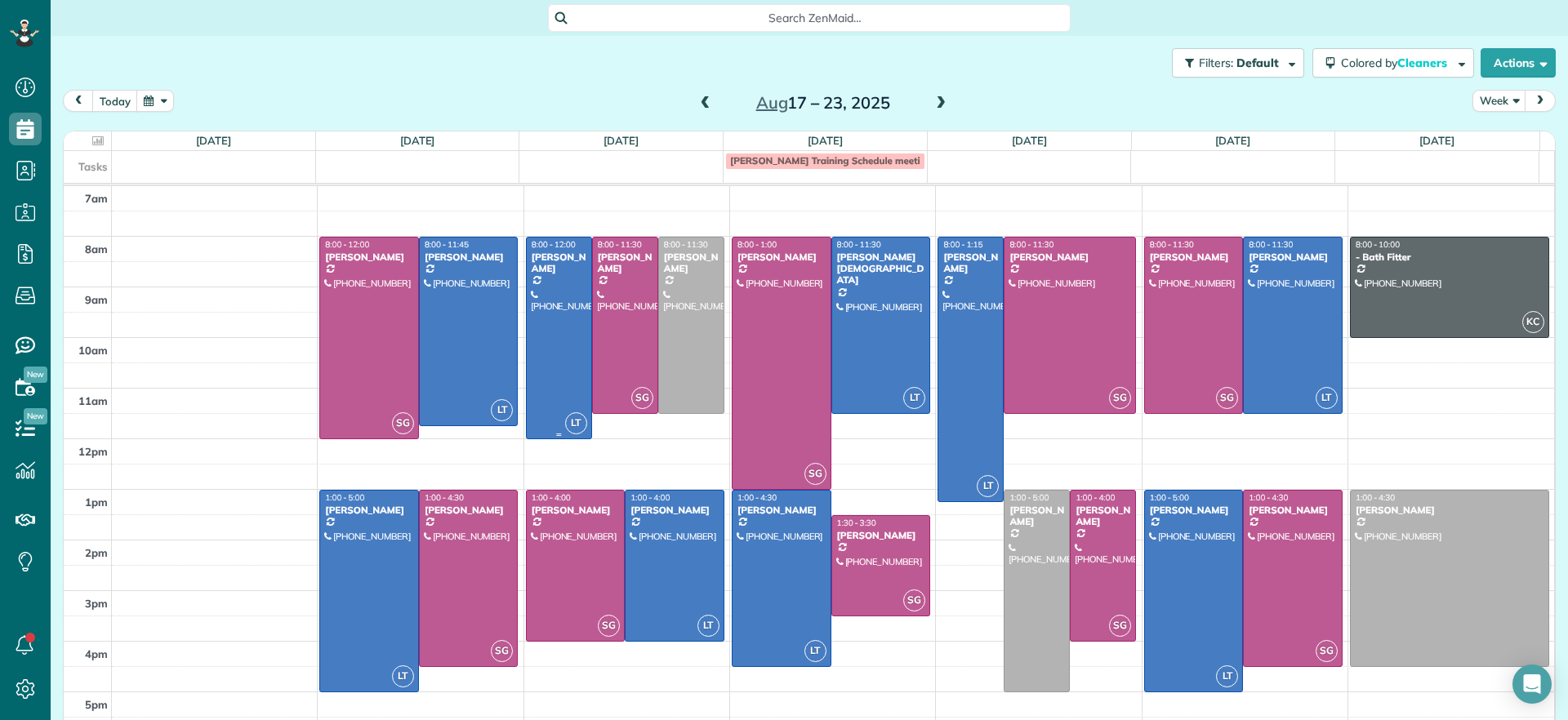
click at [536, 275] on div at bounding box center [559, 337] width 65 height 201
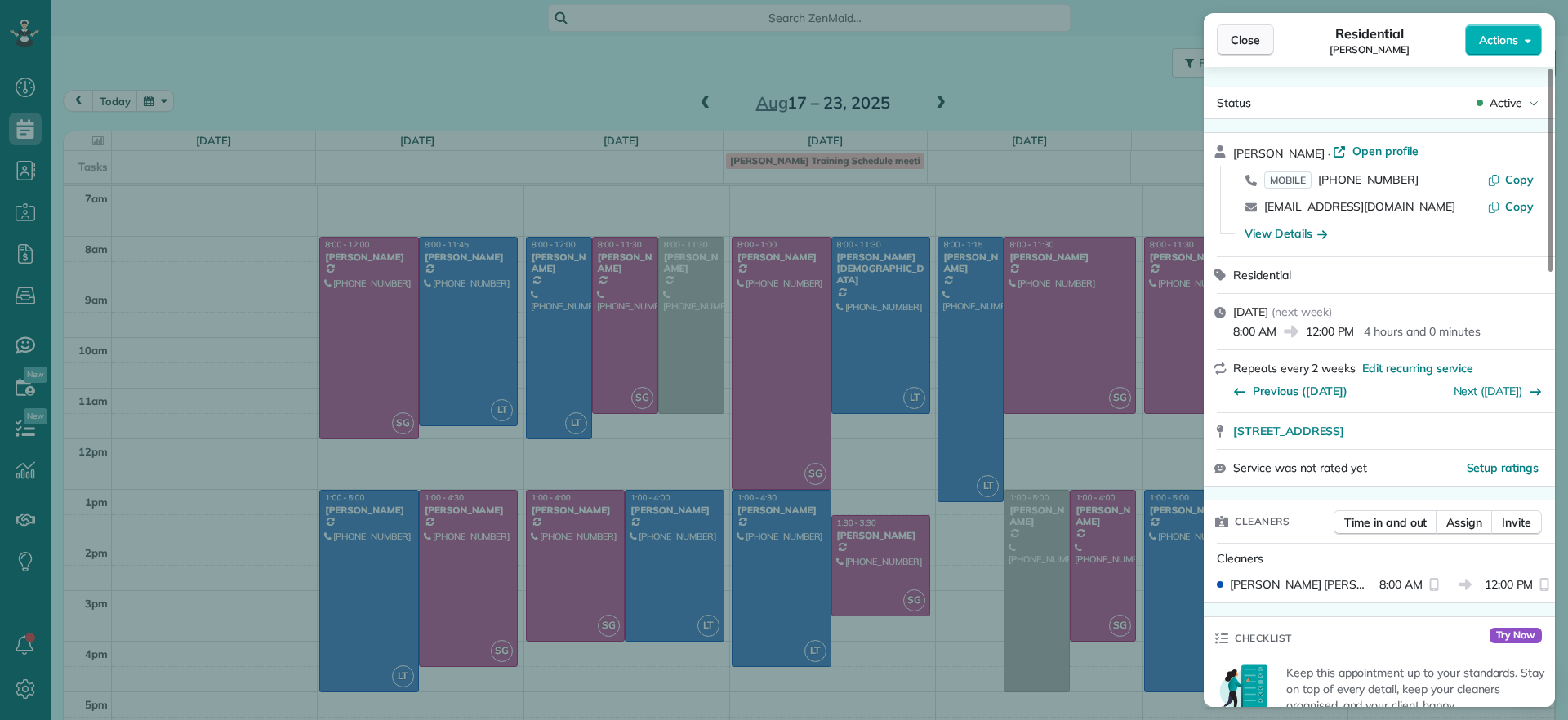
click at [1250, 41] on span "Close" at bounding box center [1245, 41] width 30 height 17
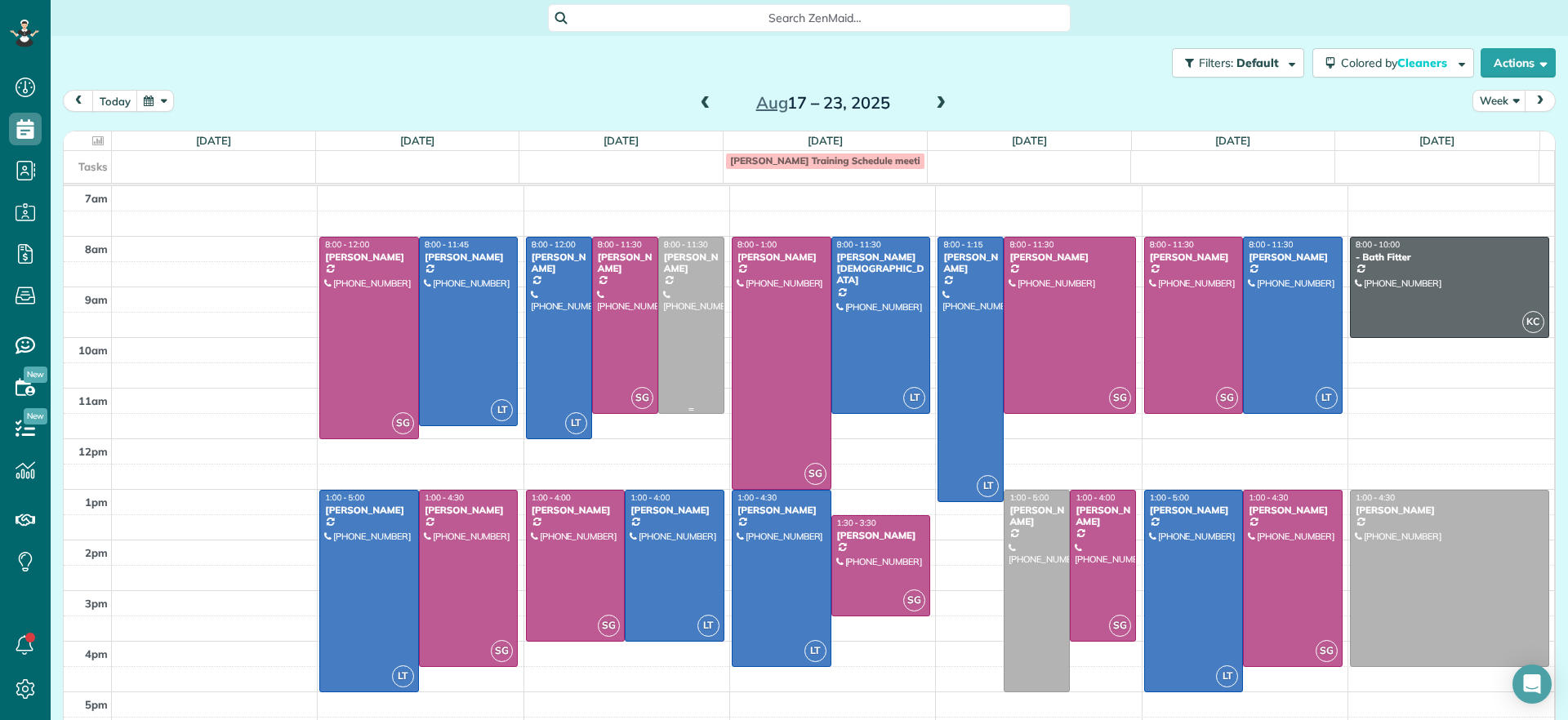
click at [687, 357] on div at bounding box center [691, 325] width 65 height 175
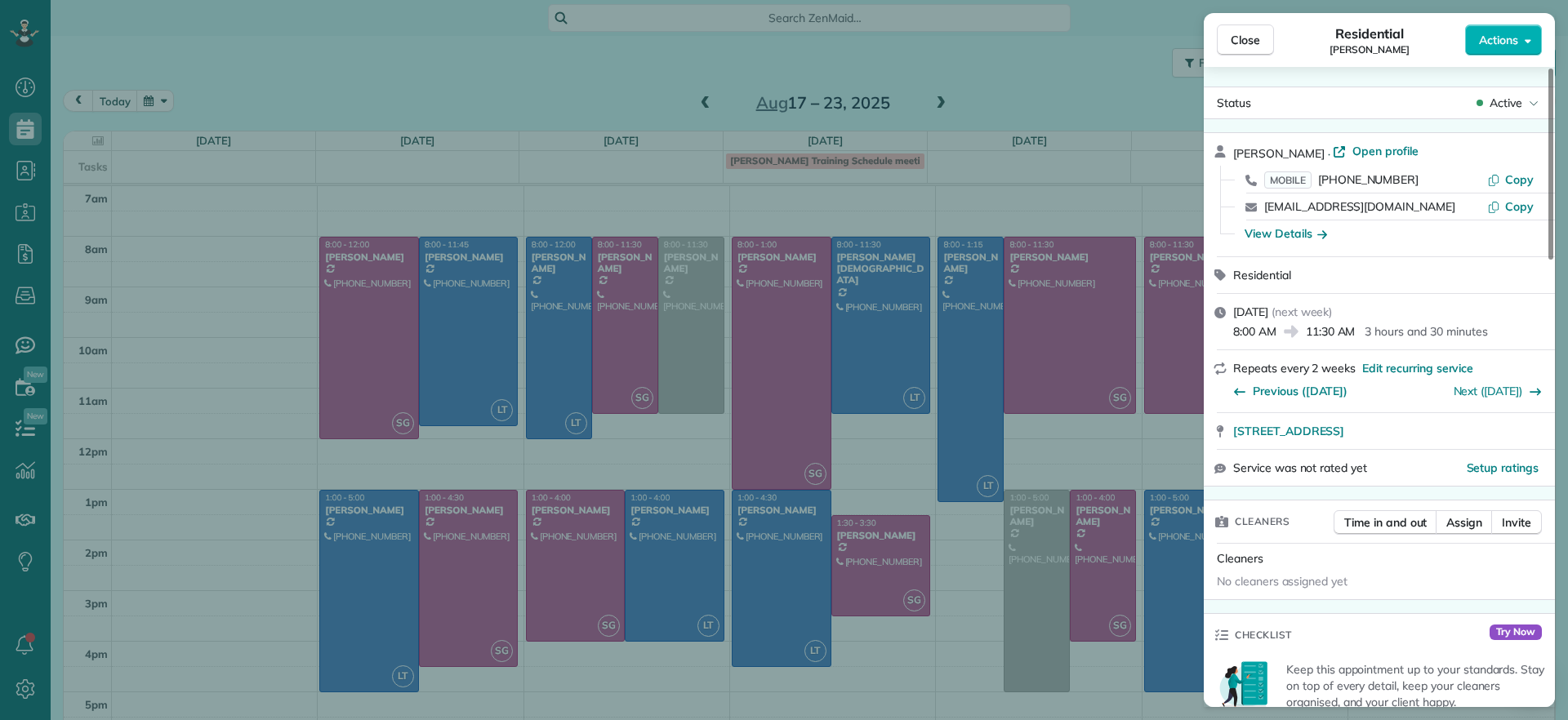
drag, startPoint x: 1237, startPoint y: 50, endPoint x: 1271, endPoint y: 188, distance: 142.1
click at [1238, 50] on button "Close" at bounding box center [1245, 41] width 57 height 31
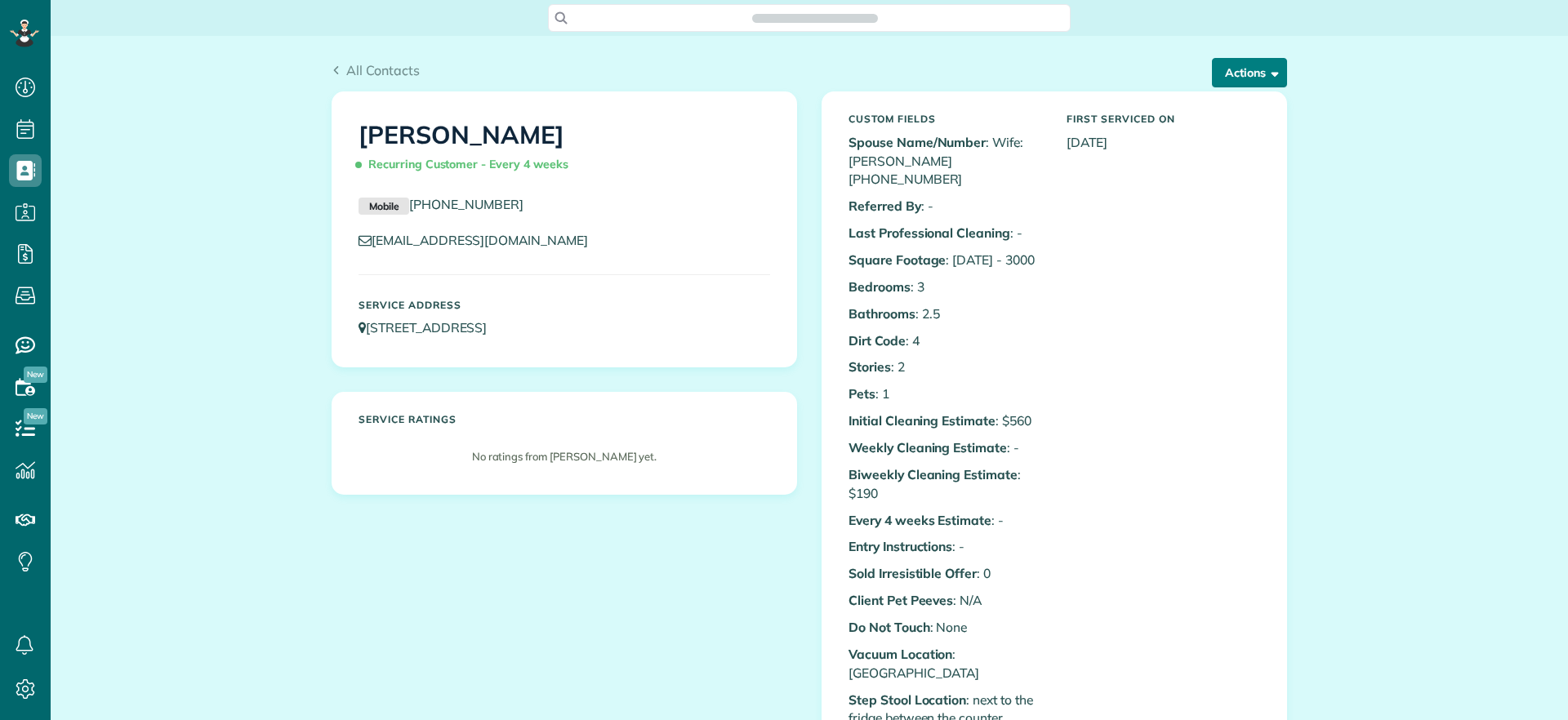
scroll to position [7, 7]
click at [1212, 62] on button "Actions" at bounding box center [1249, 73] width 75 height 30
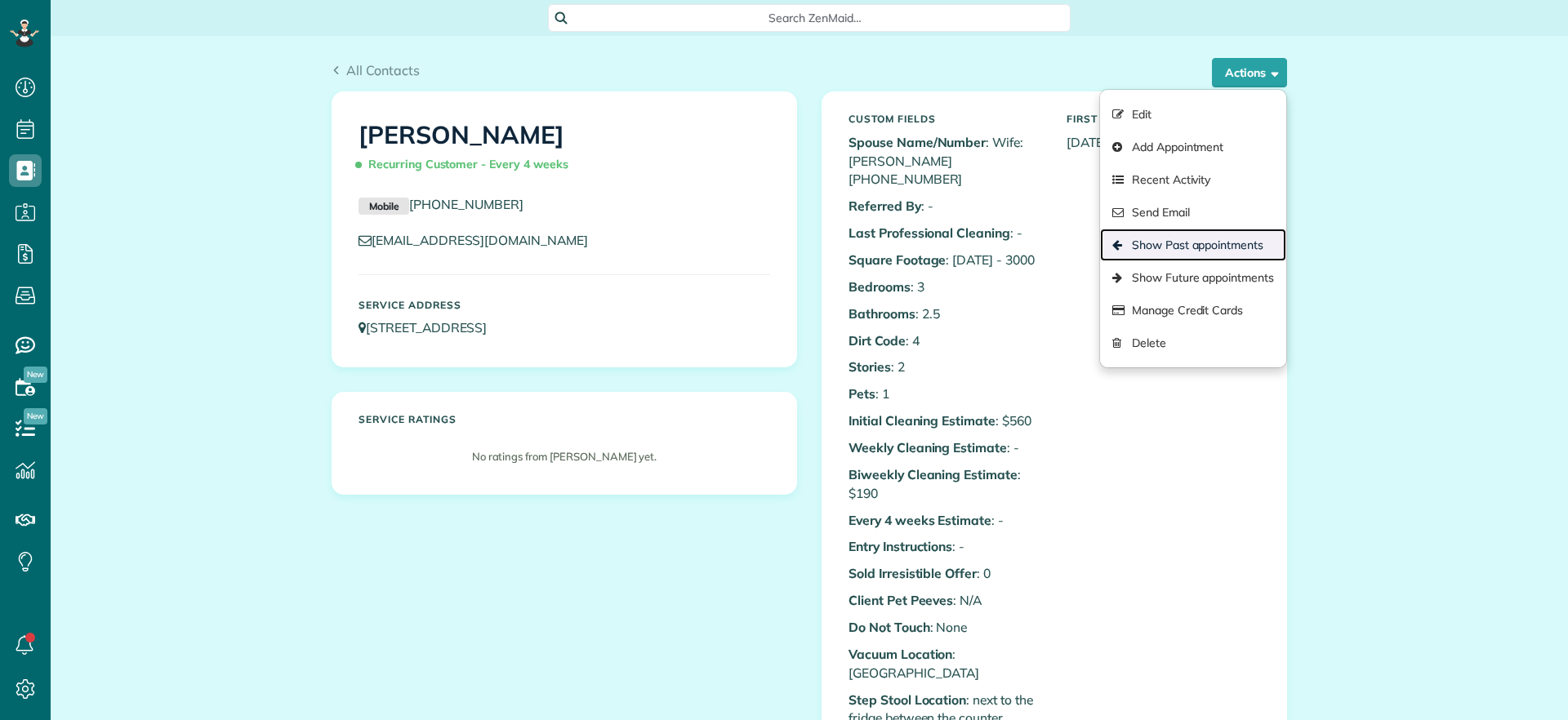
click at [1217, 241] on link "Show Past appointments" at bounding box center [1193, 244] width 186 height 32
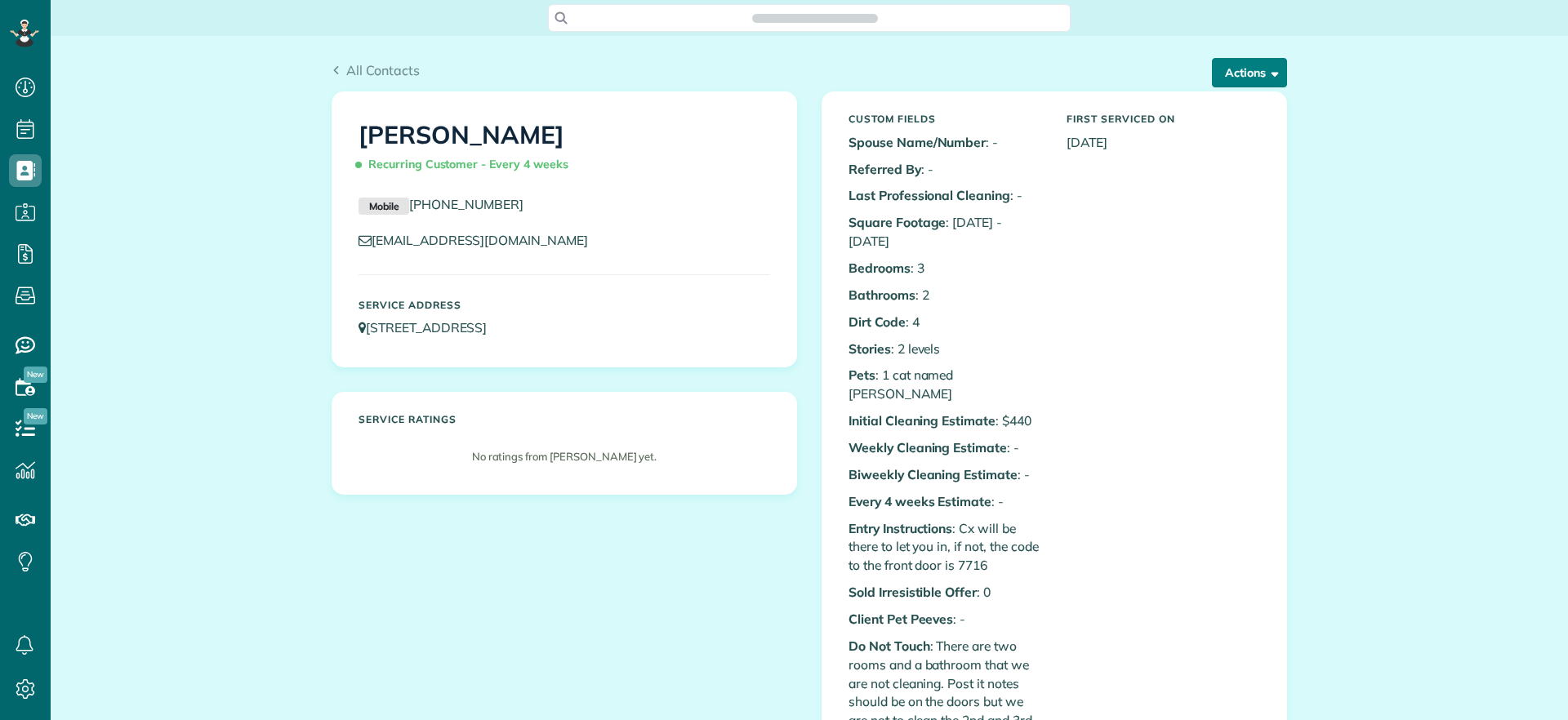
scroll to position [7, 7]
click at [1251, 76] on button "Actions" at bounding box center [1249, 73] width 75 height 30
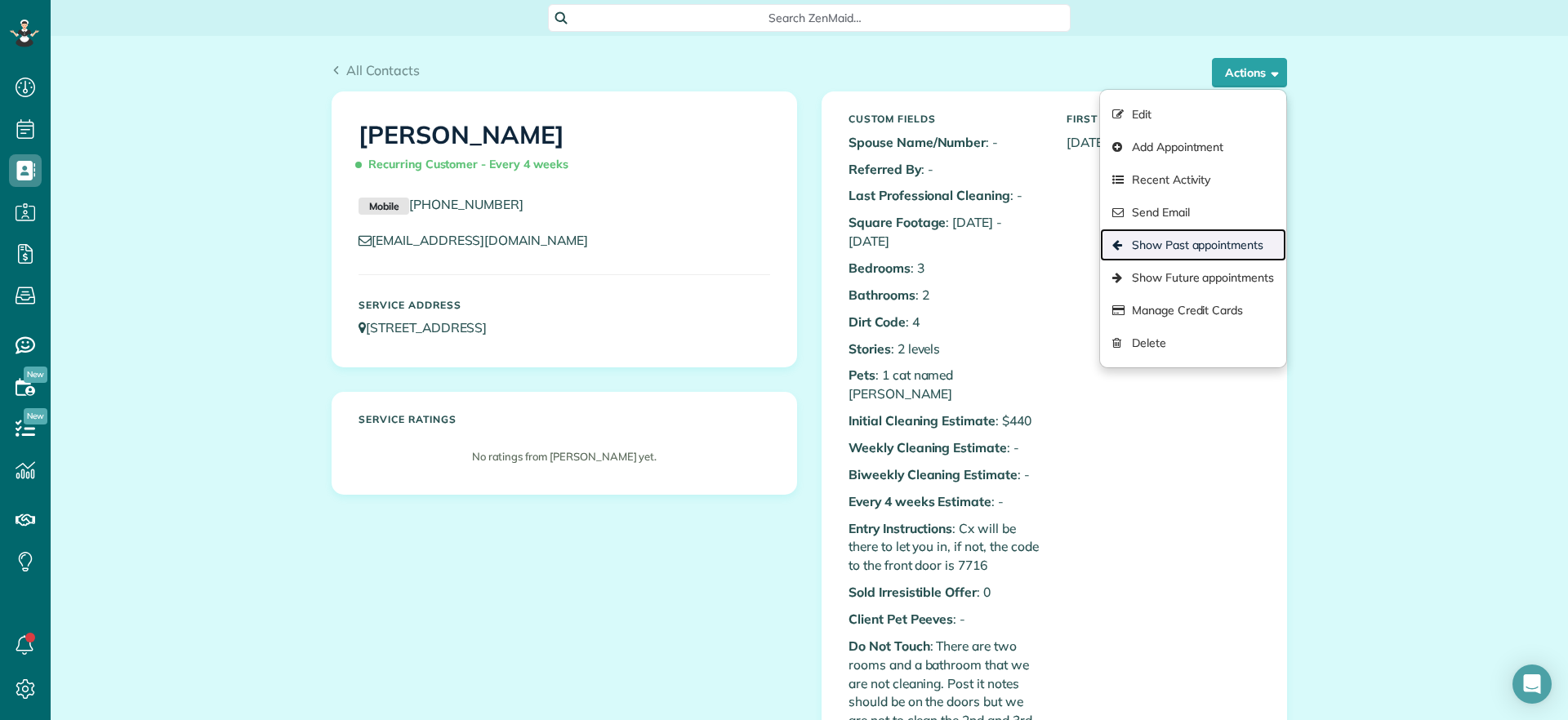
click at [1248, 240] on link "Show Past appointments" at bounding box center [1193, 244] width 186 height 32
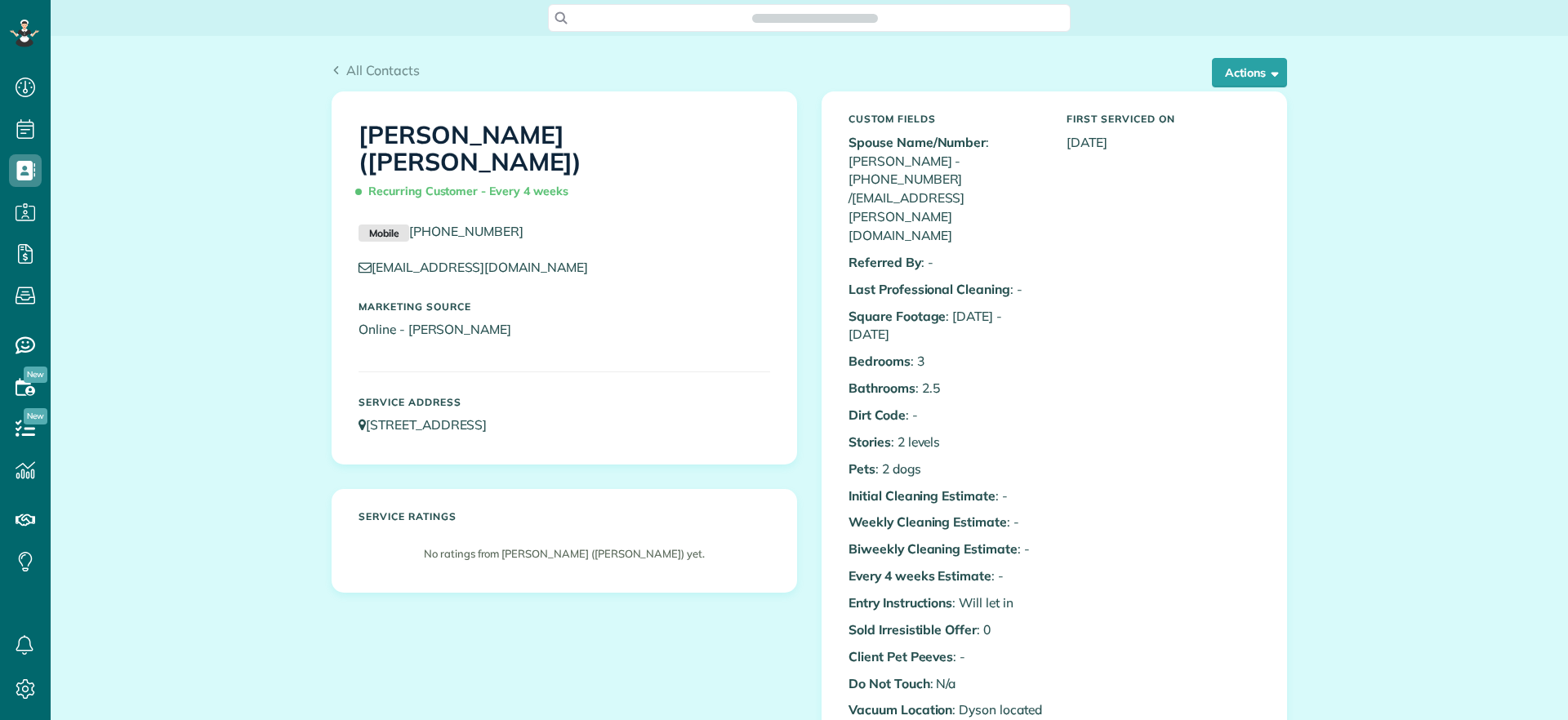
scroll to position [7, 7]
click at [1245, 69] on button "Actions" at bounding box center [1249, 73] width 75 height 30
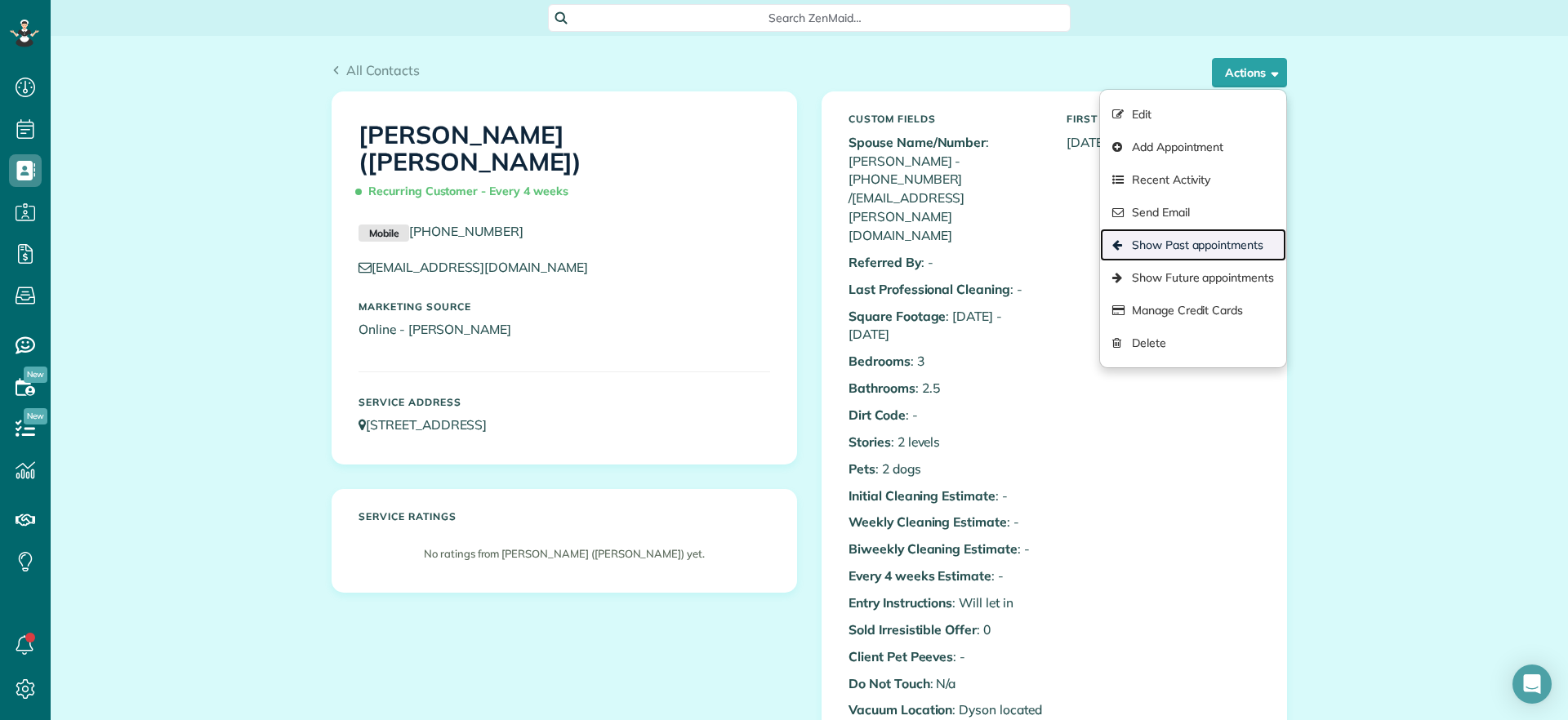
click at [1204, 240] on link "Show Past appointments" at bounding box center [1193, 244] width 186 height 32
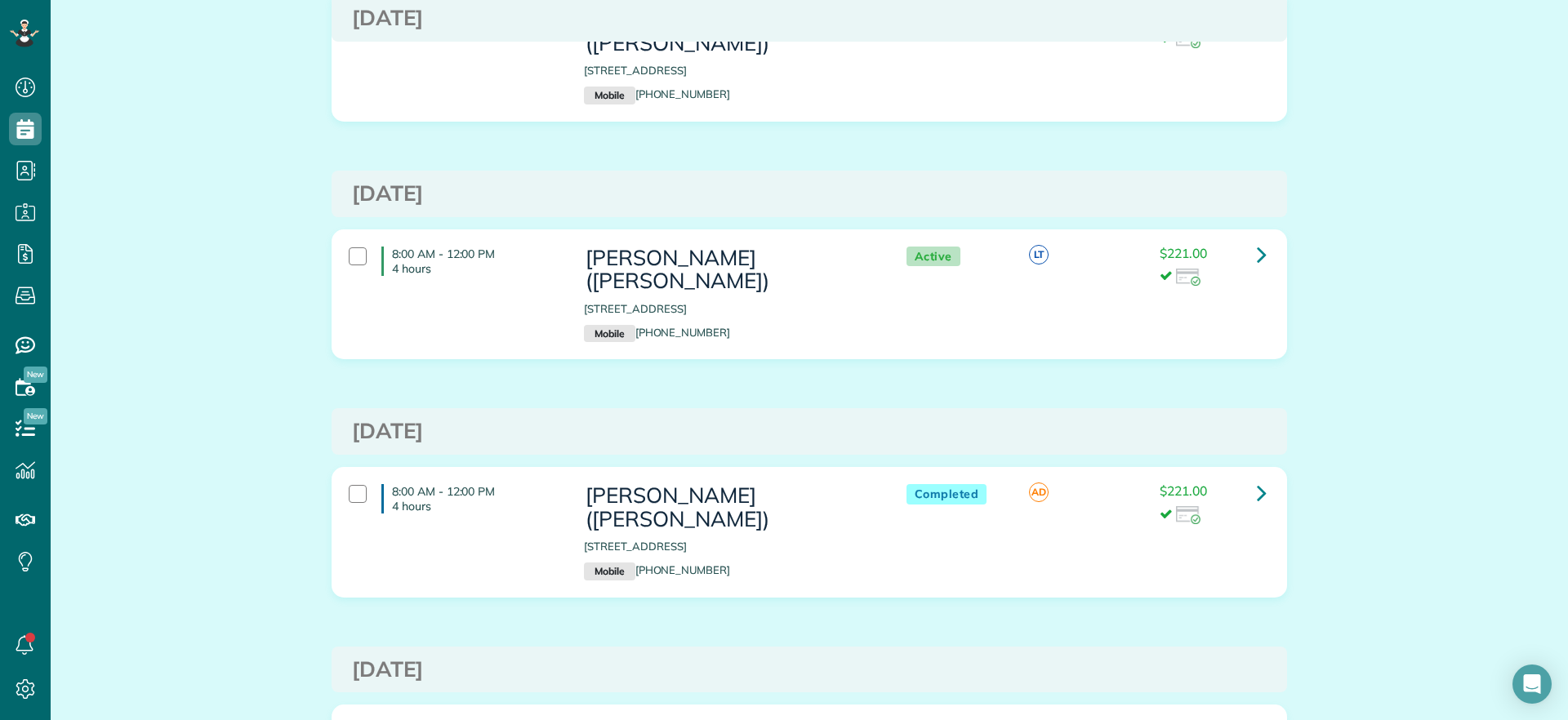
scroll to position [408, 0]
